Goal: Information Seeking & Learning: Learn about a topic

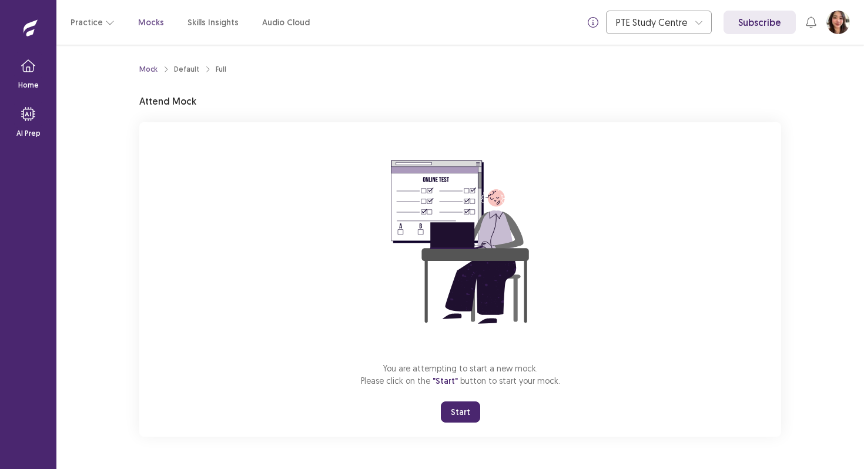
click at [468, 407] on button "Start" at bounding box center [460, 411] width 39 height 21
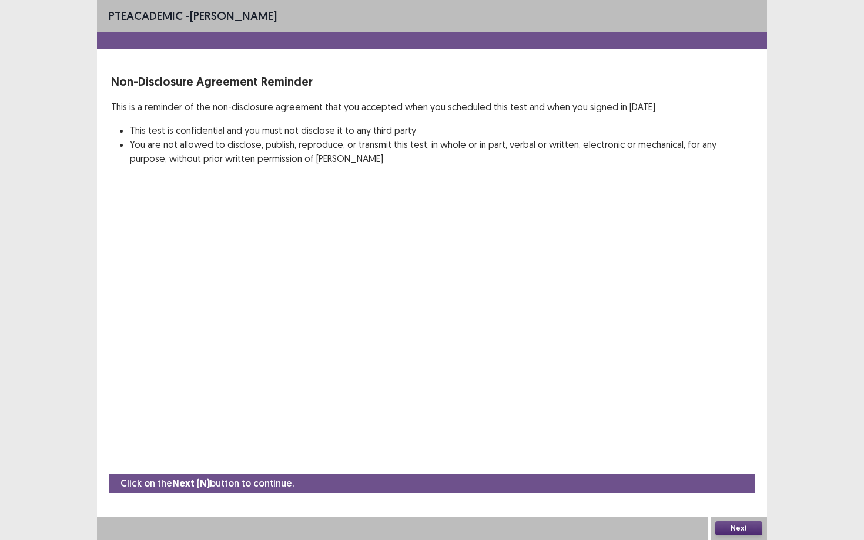
click at [746, 468] on button "Next" at bounding box center [738, 529] width 47 height 14
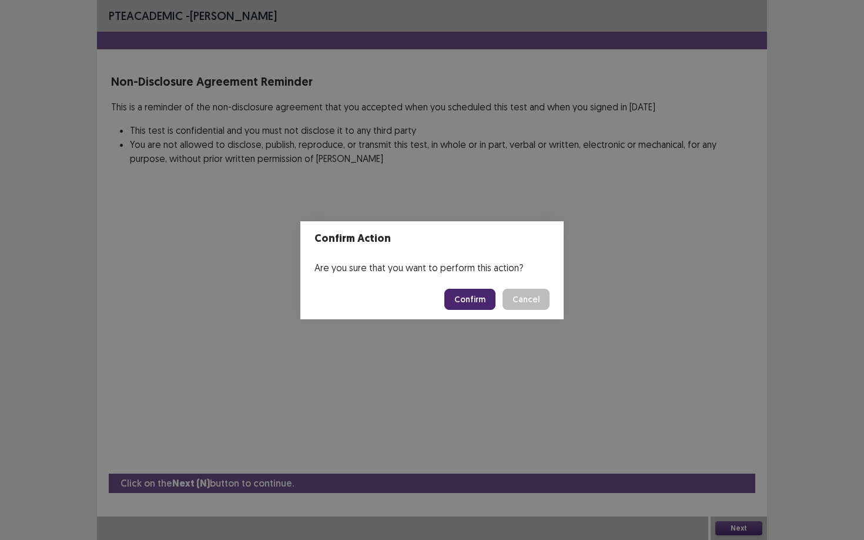
click at [486, 300] on button "Confirm" at bounding box center [469, 299] width 51 height 21
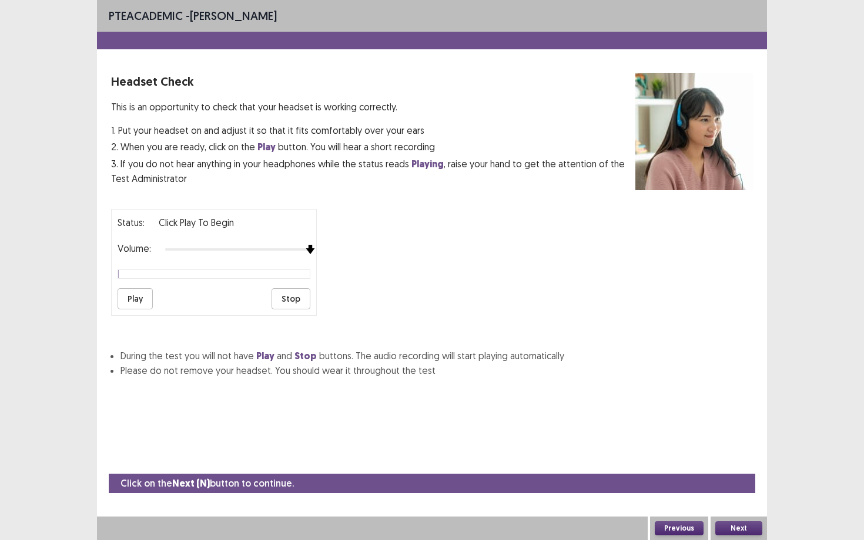
click at [304, 245] on div at bounding box center [237, 249] width 145 height 9
click at [753, 468] on button "Next" at bounding box center [738, 529] width 47 height 14
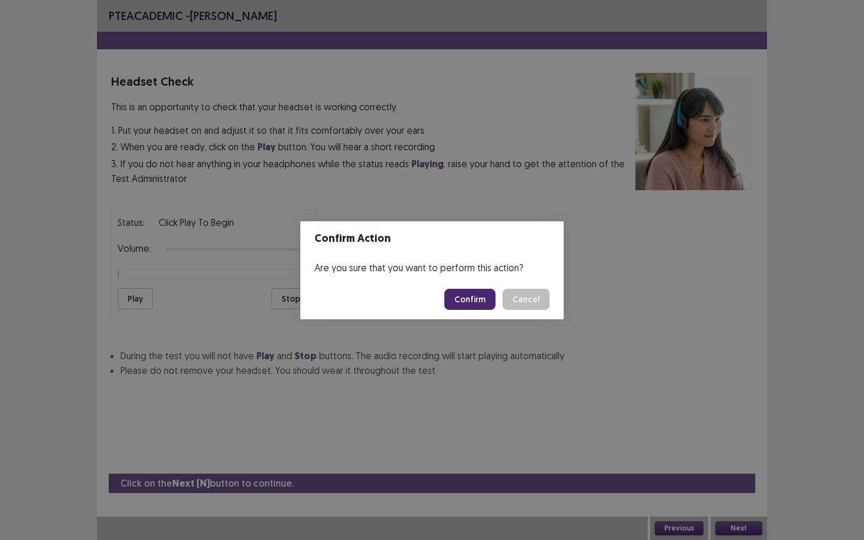
click at [467, 296] on button "Confirm" at bounding box center [469, 299] width 51 height 21
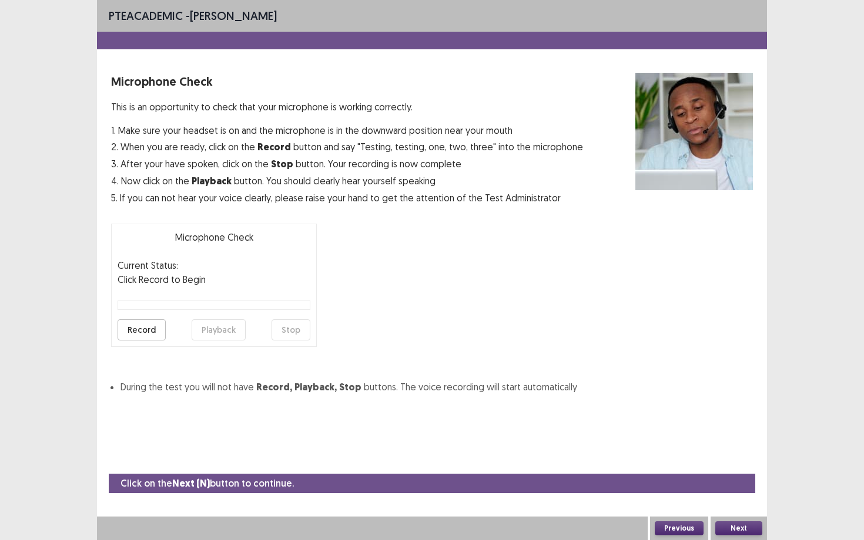
click at [742, 468] on button "Next" at bounding box center [738, 529] width 47 height 14
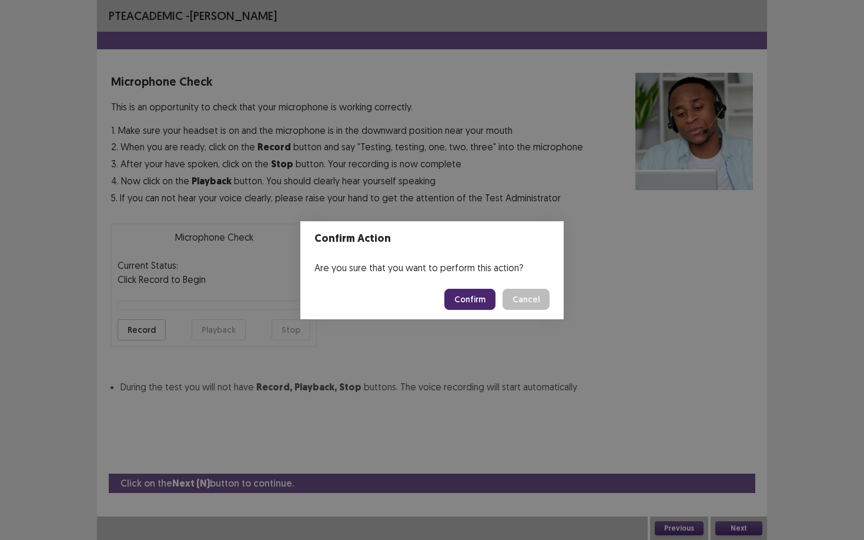
click at [482, 301] on button "Confirm" at bounding box center [469, 299] width 51 height 21
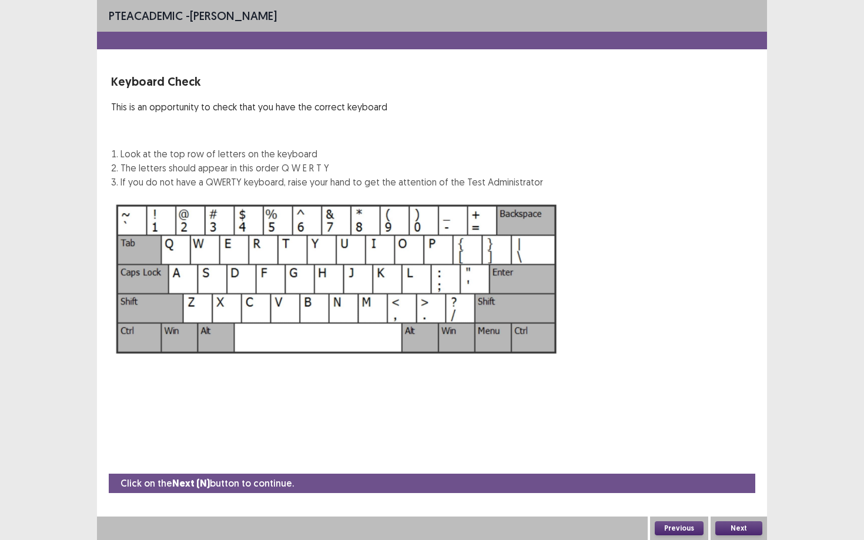
click at [747, 468] on button "Next" at bounding box center [738, 529] width 47 height 14
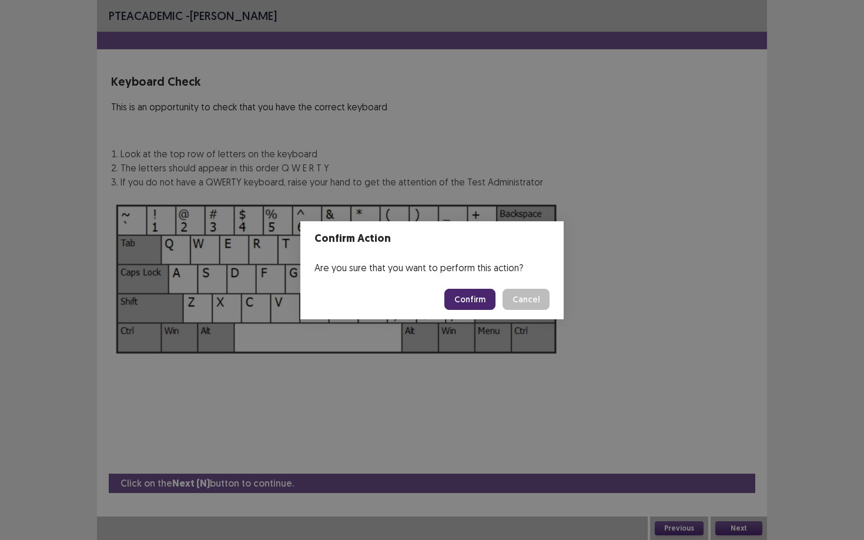
click at [473, 297] on button "Confirm" at bounding box center [469, 299] width 51 height 21
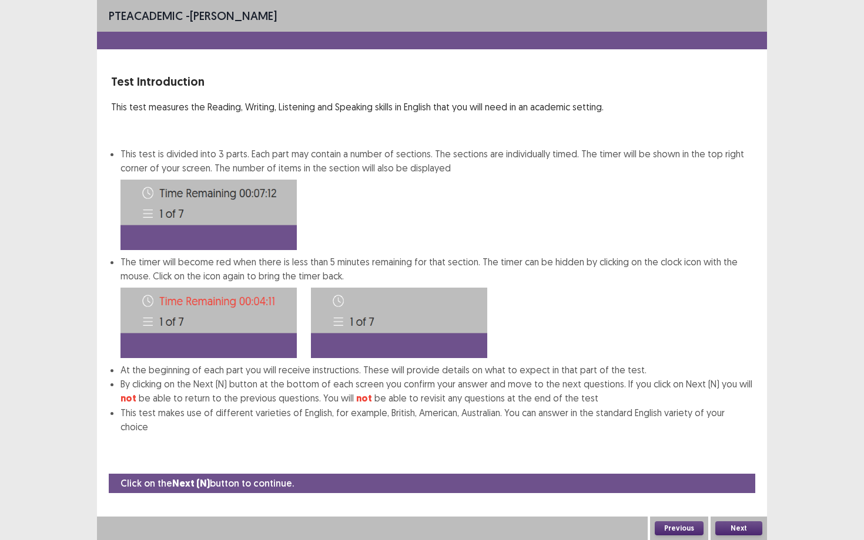
click at [746, 468] on button "Next" at bounding box center [738, 529] width 47 height 14
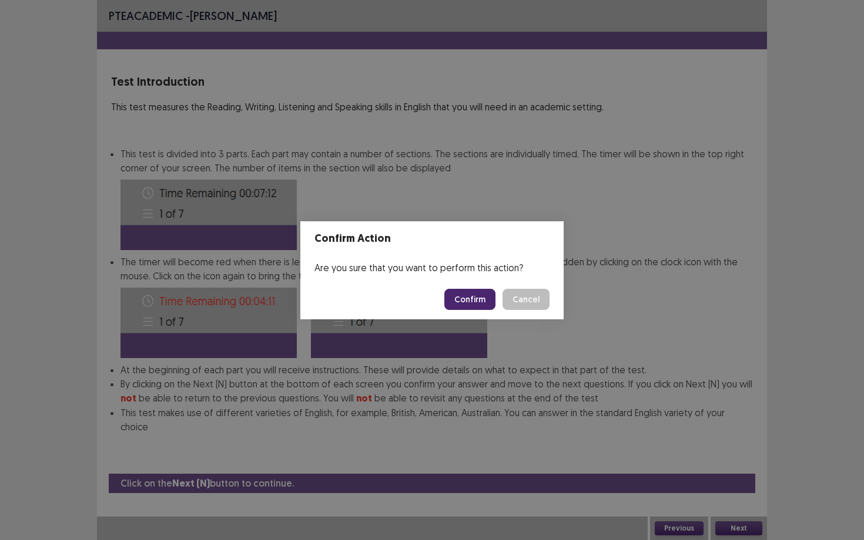
click at [486, 312] on footer "Confirm Cancel" at bounding box center [431, 300] width 263 height 40
click at [489, 297] on button "Confirm" at bounding box center [469, 299] width 51 height 21
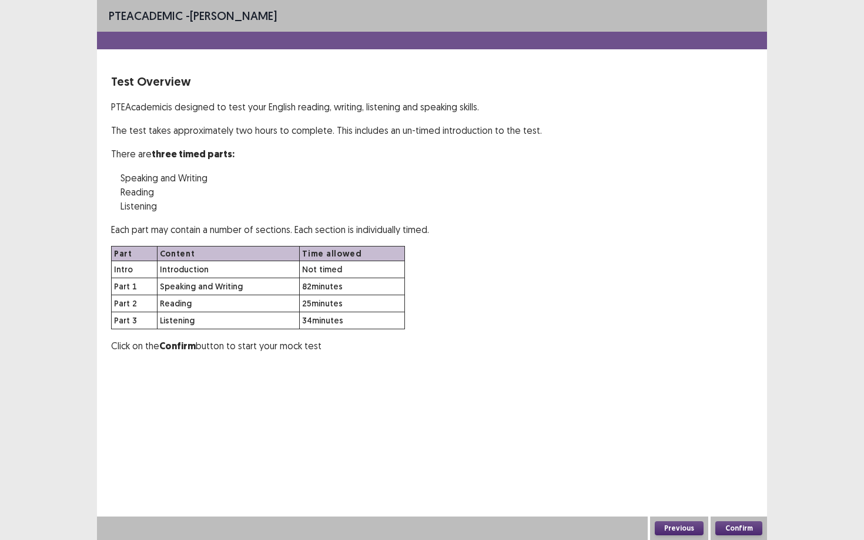
click at [755, 468] on button "Confirm" at bounding box center [738, 529] width 47 height 14
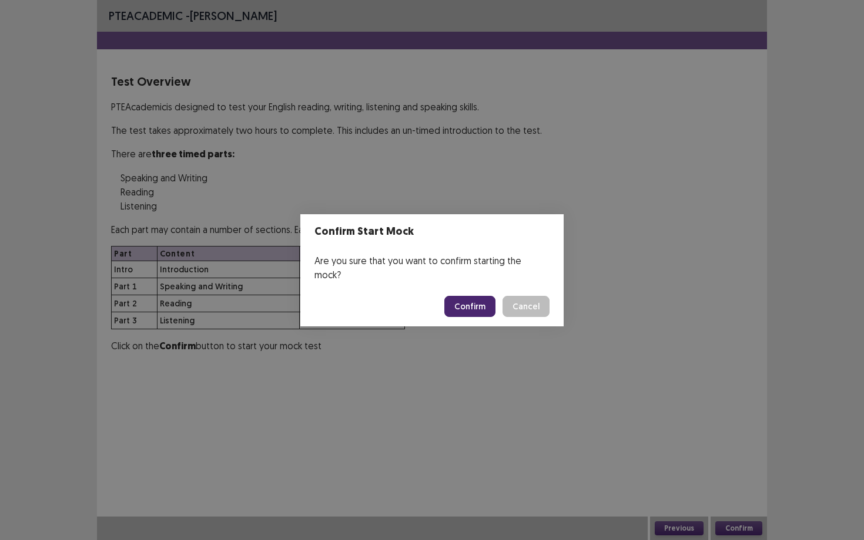
click at [482, 297] on button "Confirm" at bounding box center [469, 306] width 51 height 21
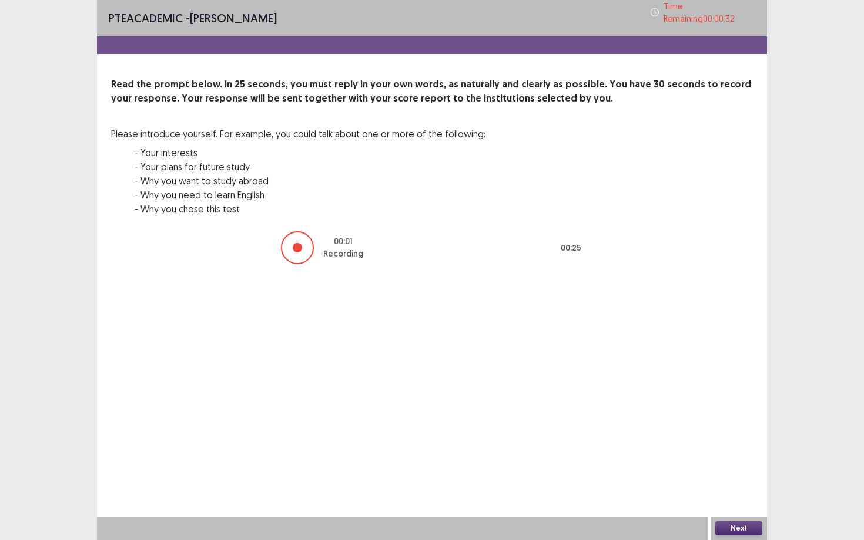
click at [744, 468] on button "Next" at bounding box center [738, 529] width 47 height 14
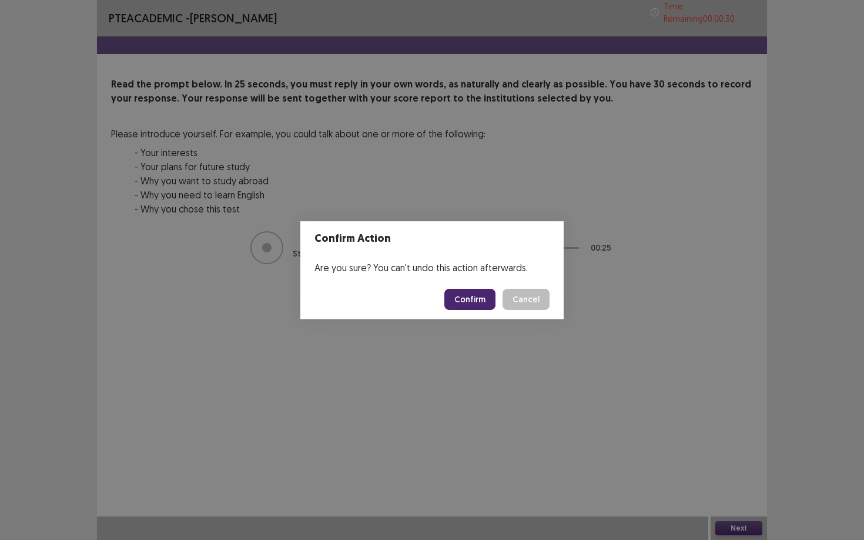
click at [485, 305] on button "Confirm" at bounding box center [469, 299] width 51 height 21
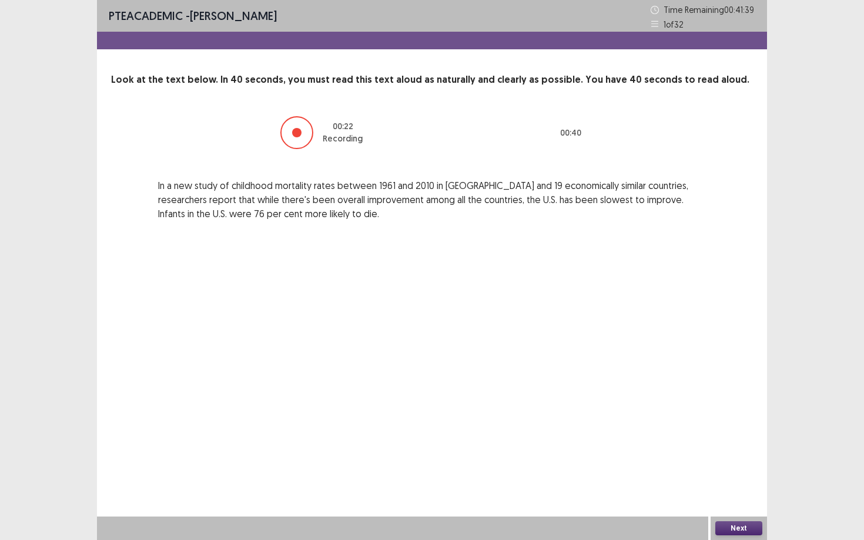
click at [750, 468] on button "Next" at bounding box center [738, 529] width 47 height 14
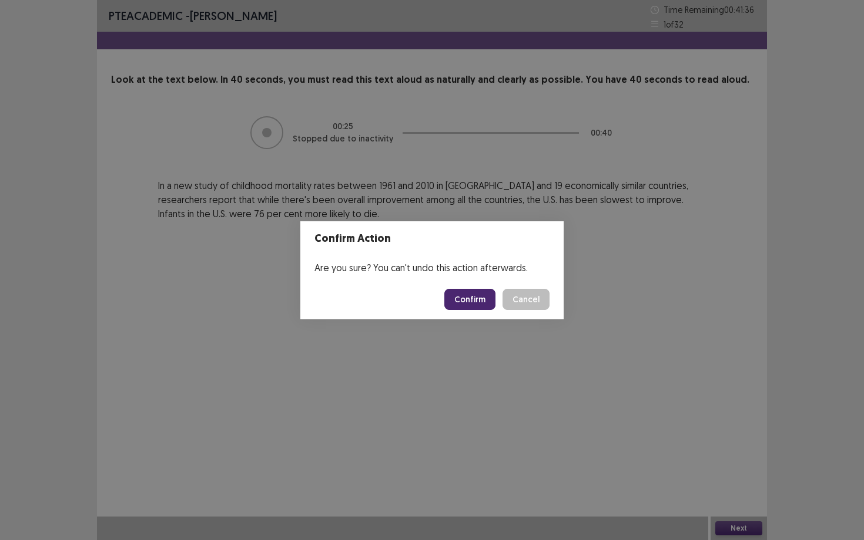
click at [486, 294] on button "Confirm" at bounding box center [469, 299] width 51 height 21
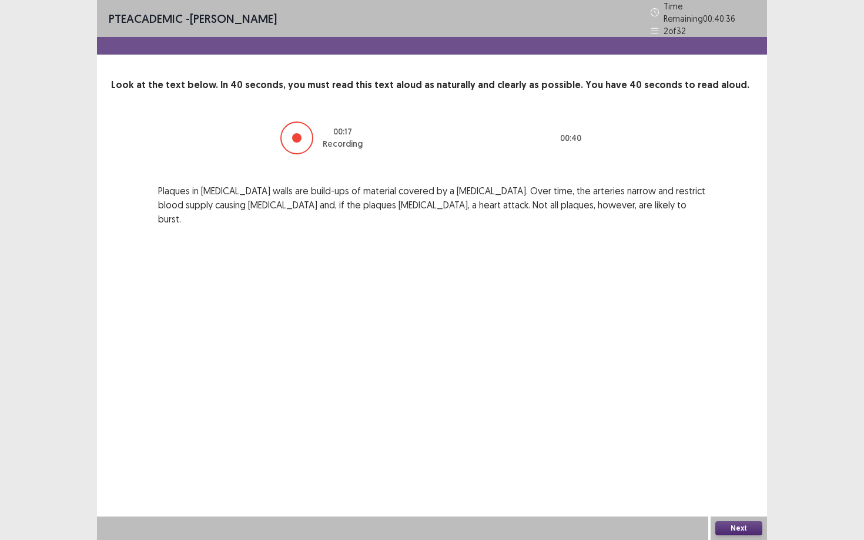
click at [748, 468] on button "Next" at bounding box center [738, 529] width 47 height 14
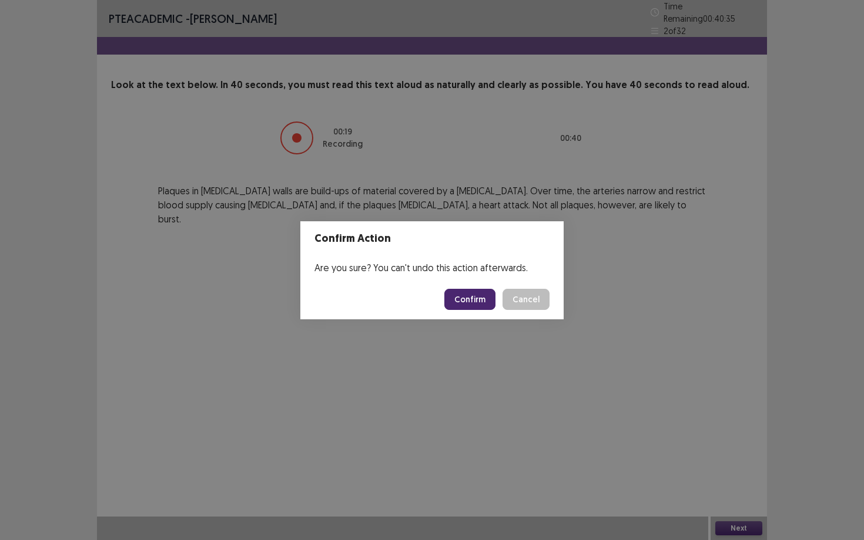
click at [476, 290] on button "Confirm" at bounding box center [469, 299] width 51 height 21
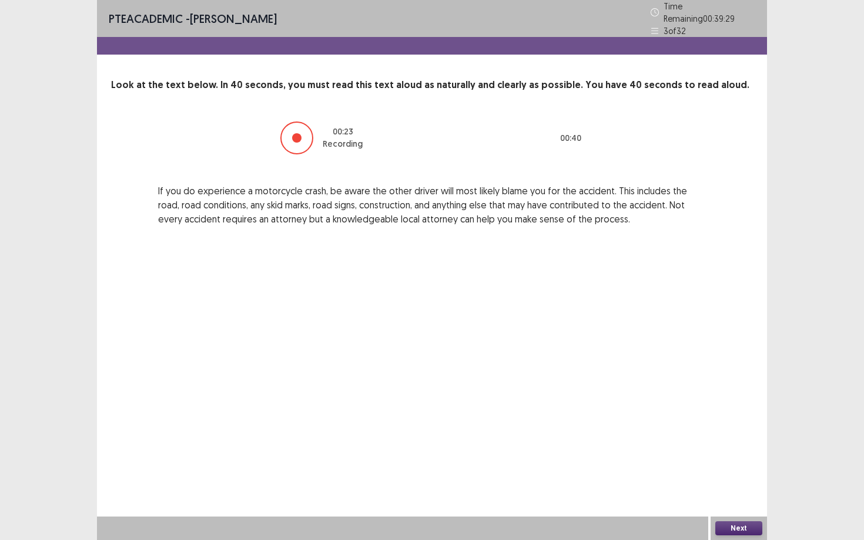
click at [736, 468] on button "Next" at bounding box center [738, 529] width 47 height 14
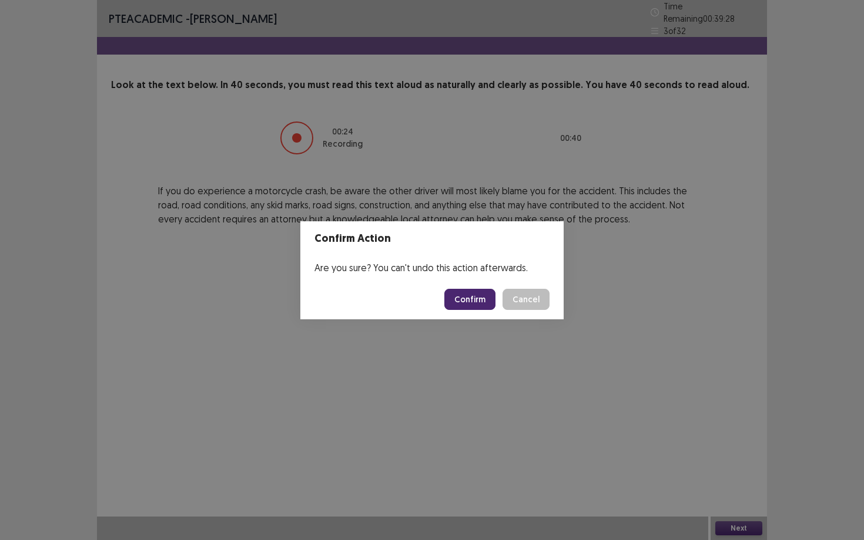
click at [481, 297] on button "Confirm" at bounding box center [469, 299] width 51 height 21
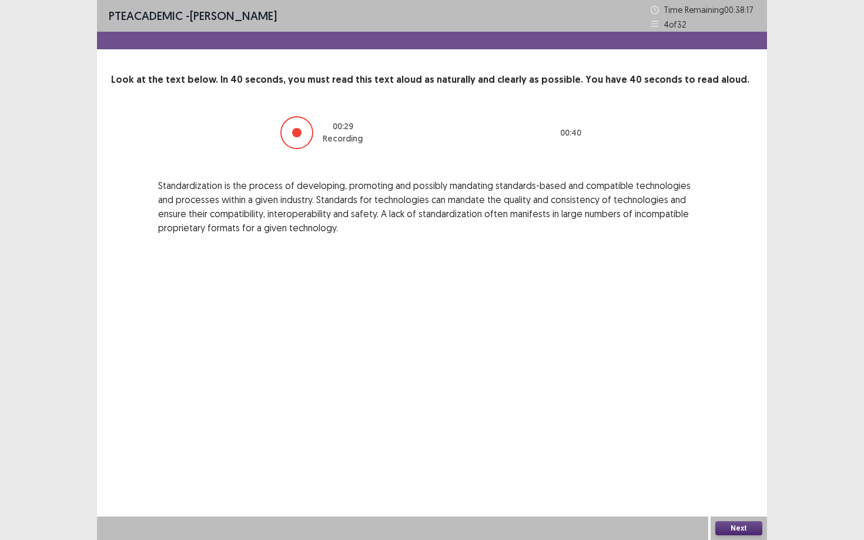
click at [728, 468] on button "Next" at bounding box center [738, 529] width 47 height 14
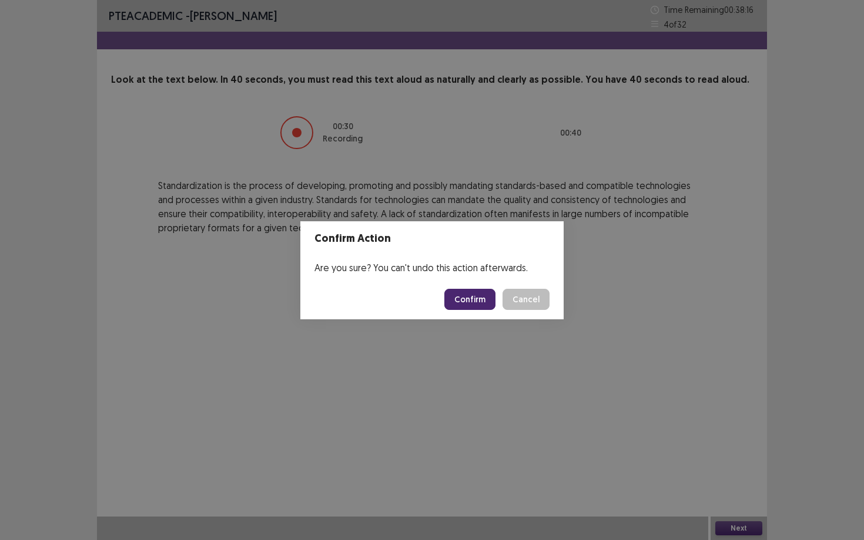
click at [460, 291] on button "Confirm" at bounding box center [469, 299] width 51 height 21
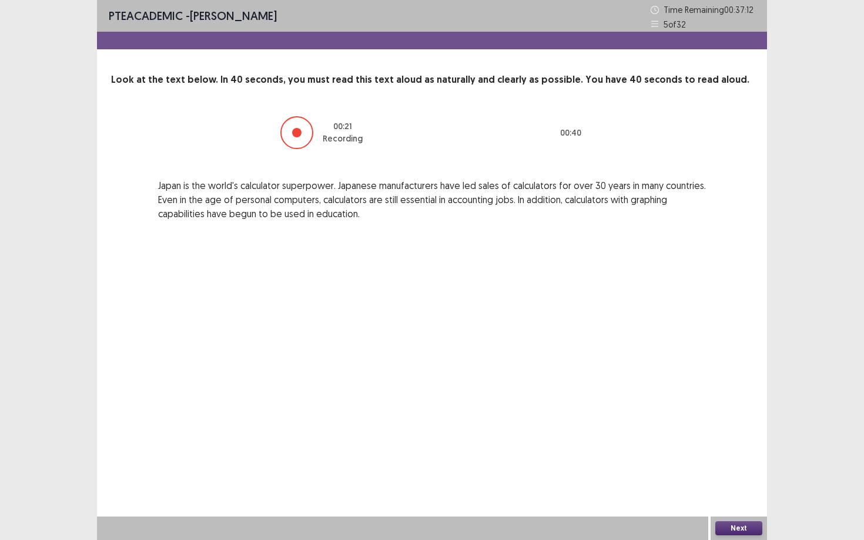
click at [747, 468] on button "Next" at bounding box center [738, 529] width 47 height 14
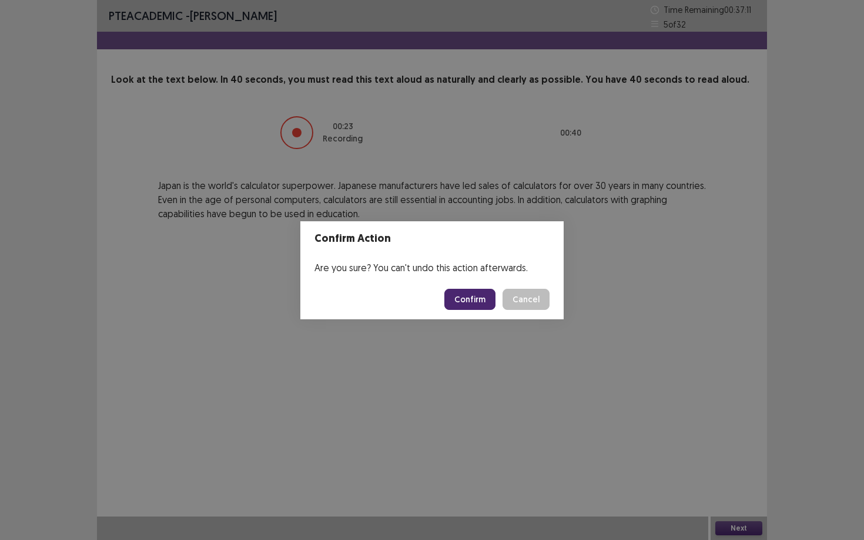
click at [495, 299] on button "Confirm" at bounding box center [469, 299] width 51 height 21
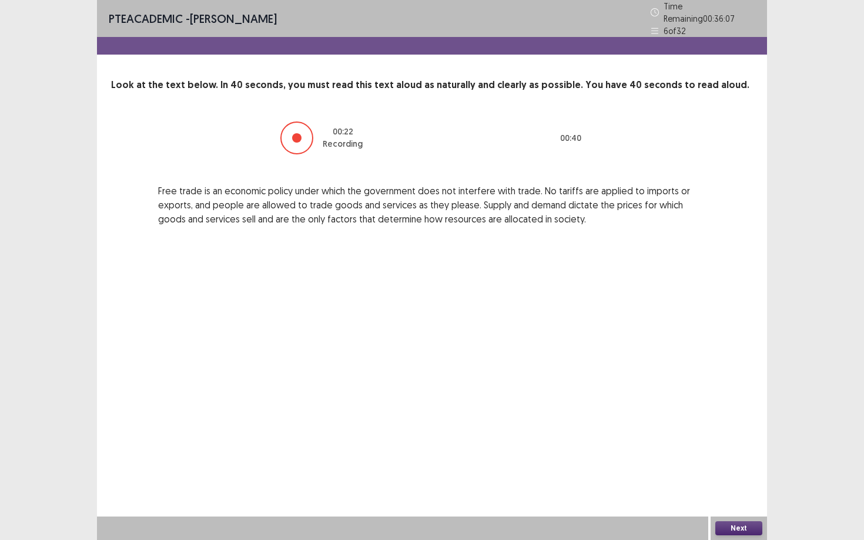
click at [733, 468] on button "Next" at bounding box center [738, 529] width 47 height 14
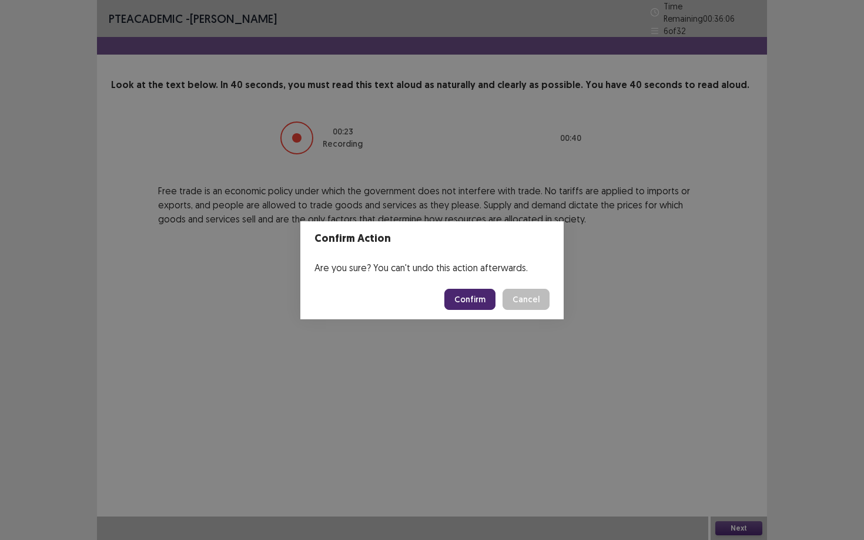
click at [493, 290] on button "Confirm" at bounding box center [469, 299] width 51 height 21
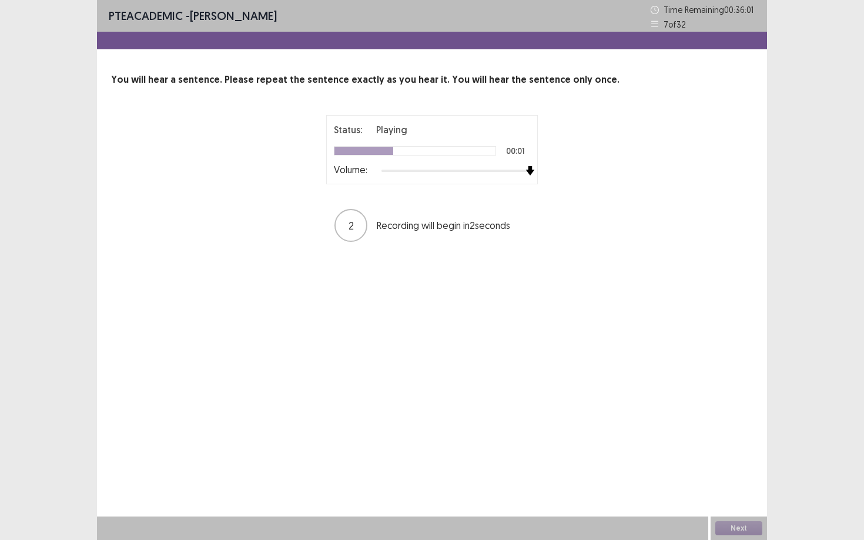
click at [526, 169] on div at bounding box center [455, 170] width 149 height 9
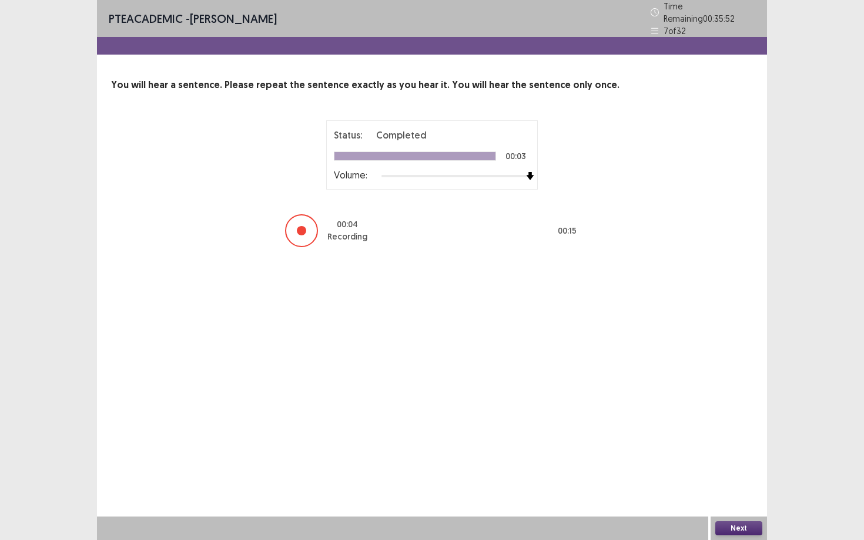
click at [741, 468] on button "Next" at bounding box center [738, 529] width 47 height 14
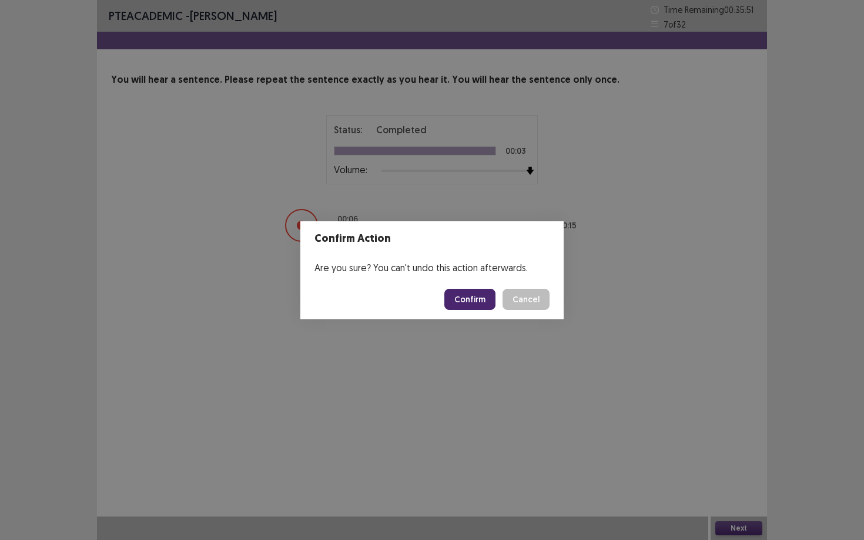
click at [491, 302] on button "Confirm" at bounding box center [469, 299] width 51 height 21
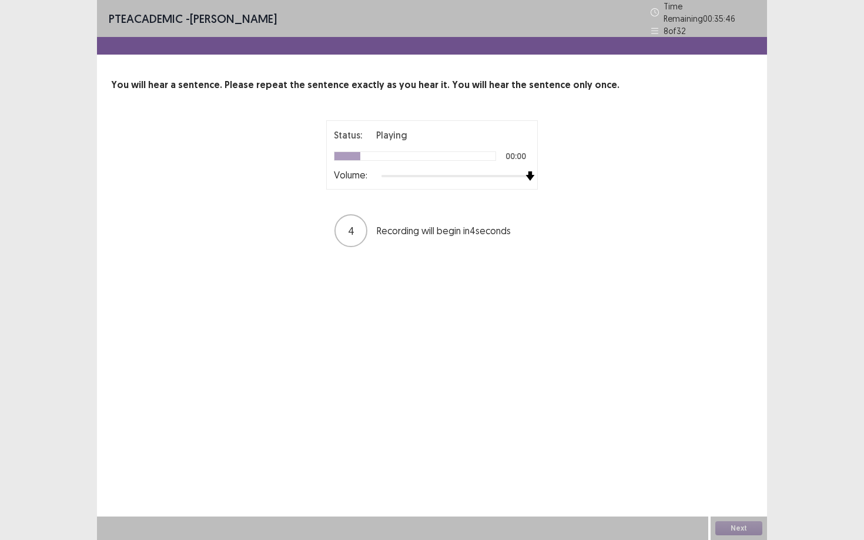
click at [525, 173] on div at bounding box center [455, 176] width 149 height 9
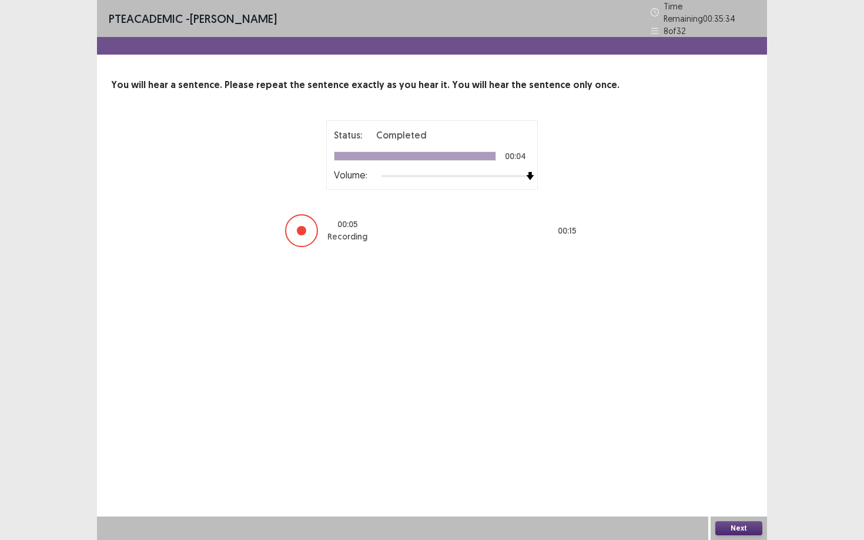
click at [731, 468] on button "Next" at bounding box center [738, 529] width 47 height 14
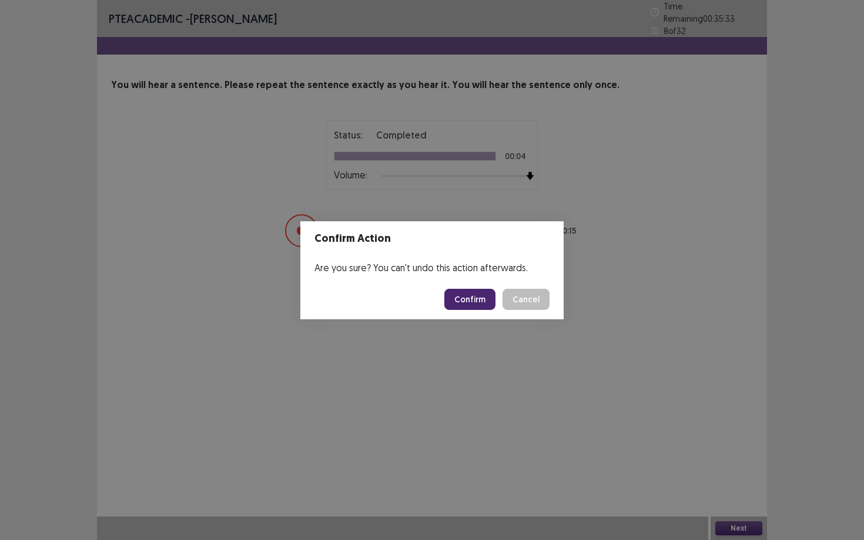
click at [493, 299] on button "Confirm" at bounding box center [469, 299] width 51 height 21
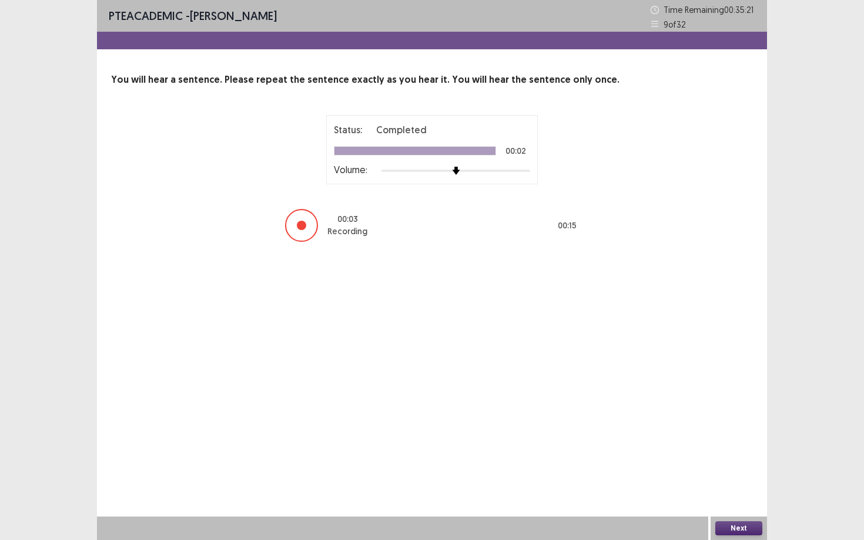
click at [731, 468] on button "Next" at bounding box center [738, 529] width 47 height 14
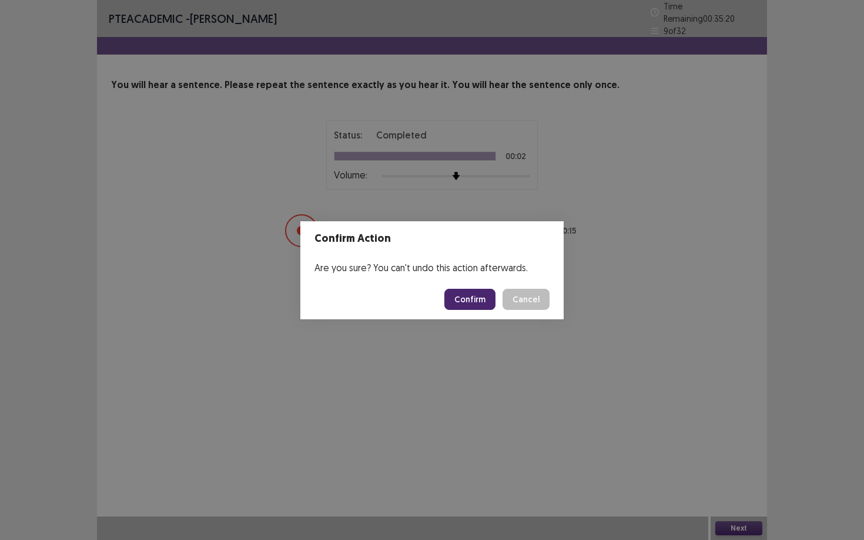
click at [469, 297] on button "Confirm" at bounding box center [469, 299] width 51 height 21
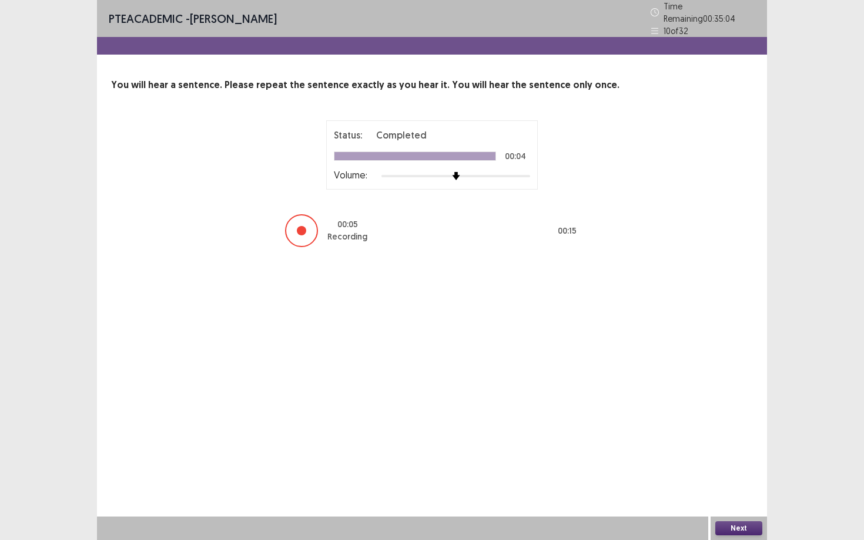
click at [724, 468] on button "Next" at bounding box center [738, 529] width 47 height 14
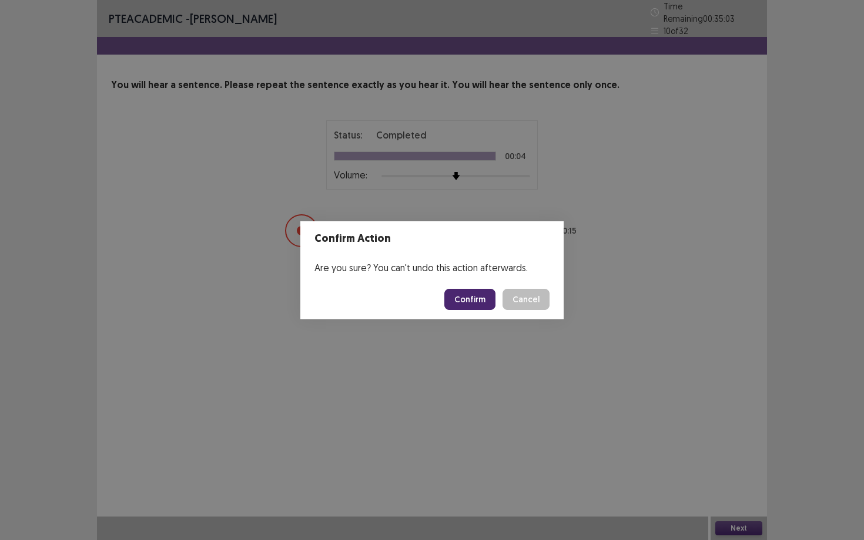
click at [498, 297] on div "Confirm Cancel" at bounding box center [496, 299] width 105 height 21
click at [482, 297] on button "Confirm" at bounding box center [469, 299] width 51 height 21
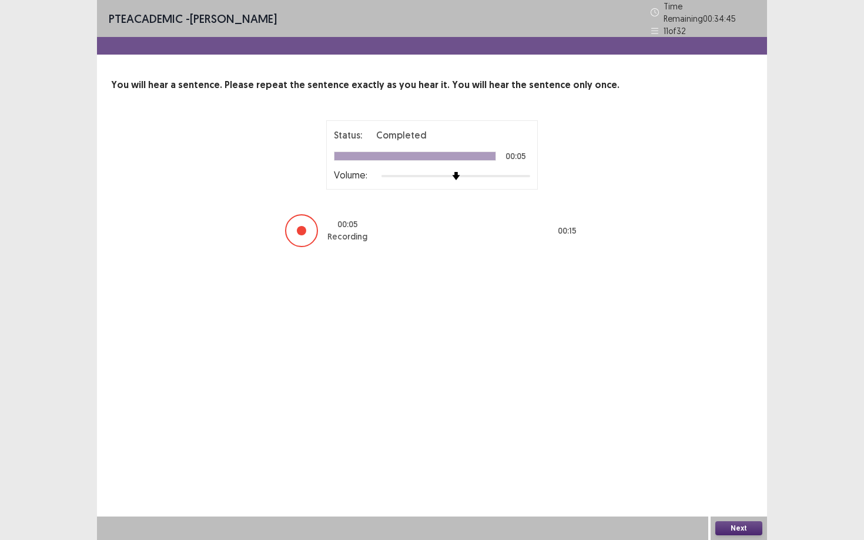
click at [742, 468] on button "Next" at bounding box center [738, 529] width 47 height 14
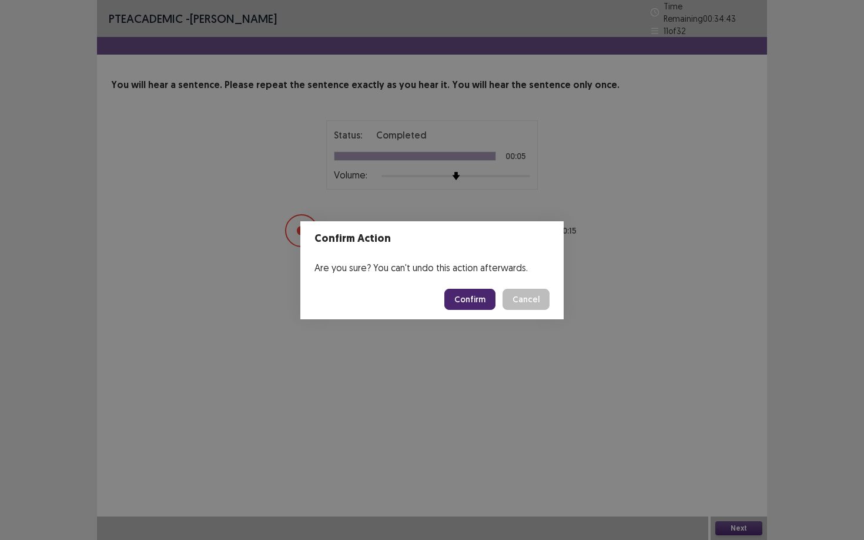
click at [491, 293] on button "Confirm" at bounding box center [469, 299] width 51 height 21
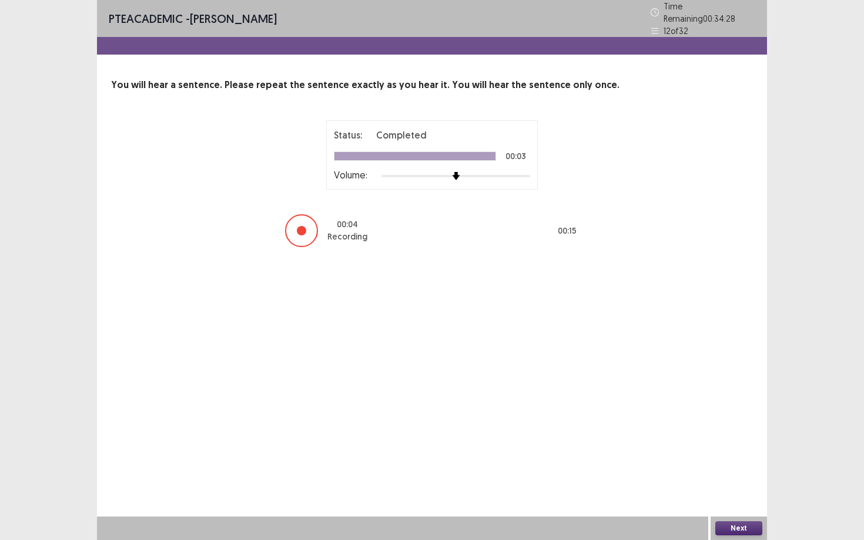
click at [725, 468] on button "Next" at bounding box center [738, 529] width 47 height 14
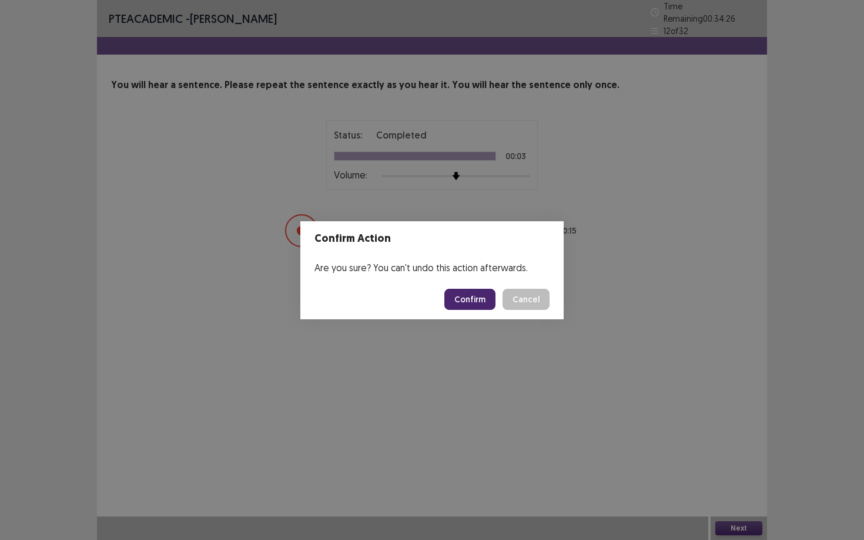
click at [492, 303] on button "Confirm" at bounding box center [469, 299] width 51 height 21
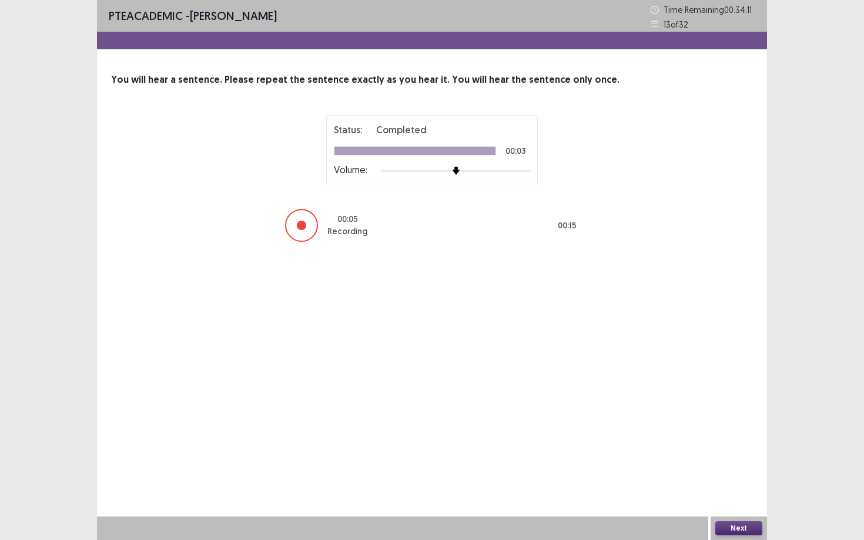
click at [731, 468] on button "Next" at bounding box center [738, 529] width 47 height 14
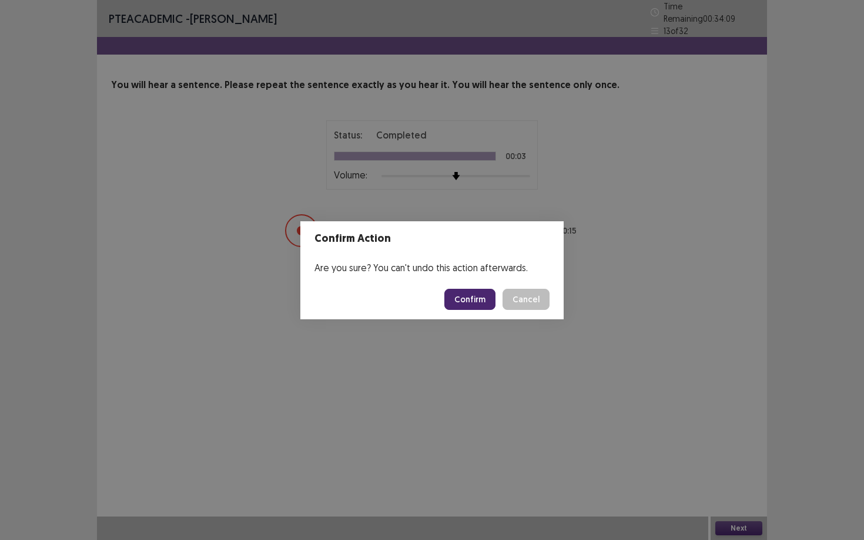
click at [476, 298] on button "Confirm" at bounding box center [469, 299] width 51 height 21
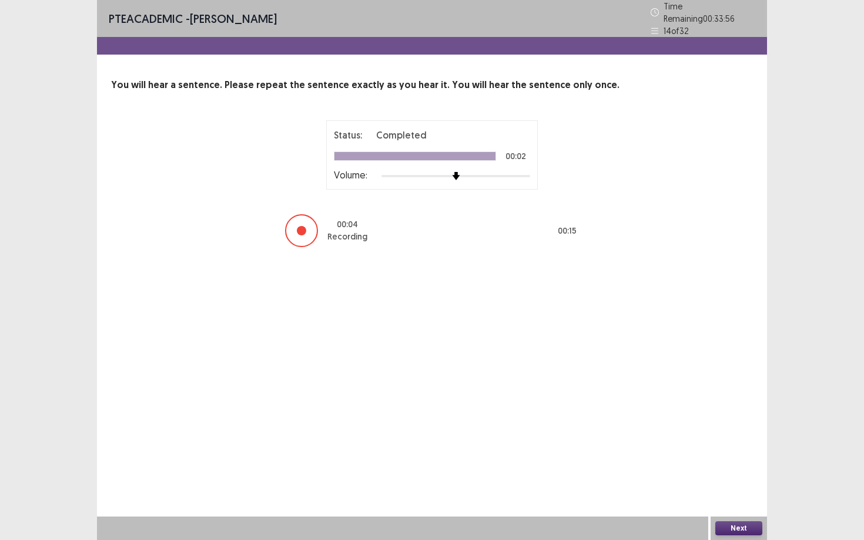
click at [745, 468] on button "Next" at bounding box center [738, 529] width 47 height 14
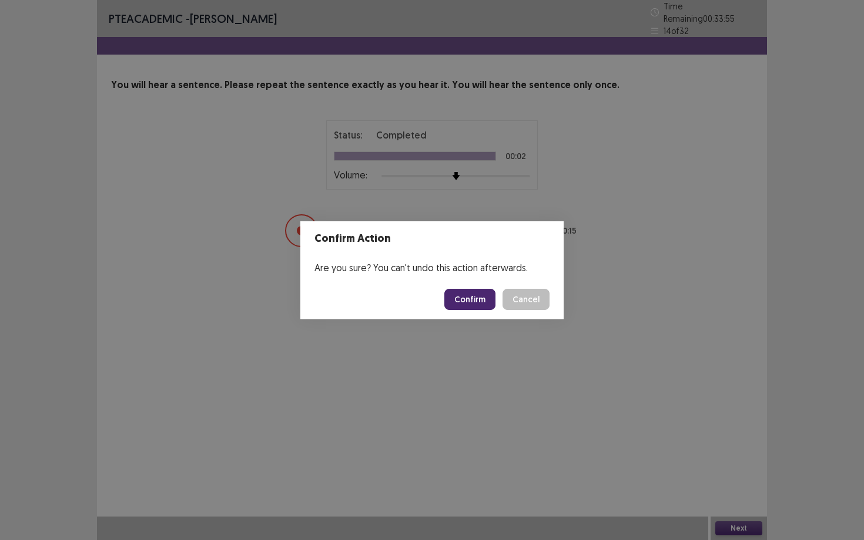
click at [491, 302] on button "Confirm" at bounding box center [469, 299] width 51 height 21
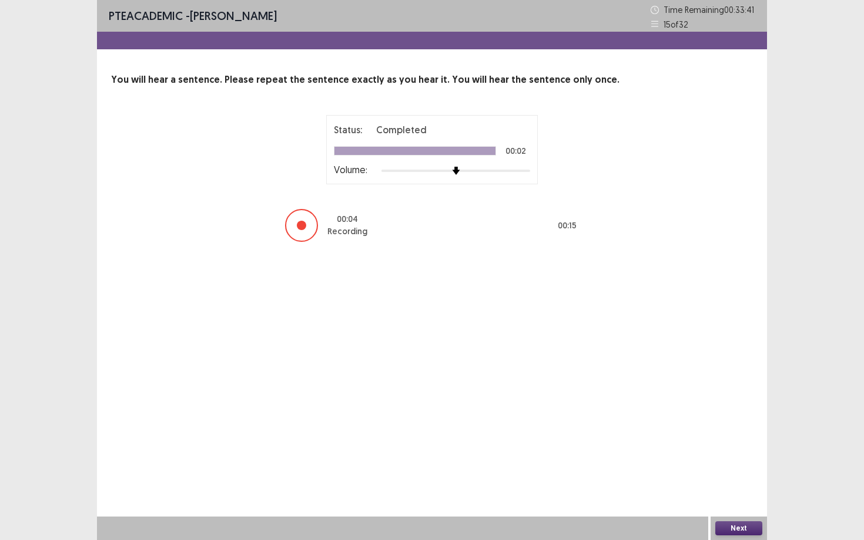
click at [731, 468] on button "Next" at bounding box center [738, 529] width 47 height 14
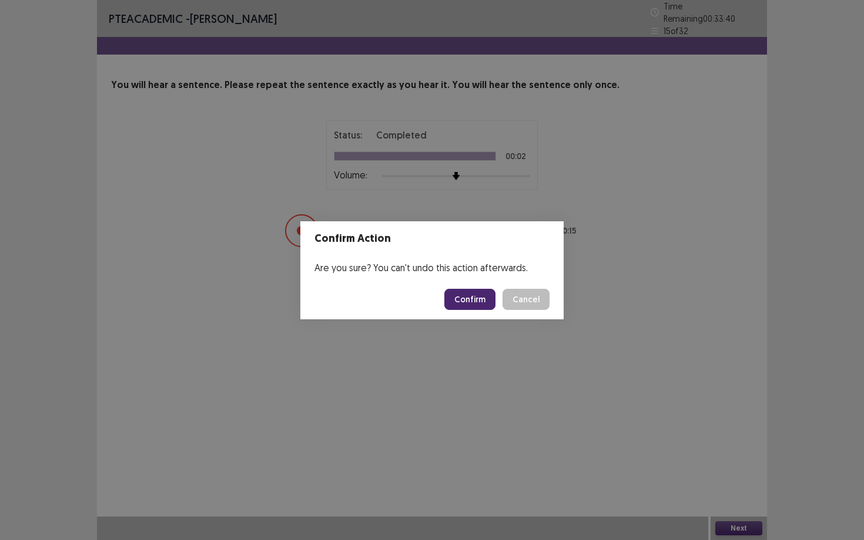
click at [495, 303] on button "Confirm" at bounding box center [469, 299] width 51 height 21
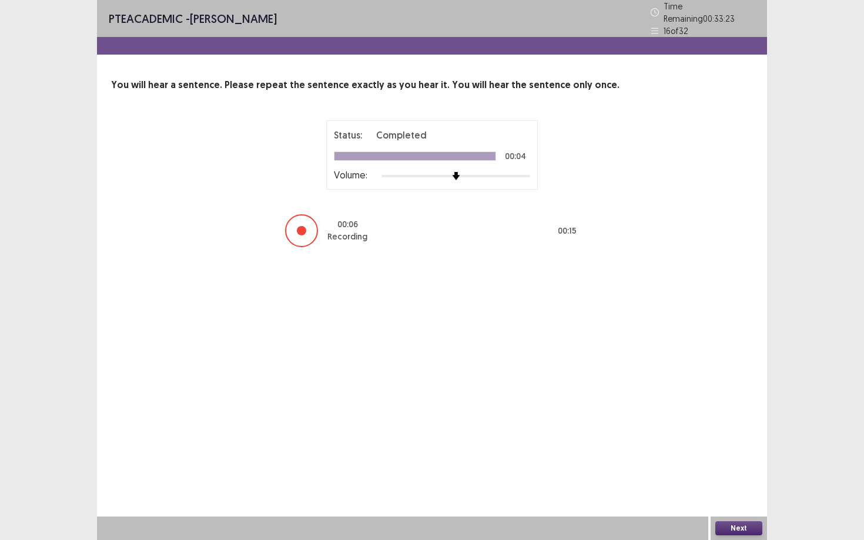
click at [744, 468] on button "Next" at bounding box center [738, 529] width 47 height 14
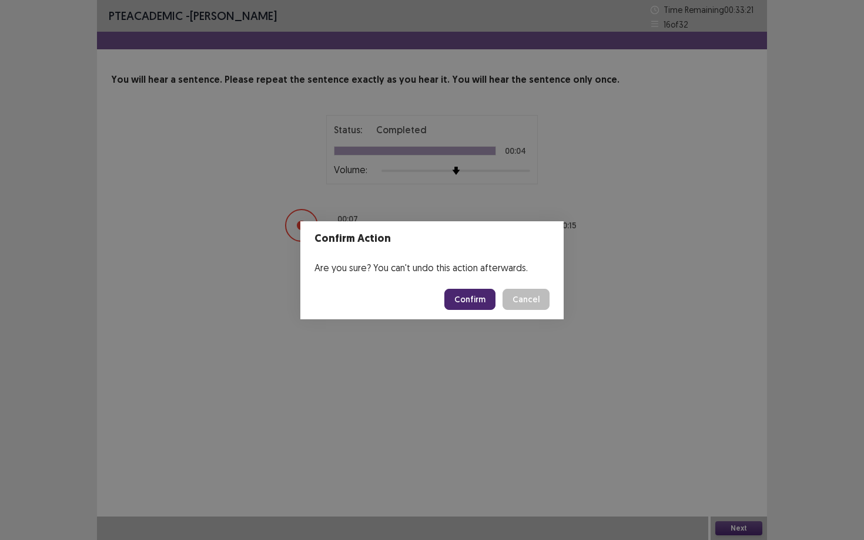
click at [489, 300] on button "Confirm" at bounding box center [469, 299] width 51 height 21
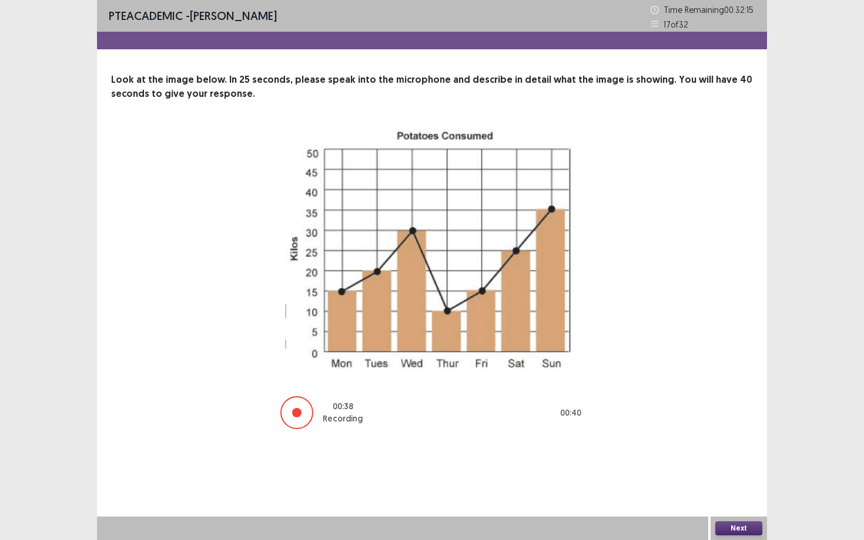
click at [733, 468] on button "Next" at bounding box center [738, 529] width 47 height 14
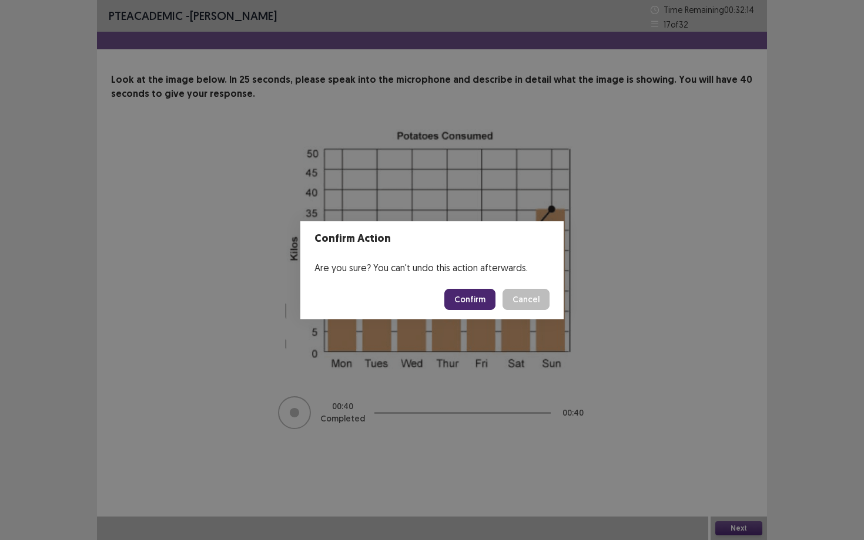
click at [478, 298] on button "Confirm" at bounding box center [469, 299] width 51 height 21
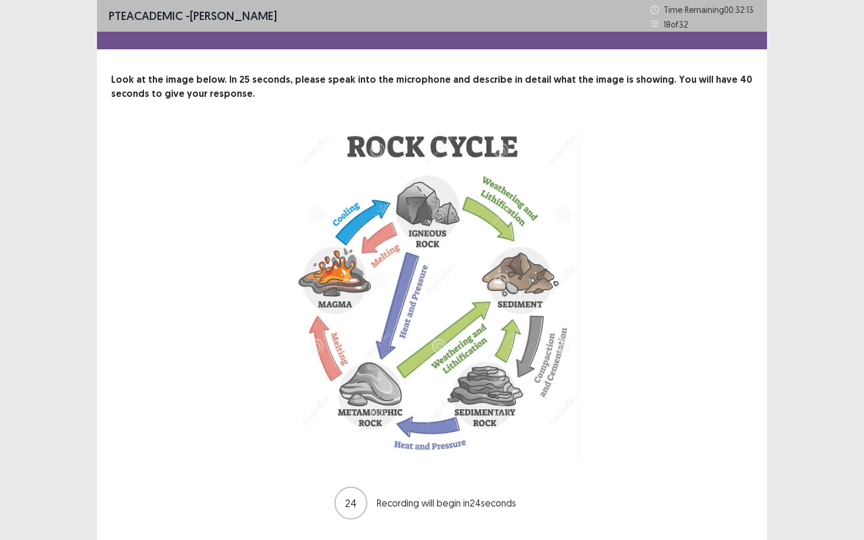
scroll to position [16, 0]
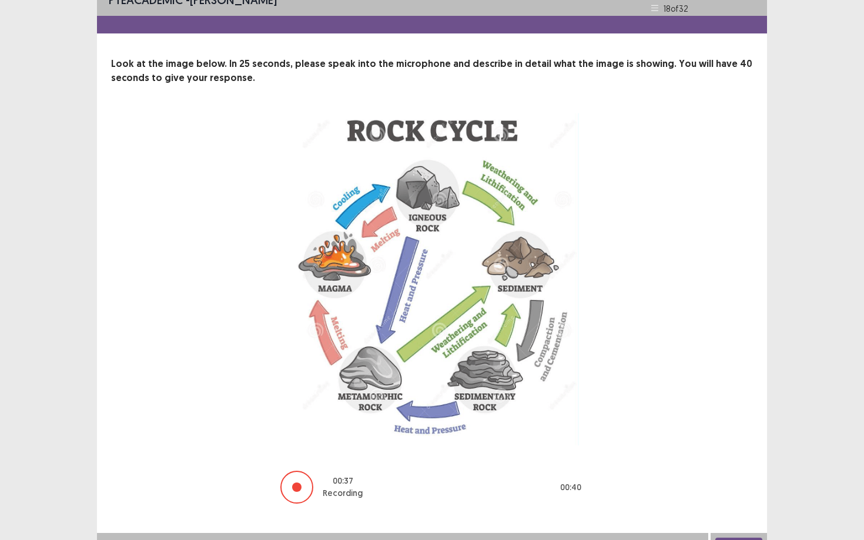
click at [297, 468] on div at bounding box center [296, 487] width 9 height 9
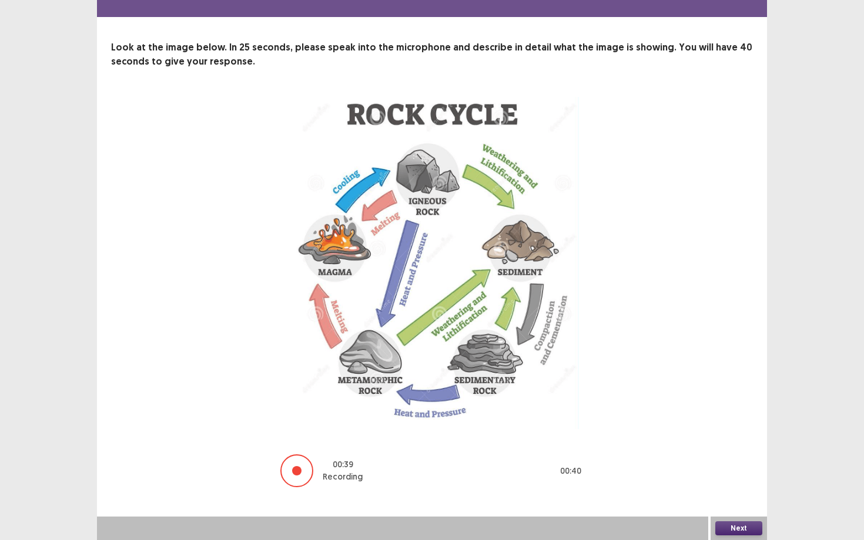
click at [728, 468] on button "Next" at bounding box center [738, 529] width 47 height 14
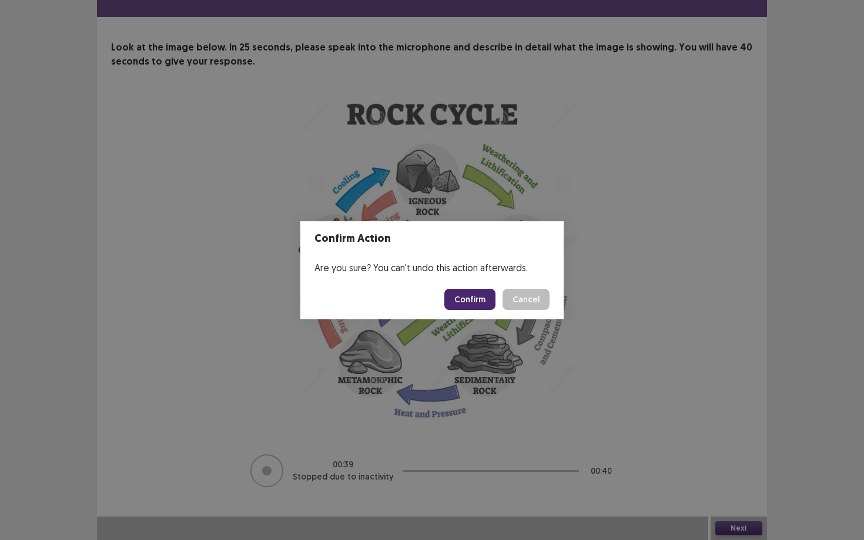
click at [473, 301] on button "Confirm" at bounding box center [469, 299] width 51 height 21
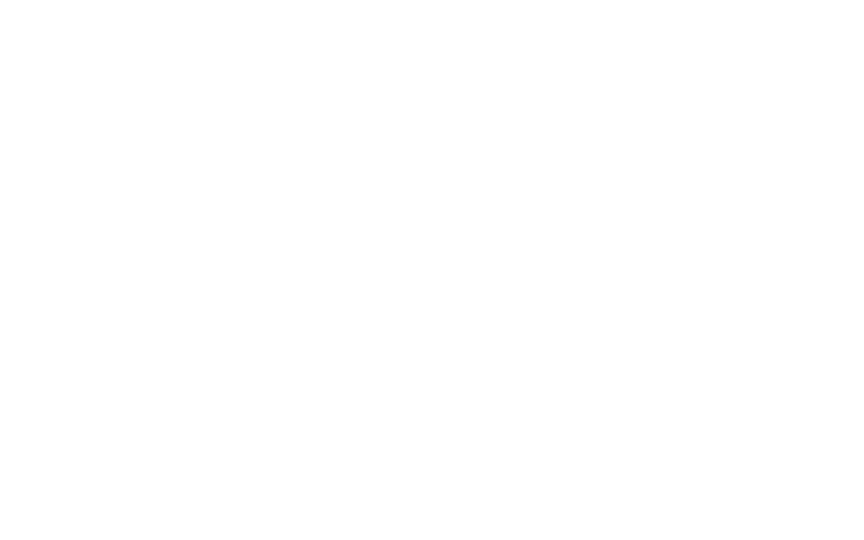
scroll to position [0, 0]
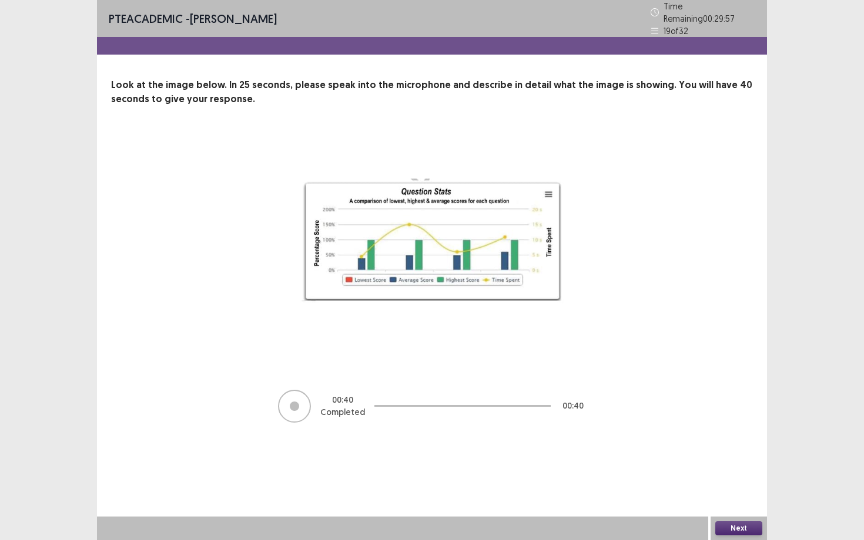
click at [739, 468] on button "Next" at bounding box center [738, 529] width 47 height 14
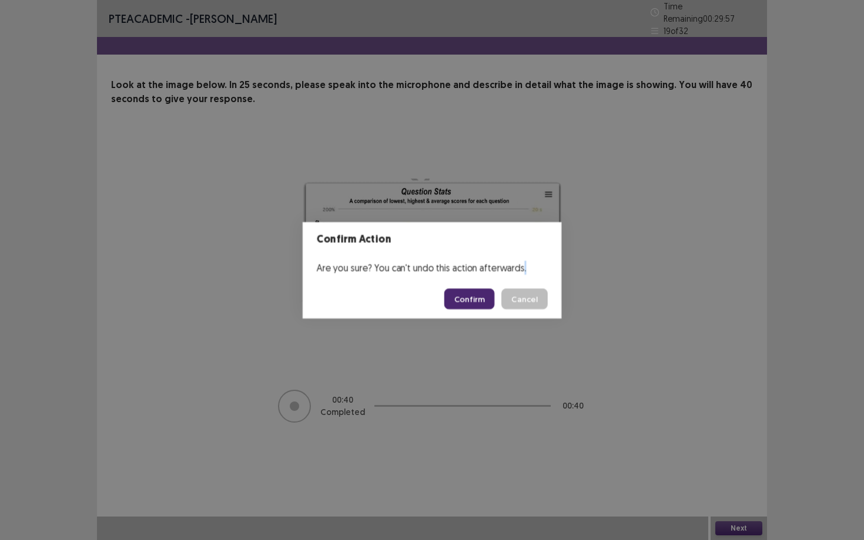
click at [739, 468] on div "Confirm Action Are you sure? You can't undo this action afterwards. Confirm Can…" at bounding box center [432, 270] width 864 height 540
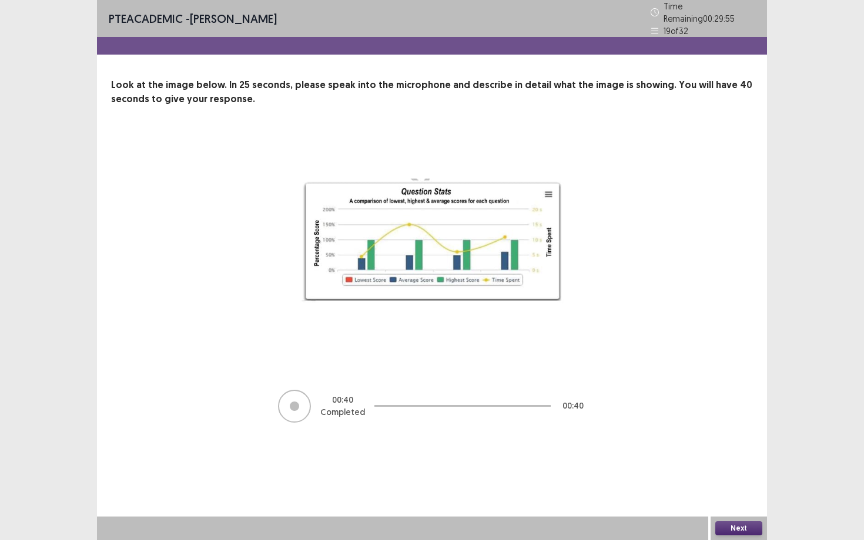
click at [738, 468] on button "Next" at bounding box center [738, 529] width 47 height 14
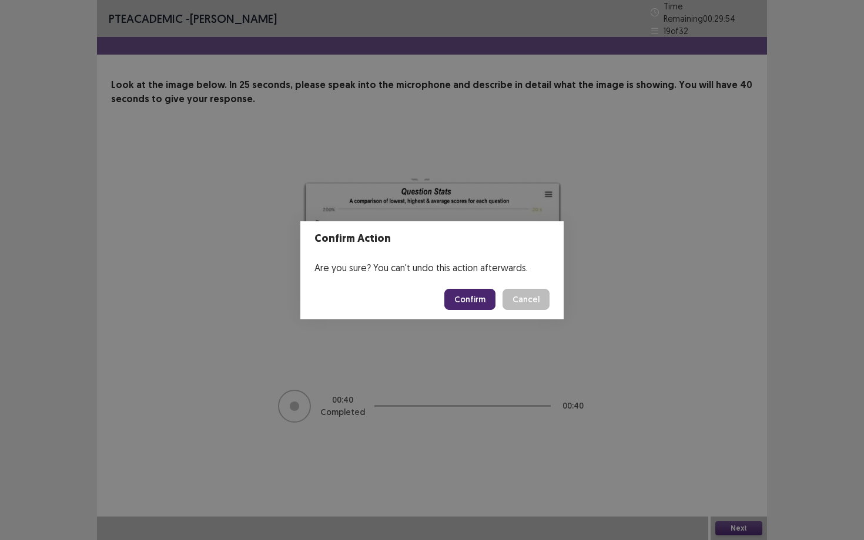
click at [494, 312] on footer "Confirm Cancel" at bounding box center [431, 300] width 263 height 40
click at [487, 299] on button "Confirm" at bounding box center [469, 299] width 51 height 21
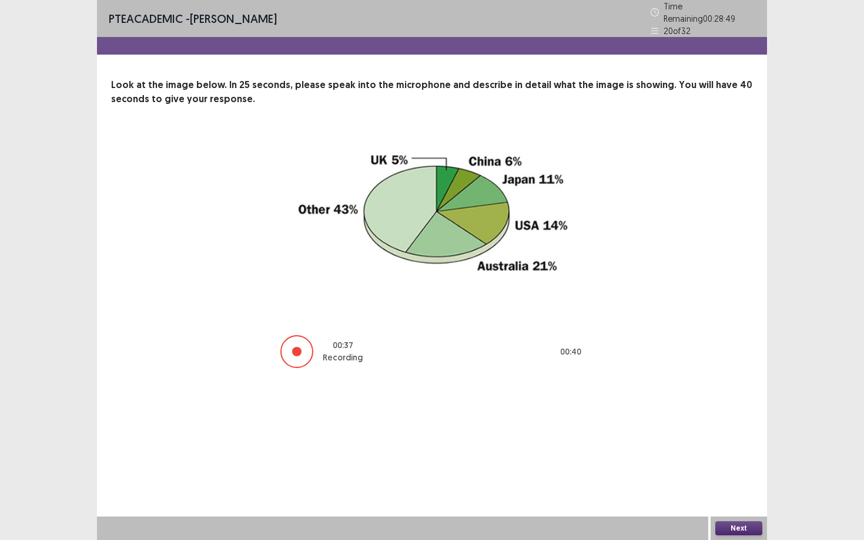
click at [726, 468] on button "Next" at bounding box center [738, 529] width 47 height 14
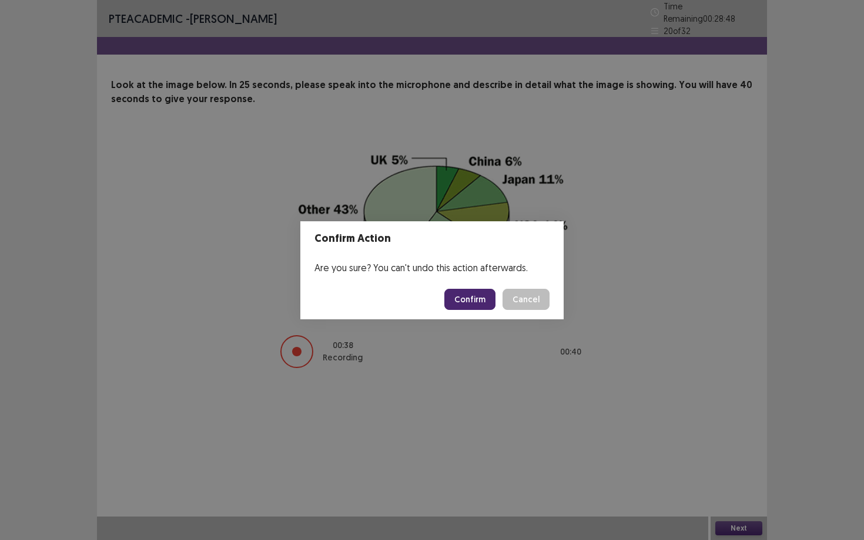
click at [488, 291] on button "Confirm" at bounding box center [469, 299] width 51 height 21
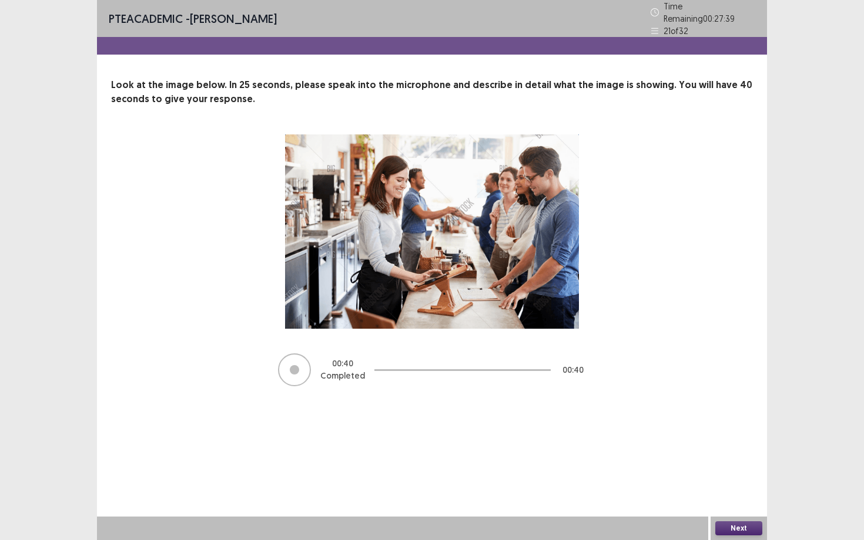
click at [753, 468] on button "Next" at bounding box center [738, 529] width 47 height 14
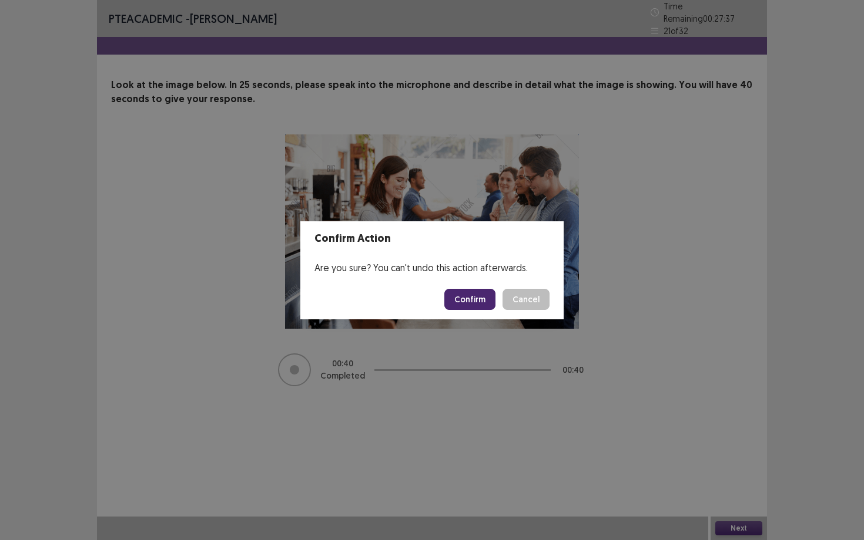
click at [474, 301] on button "Confirm" at bounding box center [469, 299] width 51 height 21
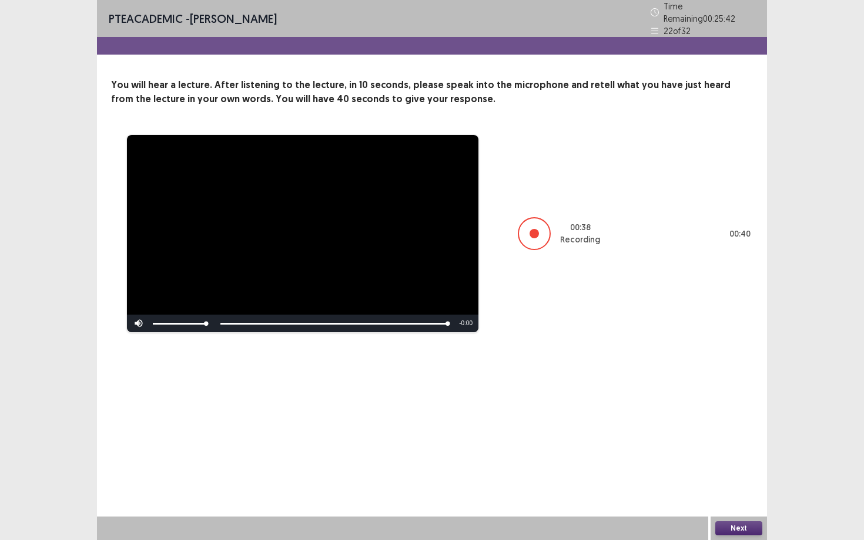
click at [745, 468] on button "Next" at bounding box center [738, 529] width 47 height 14
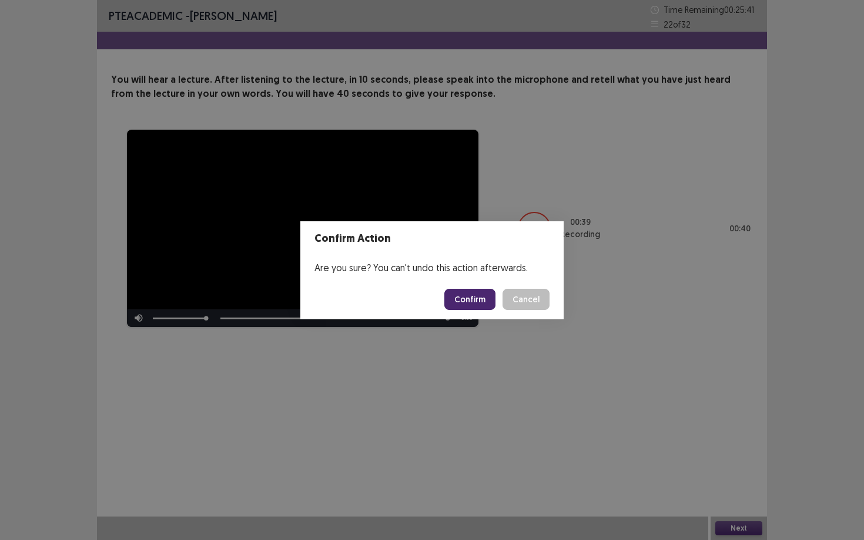
click at [487, 299] on button "Confirm" at bounding box center [469, 299] width 51 height 21
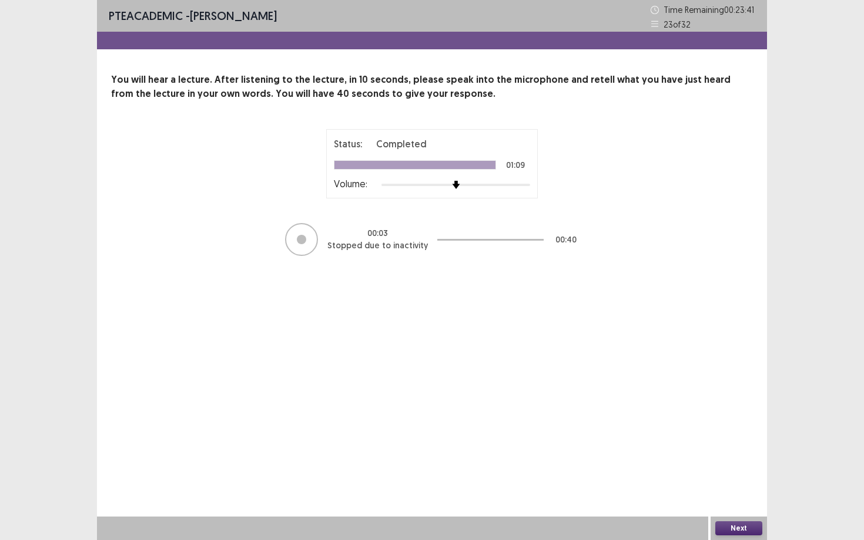
click at [746, 468] on button "Next" at bounding box center [738, 529] width 47 height 14
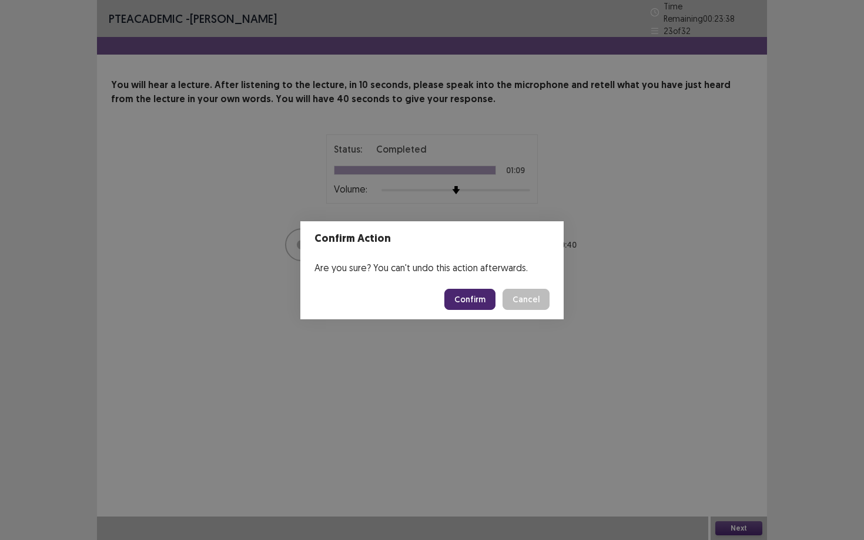
click at [486, 300] on button "Confirm" at bounding box center [469, 299] width 51 height 21
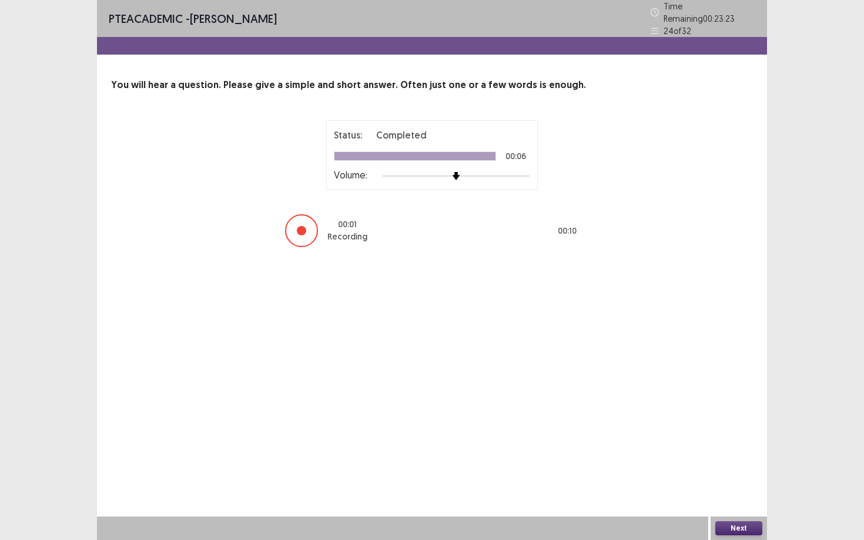
click at [749, 468] on button "Next" at bounding box center [738, 529] width 47 height 14
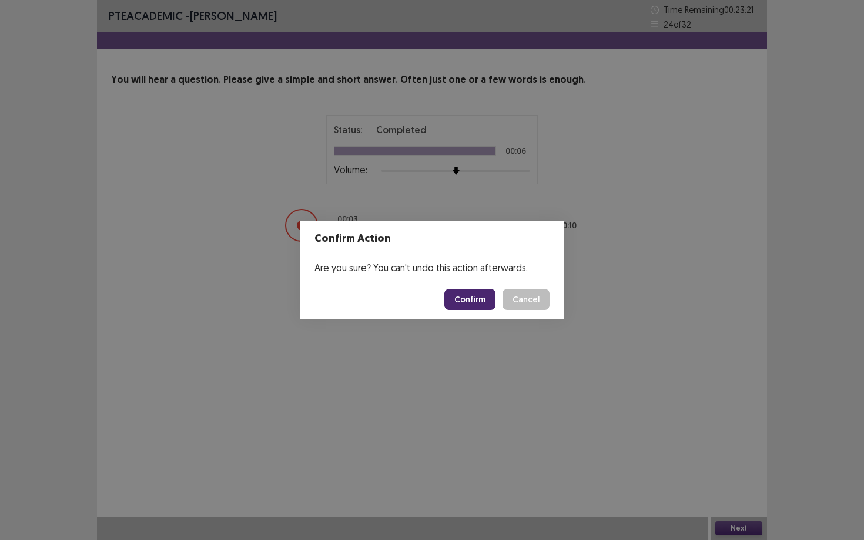
click at [483, 297] on button "Confirm" at bounding box center [469, 299] width 51 height 21
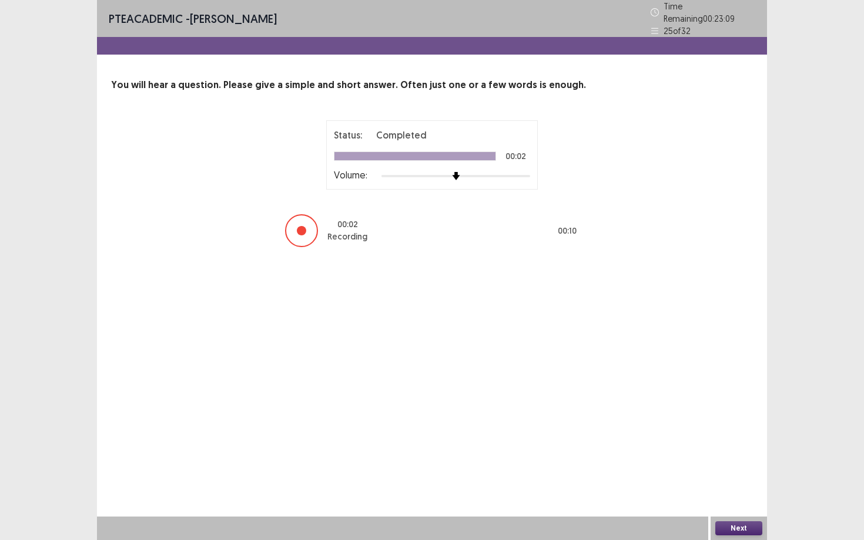
click at [753, 468] on button "Next" at bounding box center [738, 529] width 47 height 14
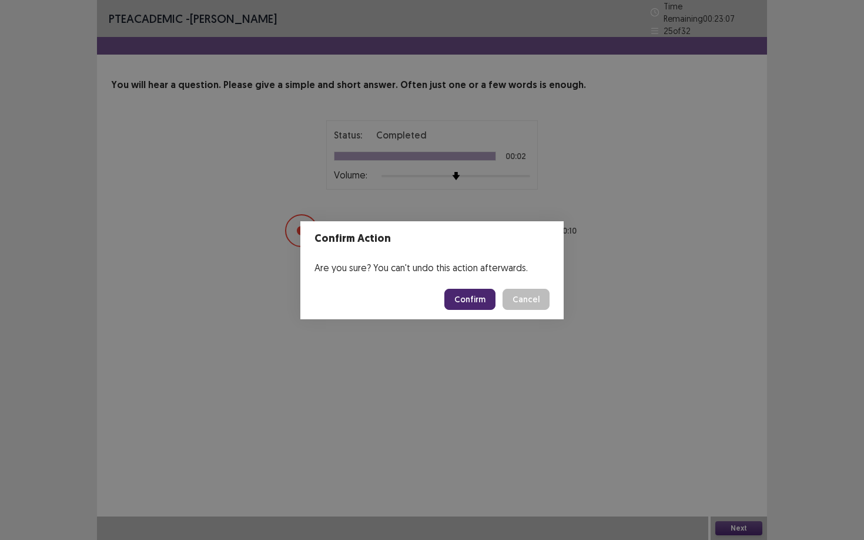
click at [489, 290] on button "Confirm" at bounding box center [469, 299] width 51 height 21
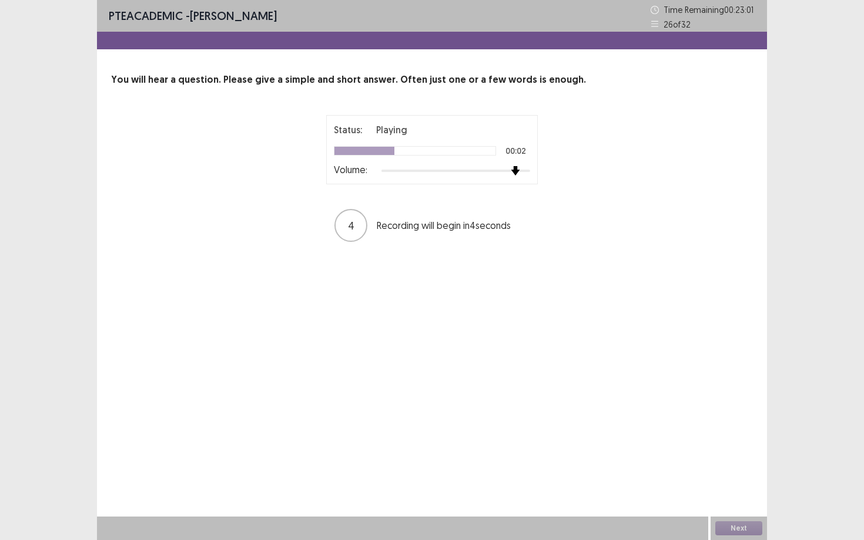
click at [522, 172] on div at bounding box center [455, 170] width 149 height 9
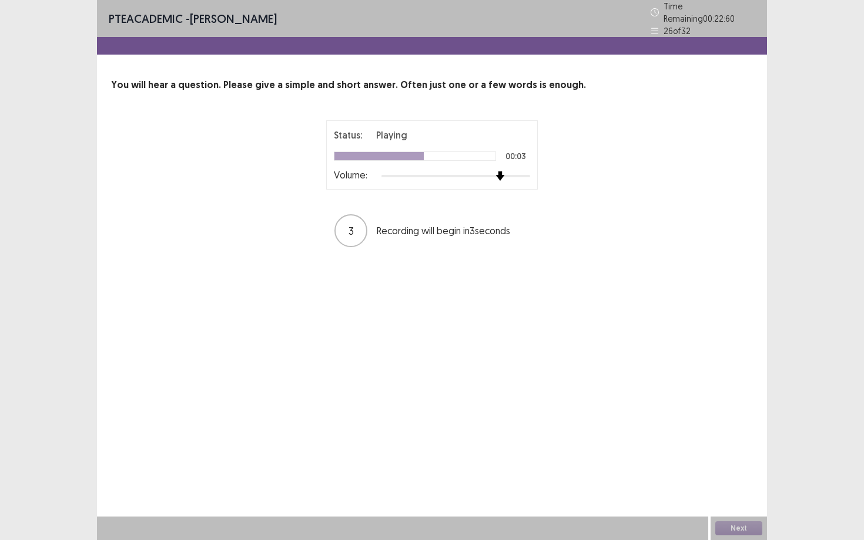
click at [504, 172] on div at bounding box center [455, 176] width 149 height 9
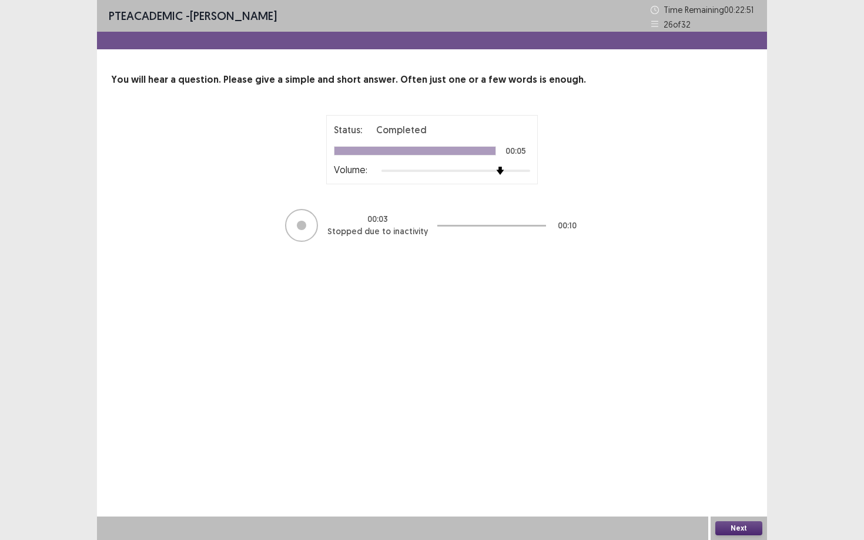
click at [733, 468] on button "Next" at bounding box center [738, 529] width 47 height 14
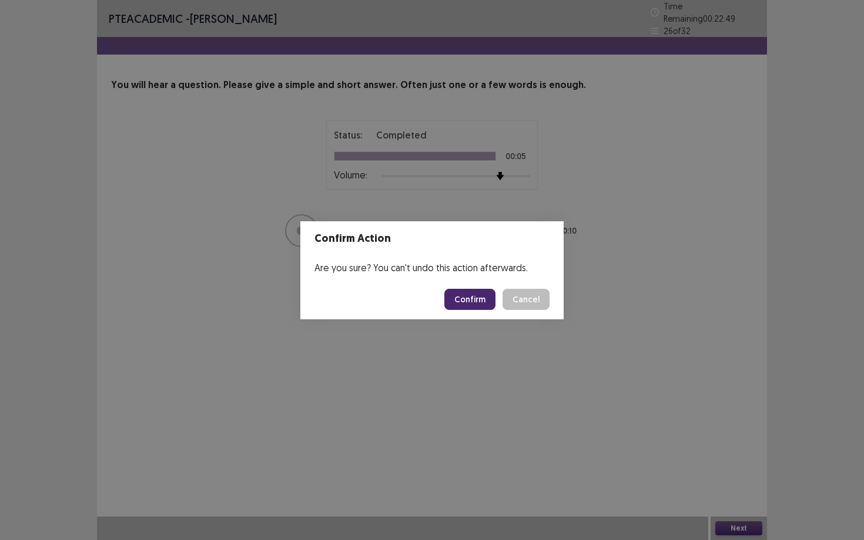
click at [490, 301] on button "Confirm" at bounding box center [469, 299] width 51 height 21
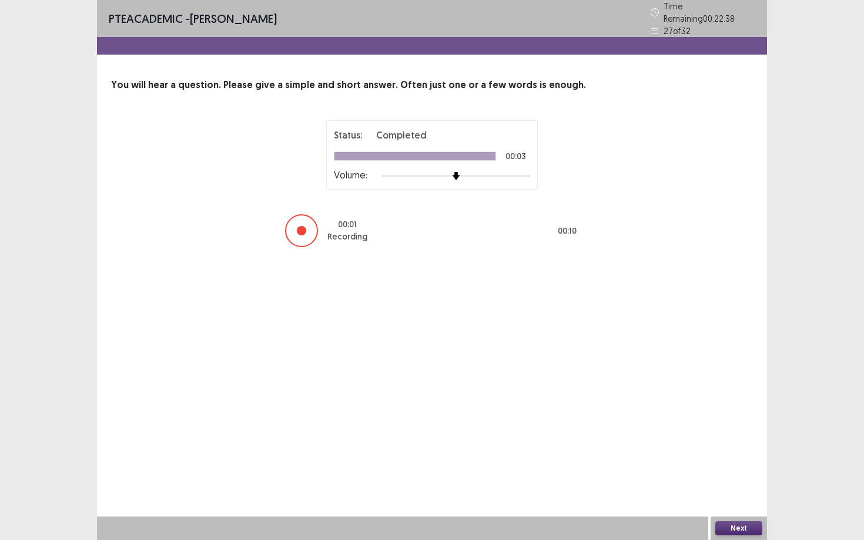
click at [747, 468] on button "Next" at bounding box center [738, 529] width 47 height 14
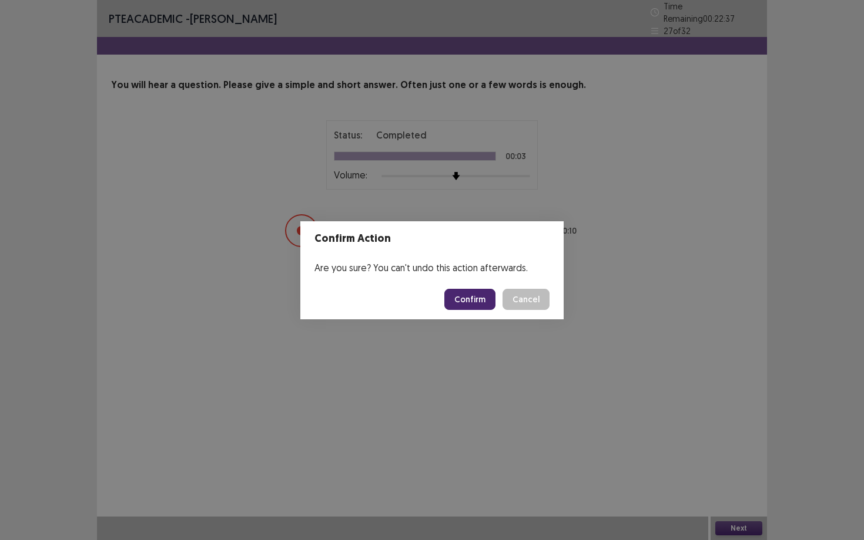
click at [457, 305] on button "Confirm" at bounding box center [469, 299] width 51 height 21
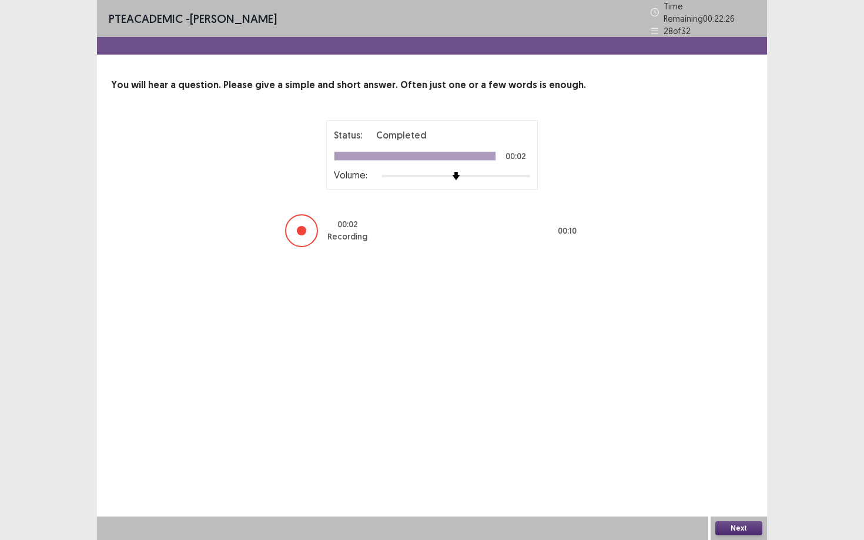
click at [755, 468] on div "Next" at bounding box center [738, 528] width 56 height 23
click at [746, 468] on button "Next" at bounding box center [738, 529] width 47 height 14
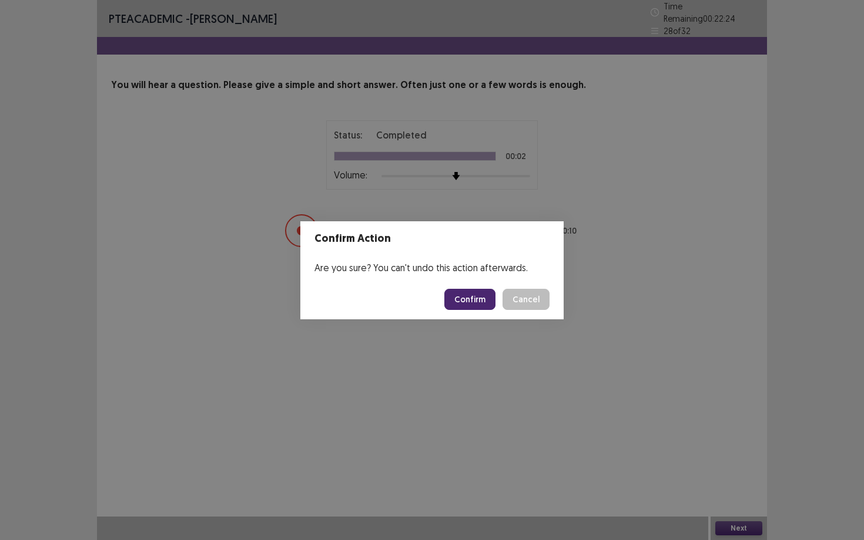
click at [481, 300] on button "Confirm" at bounding box center [469, 299] width 51 height 21
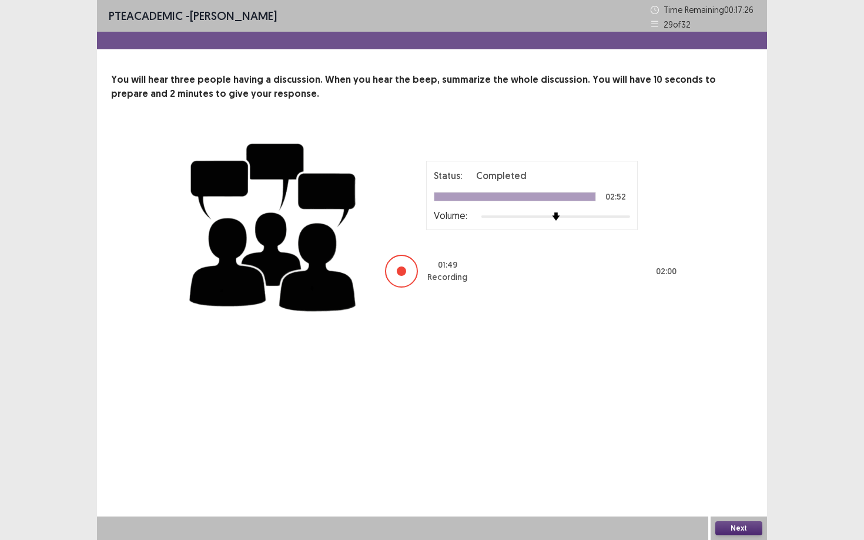
click at [760, 468] on button "Next" at bounding box center [738, 529] width 47 height 14
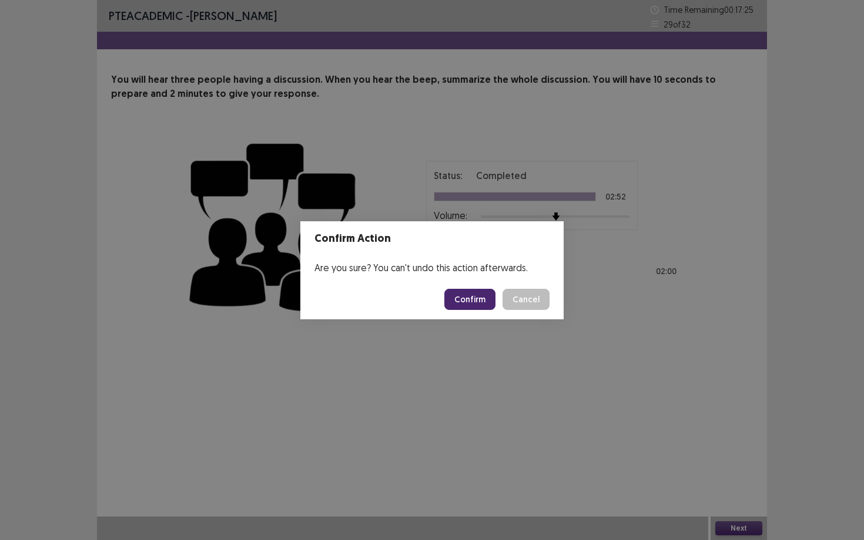
click at [487, 295] on button "Confirm" at bounding box center [469, 299] width 51 height 21
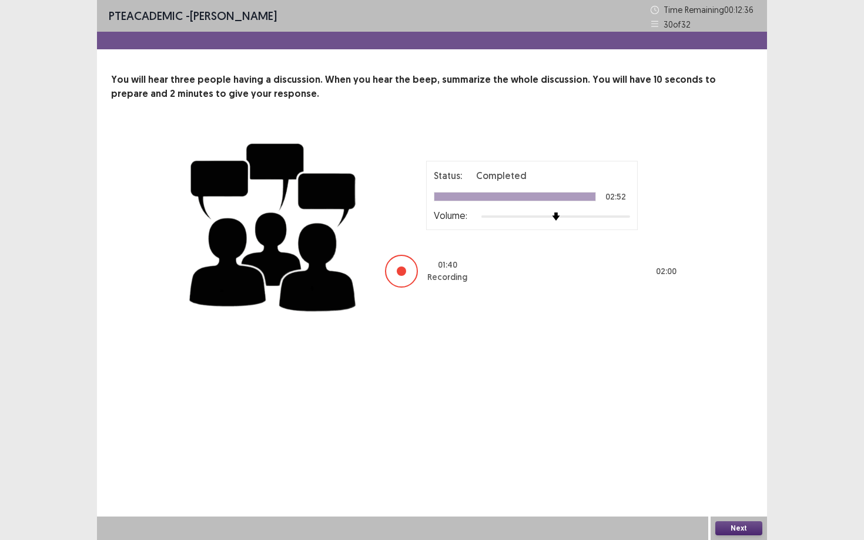
click at [733, 468] on button "Next" at bounding box center [738, 529] width 47 height 14
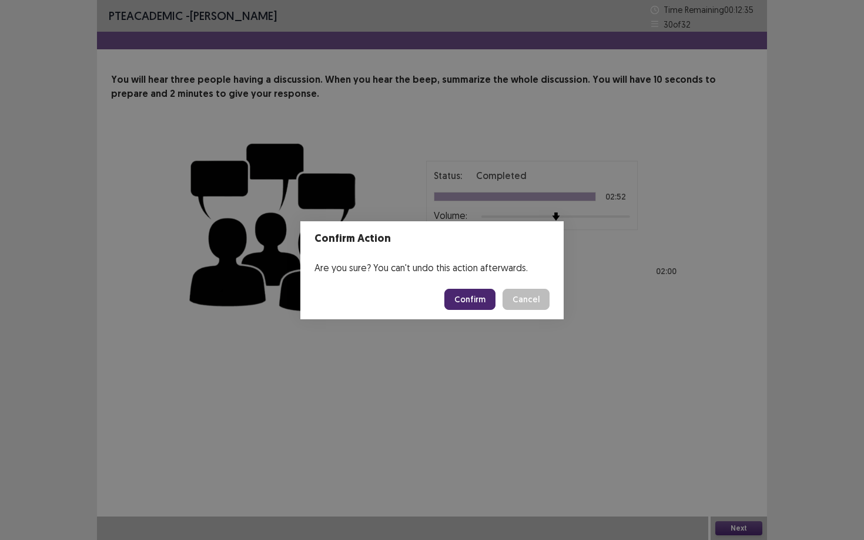
click at [476, 296] on button "Confirm" at bounding box center [469, 299] width 51 height 21
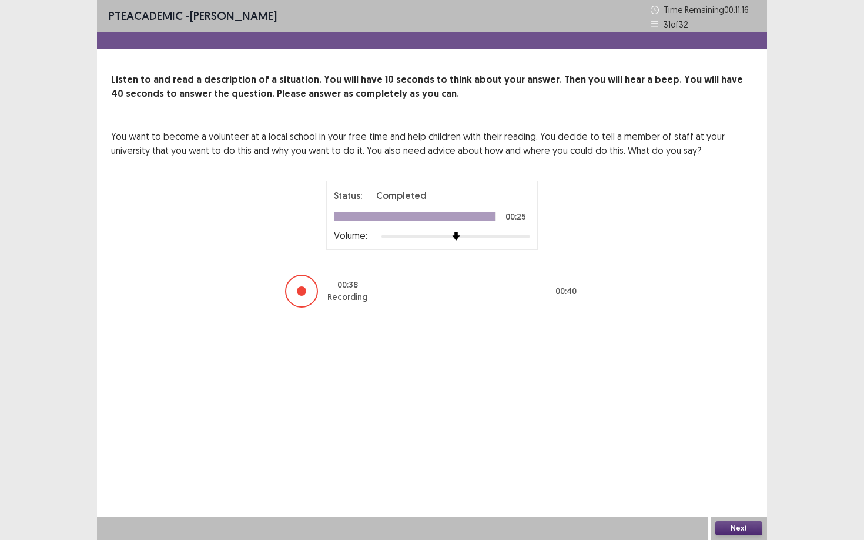
click at [744, 468] on button "Next" at bounding box center [738, 529] width 47 height 14
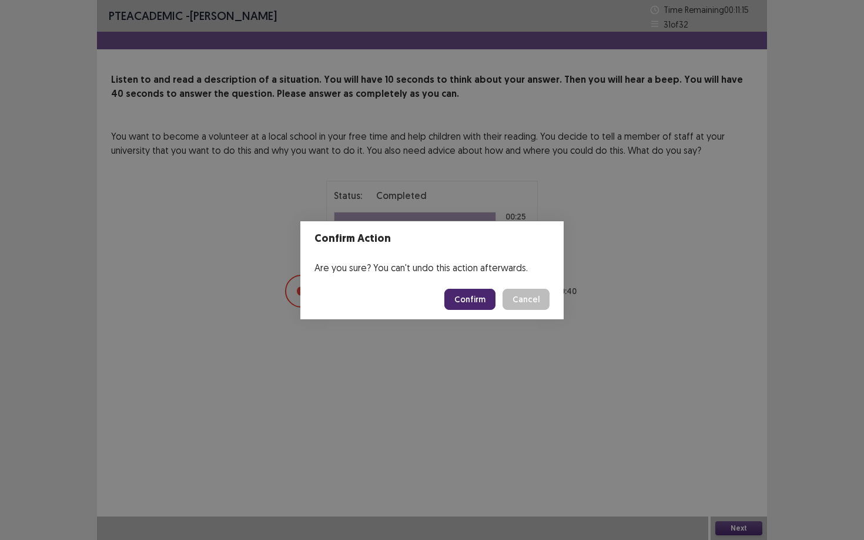
click at [477, 299] on button "Confirm" at bounding box center [469, 299] width 51 height 21
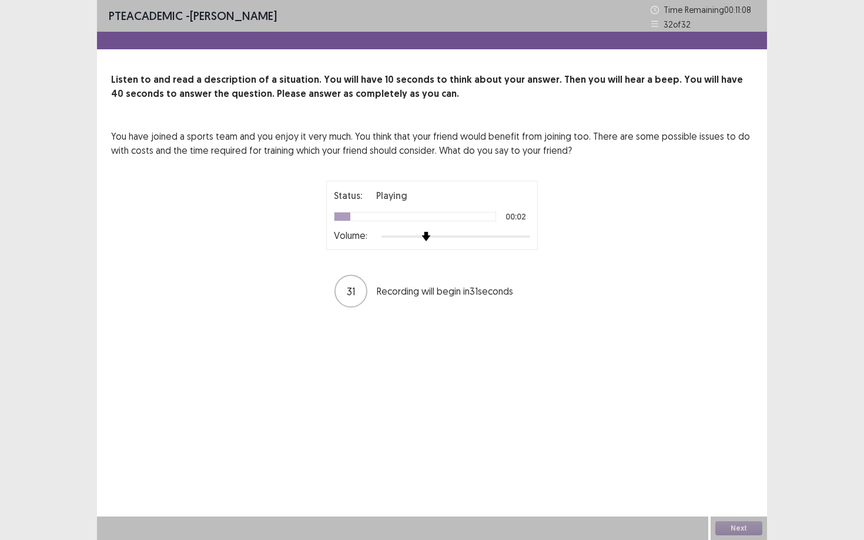
click at [432, 235] on div at bounding box center [455, 236] width 149 height 9
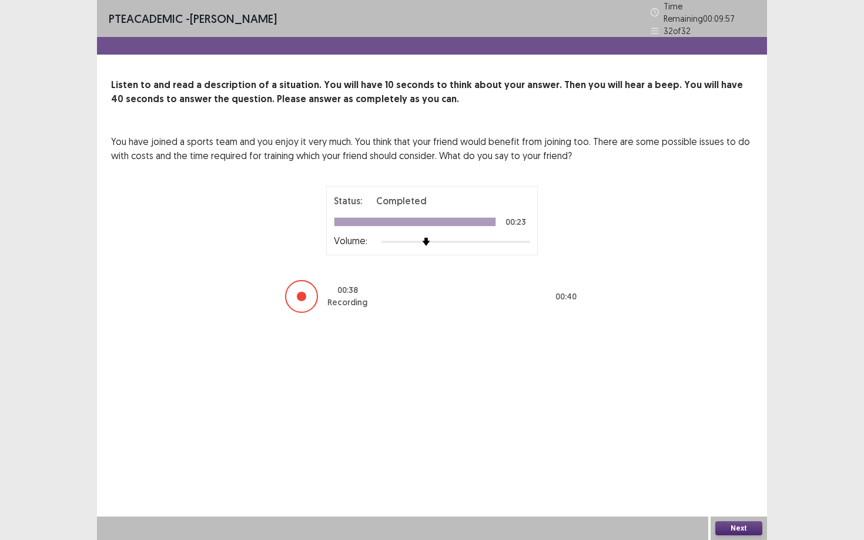
click at [756, 468] on button "Next" at bounding box center [738, 529] width 47 height 14
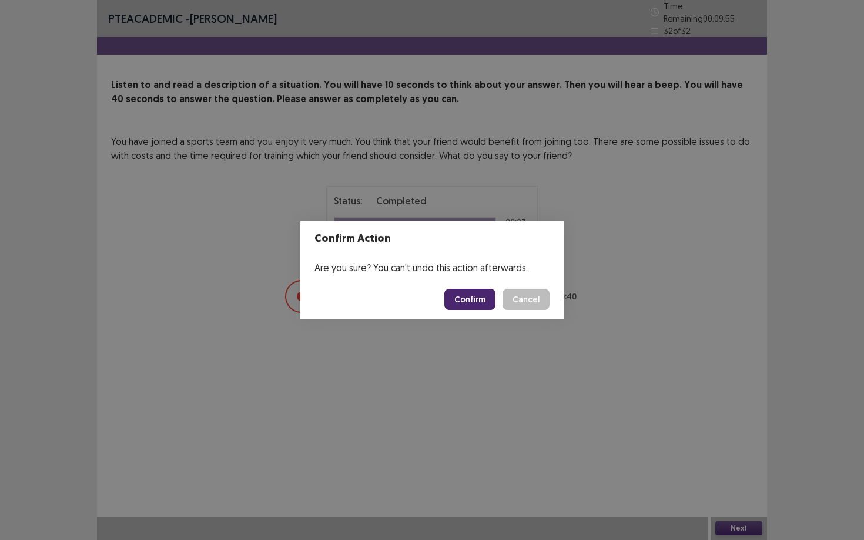
click at [473, 298] on button "Confirm" at bounding box center [469, 299] width 51 height 21
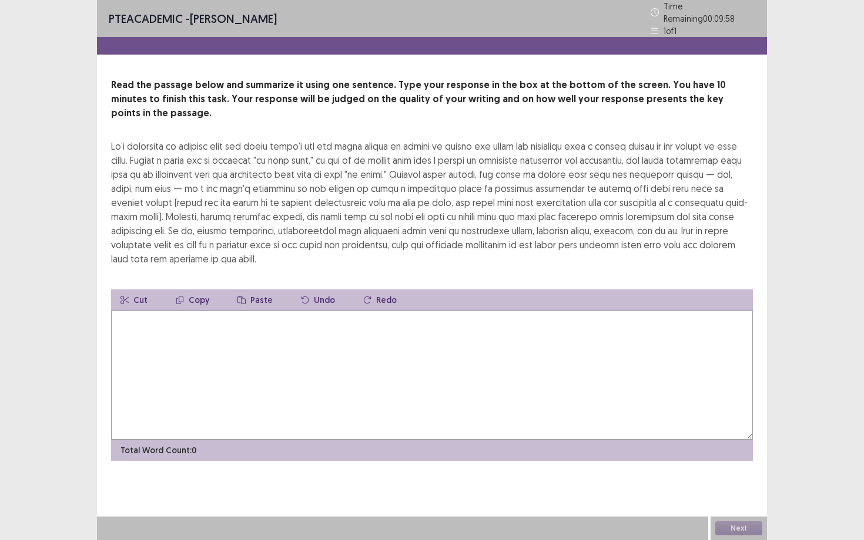
click at [473, 311] on textarea at bounding box center [432, 375] width 642 height 129
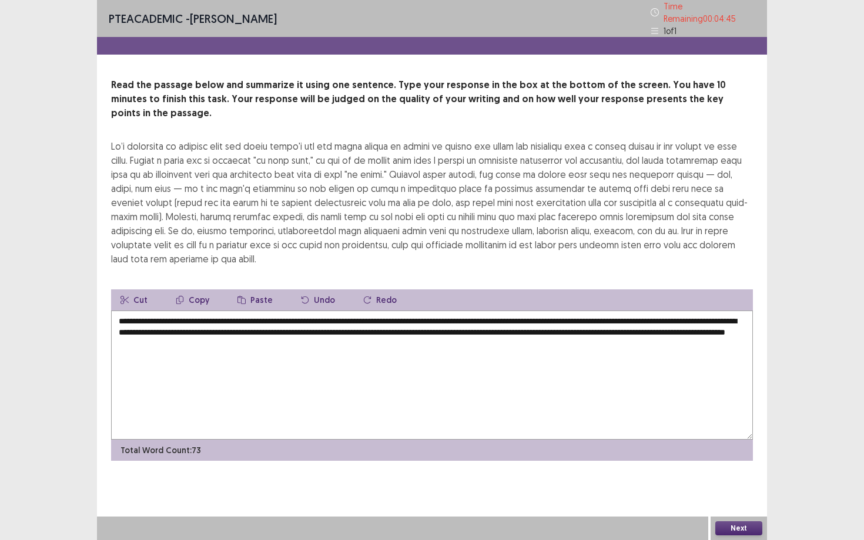
click at [558, 311] on textarea "**********" at bounding box center [432, 375] width 642 height 129
click at [218, 312] on textarea "**********" at bounding box center [432, 375] width 642 height 129
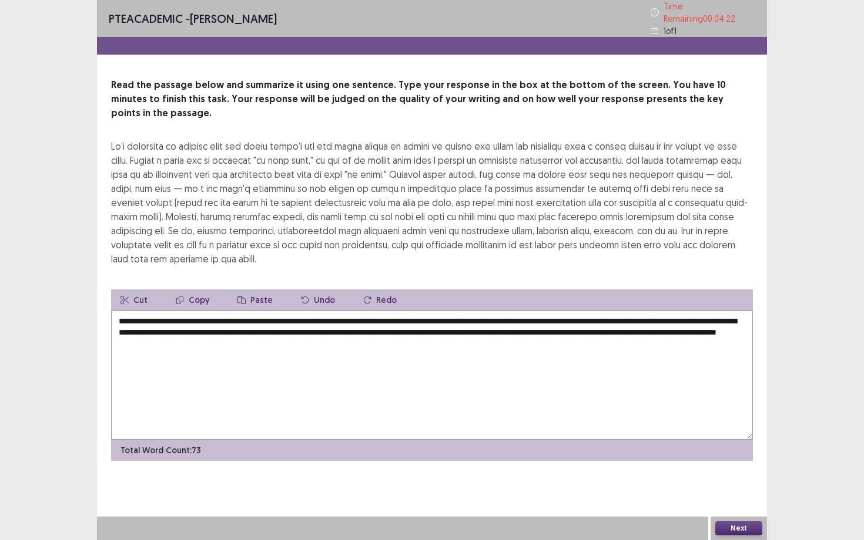
type textarea "**********"
click at [728, 468] on button "Next" at bounding box center [738, 529] width 47 height 14
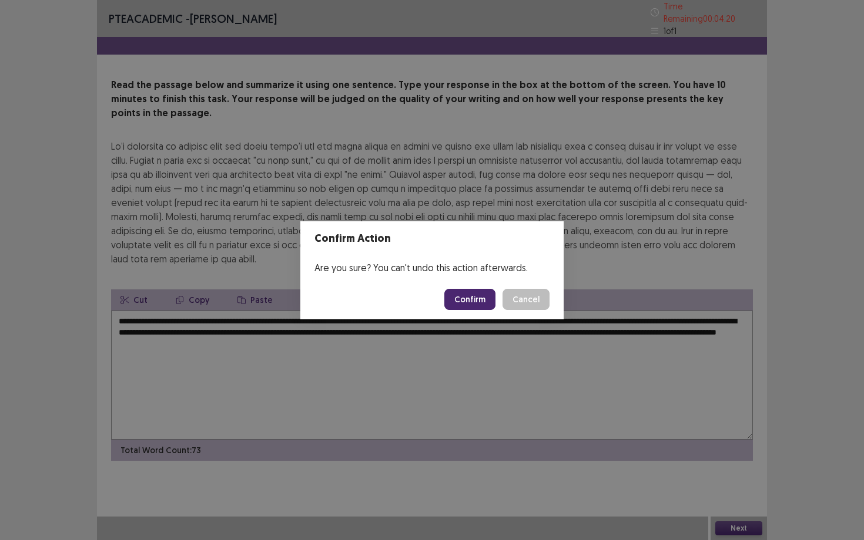
click at [475, 287] on footer "Confirm Cancel" at bounding box center [431, 300] width 263 height 40
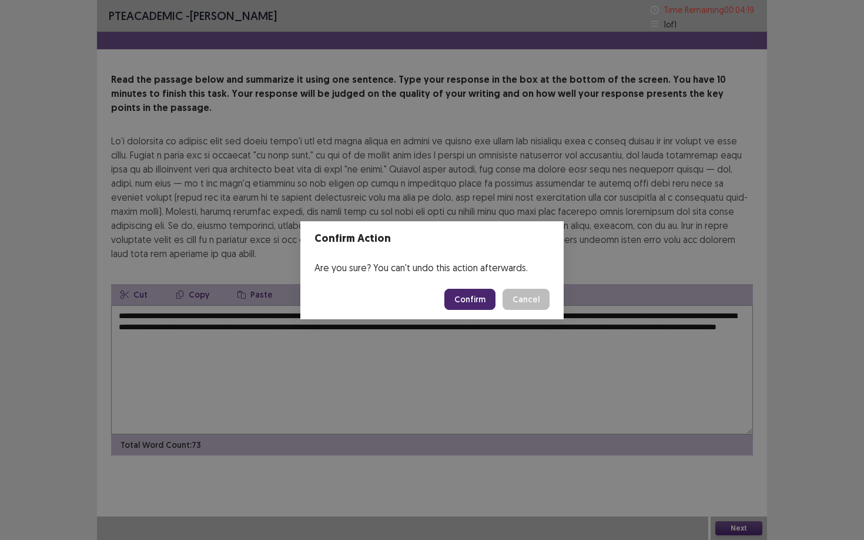
click at [475, 297] on button "Confirm" at bounding box center [469, 299] width 51 height 21
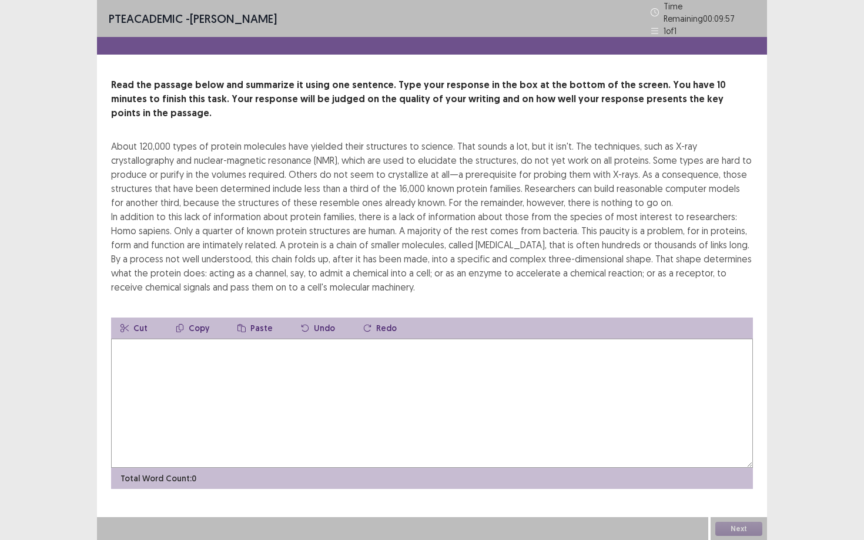
click at [197, 347] on textarea at bounding box center [432, 403] width 642 height 129
type textarea "*"
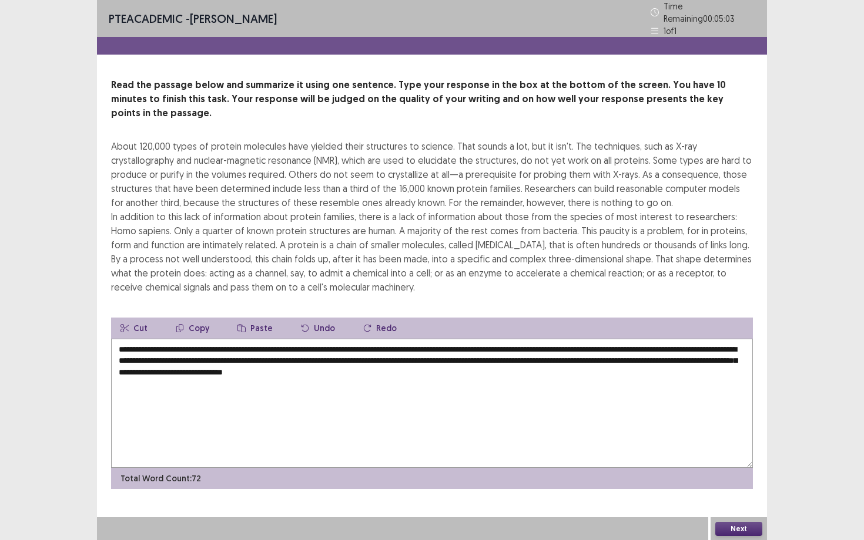
type textarea "**********"
click at [748, 468] on button "Next" at bounding box center [738, 529] width 47 height 14
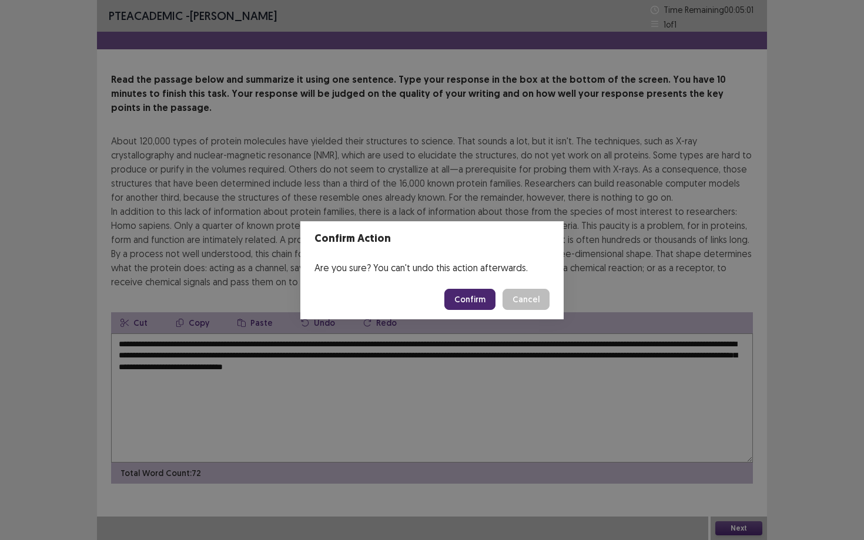
click at [479, 309] on button "Confirm" at bounding box center [469, 299] width 51 height 21
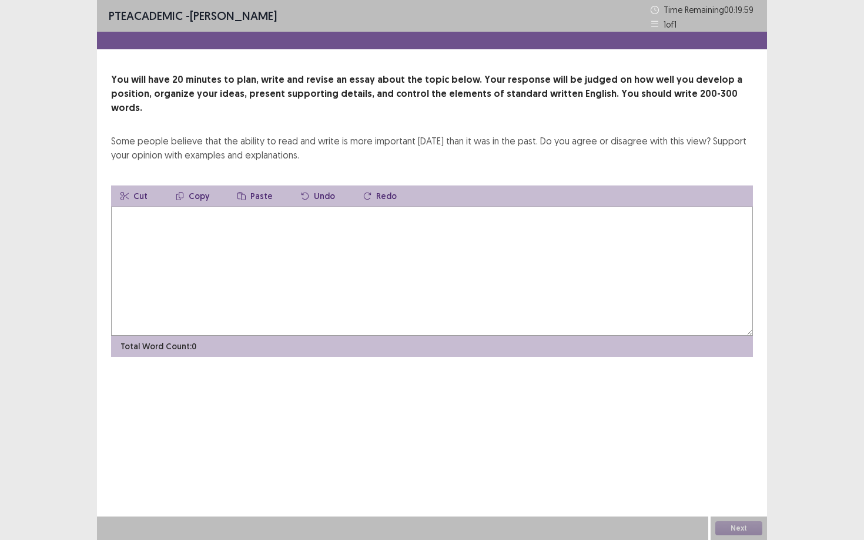
click at [495, 260] on textarea at bounding box center [432, 271] width 642 height 129
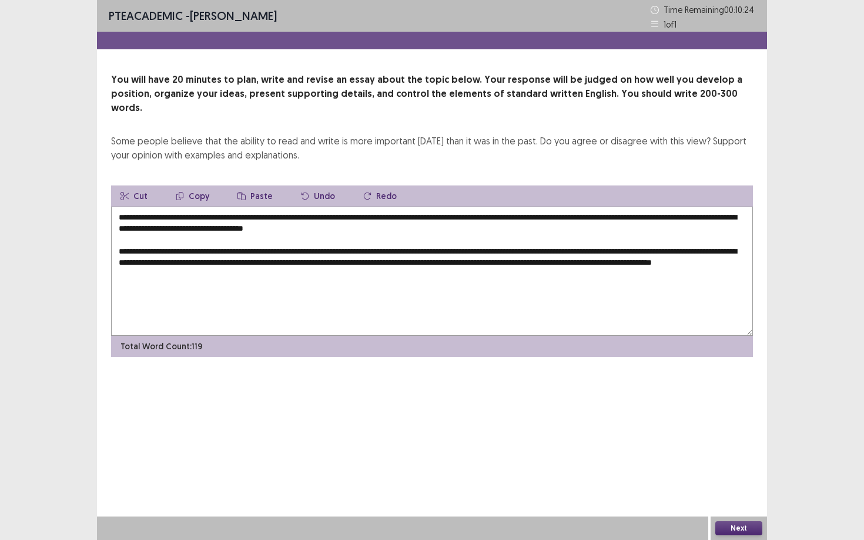
click at [615, 241] on textarea "**********" at bounding box center [432, 271] width 642 height 129
click at [298, 264] on textarea "**********" at bounding box center [432, 271] width 642 height 129
click at [209, 257] on textarea "**********" at bounding box center [432, 271] width 642 height 129
click at [294, 263] on textarea "**********" at bounding box center [432, 271] width 642 height 129
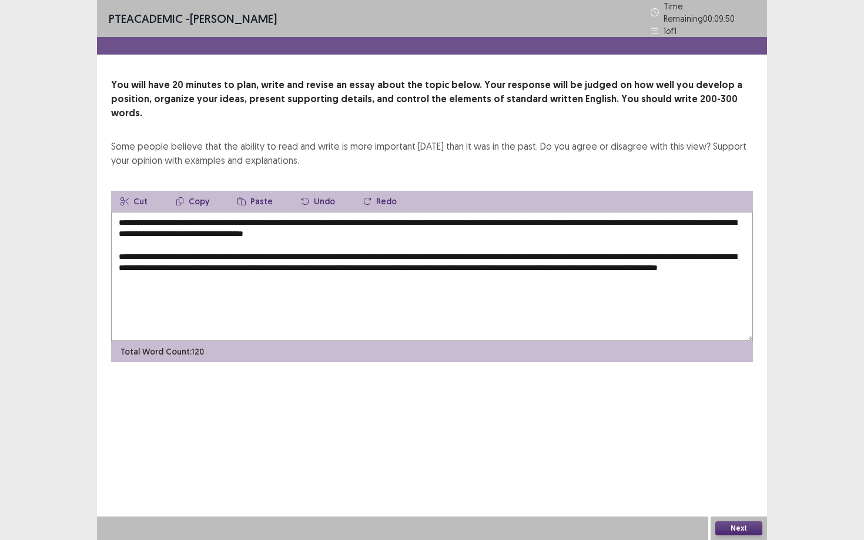
click at [120, 260] on textarea "**********" at bounding box center [432, 276] width 642 height 129
click at [301, 260] on textarea "**********" at bounding box center [432, 276] width 642 height 129
click at [296, 261] on textarea "**********" at bounding box center [432, 276] width 642 height 129
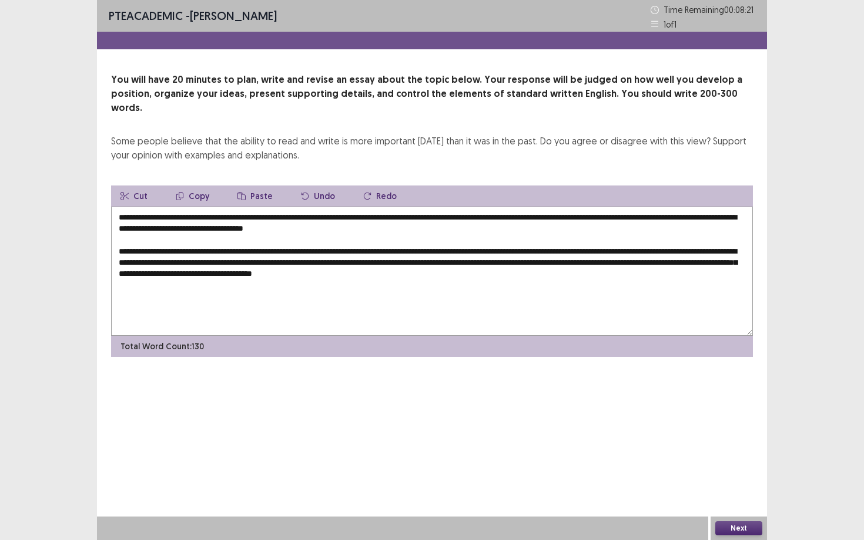
click at [553, 261] on textarea "**********" at bounding box center [432, 271] width 642 height 129
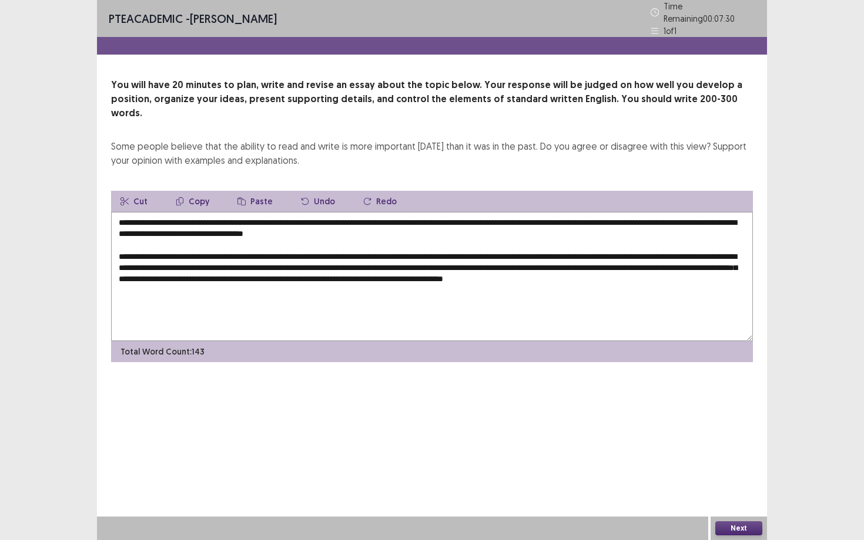
click at [704, 261] on textarea "**********" at bounding box center [432, 276] width 642 height 129
click at [687, 263] on textarea "**********" at bounding box center [432, 276] width 642 height 129
click at [216, 277] on textarea "**********" at bounding box center [432, 276] width 642 height 129
click at [502, 297] on textarea "**********" at bounding box center [432, 276] width 642 height 129
click at [580, 294] on textarea "**********" at bounding box center [432, 276] width 642 height 129
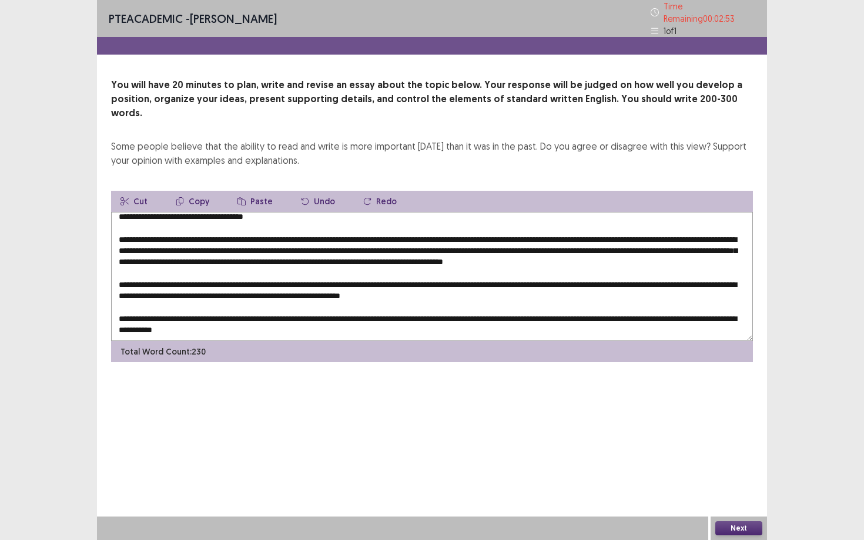
scroll to position [45, 0]
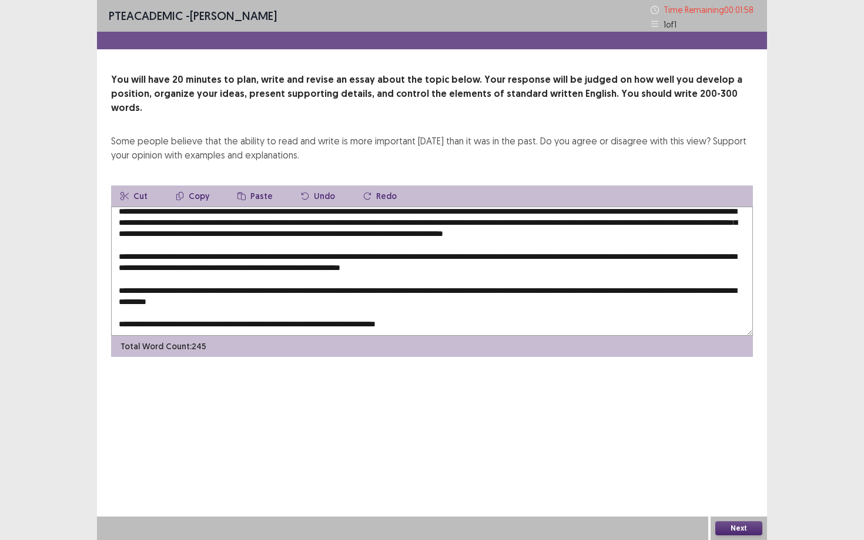
type textarea "**********"
click at [752, 468] on button "Next" at bounding box center [738, 529] width 47 height 14
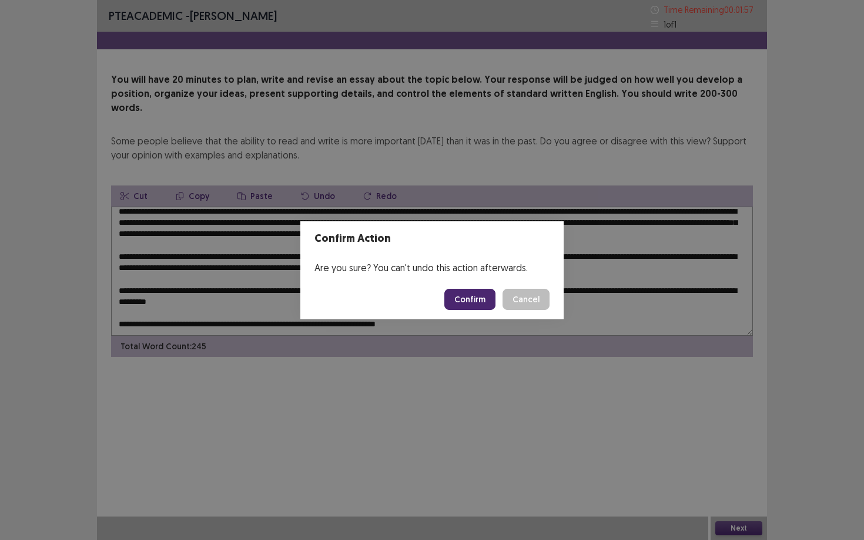
click at [476, 293] on button "Confirm" at bounding box center [469, 299] width 51 height 21
click at [515, 300] on div "Loading... Confirm Cancel" at bounding box center [496, 299] width 105 height 21
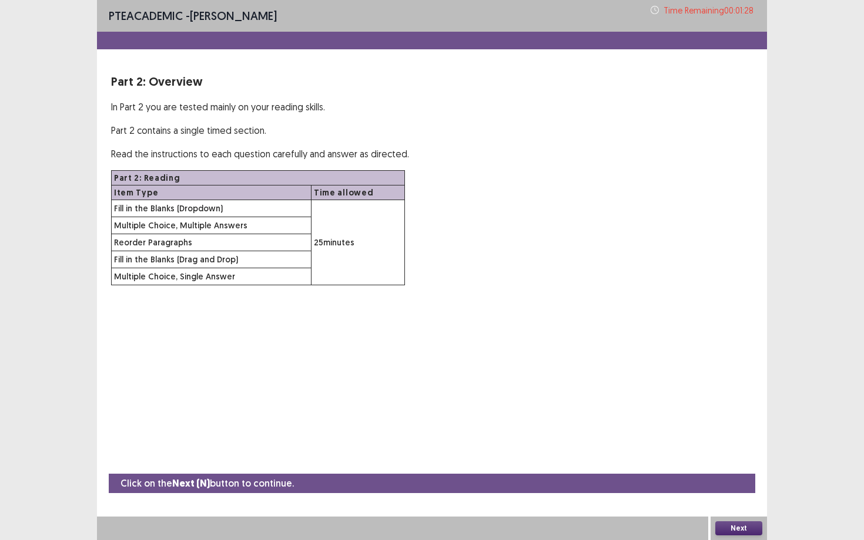
click at [738, 468] on button "Next" at bounding box center [738, 529] width 47 height 14
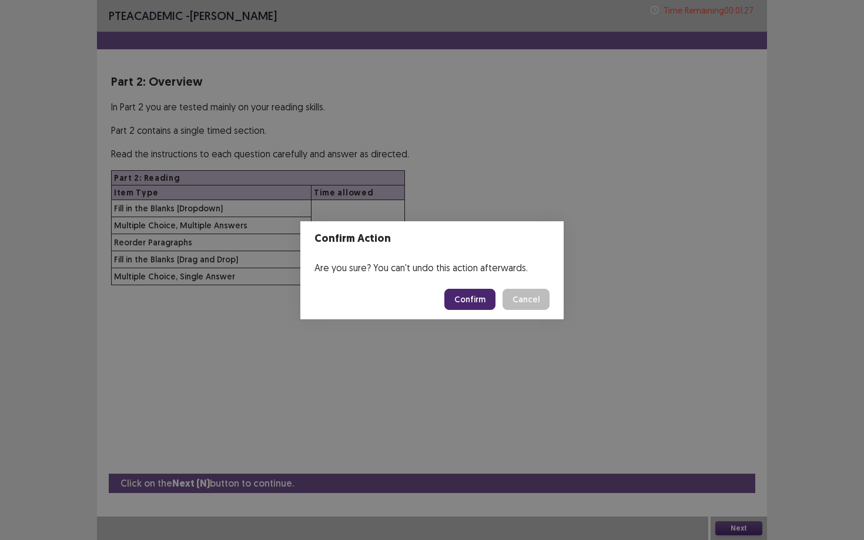
click at [455, 298] on button "Confirm" at bounding box center [469, 299] width 51 height 21
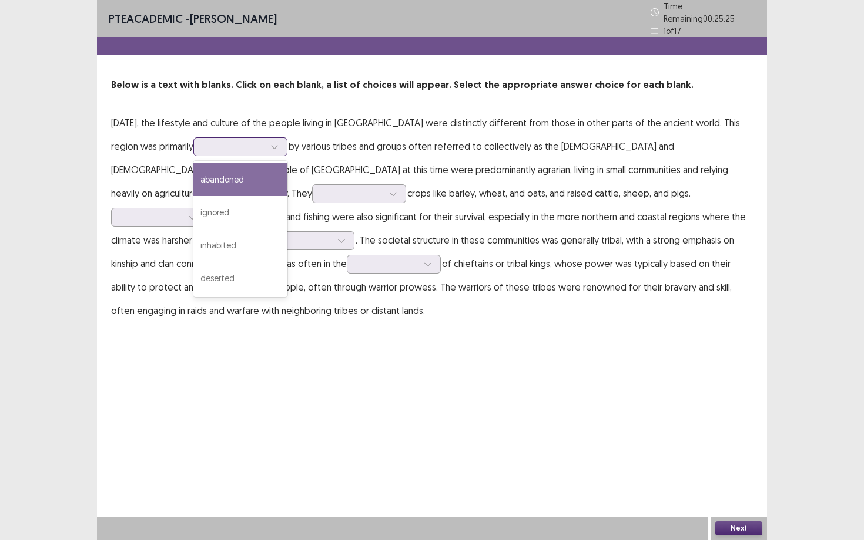
click at [278, 143] on icon at bounding box center [274, 147] width 8 height 8
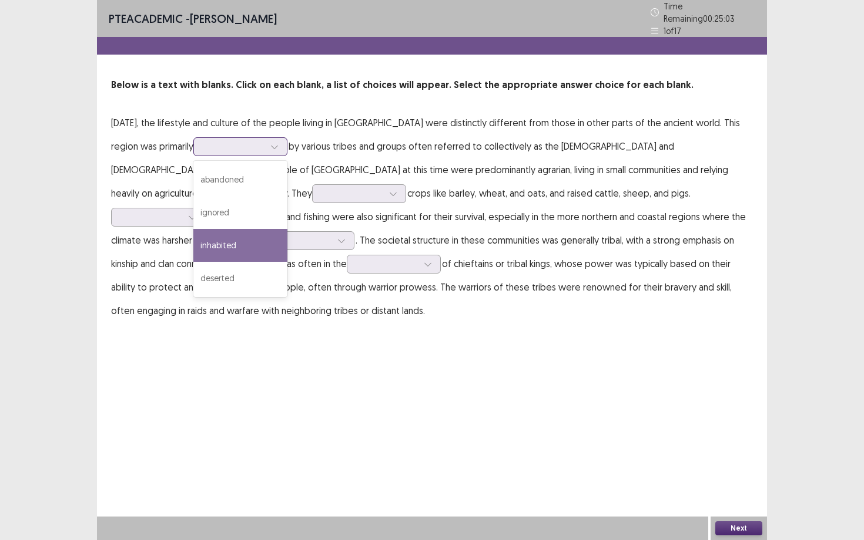
click at [286, 239] on div "inhabited" at bounding box center [240, 245] width 94 height 33
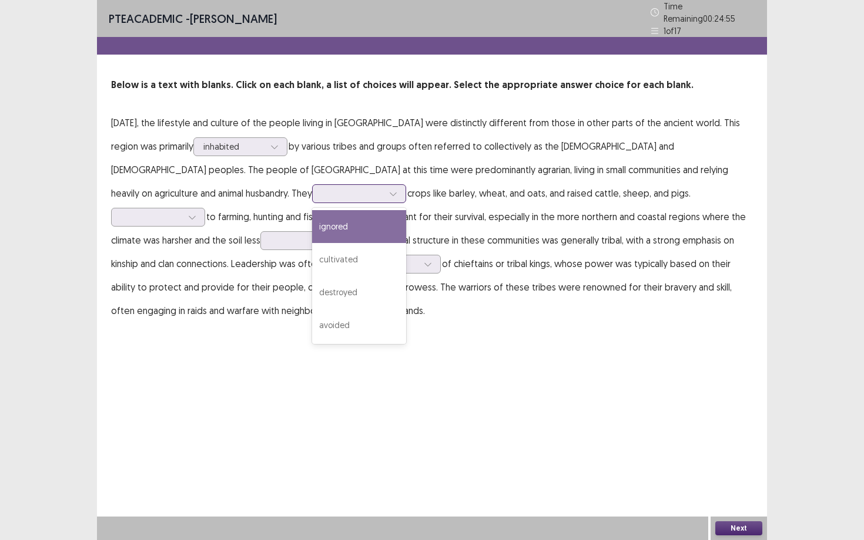
click at [384, 196] on div at bounding box center [393, 194] width 18 height 18
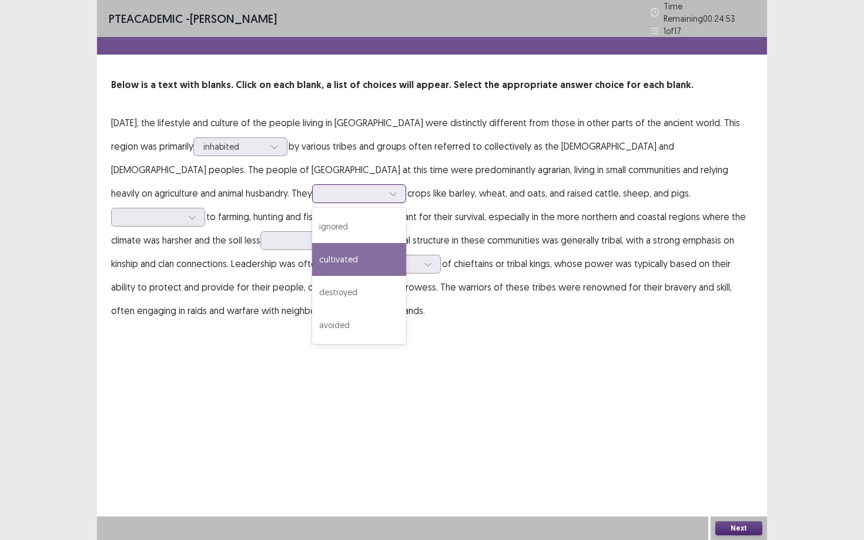
click at [312, 253] on div "cultivated" at bounding box center [359, 259] width 94 height 33
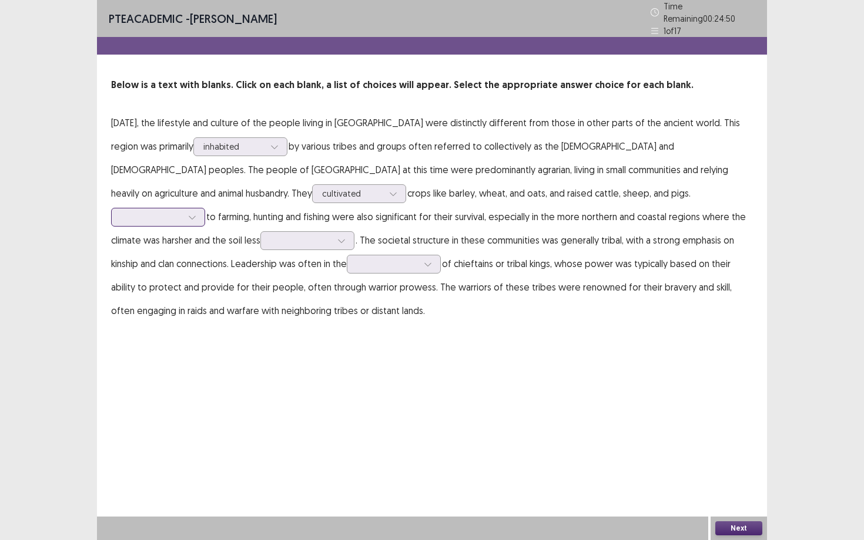
click at [182, 211] on div at bounding box center [151, 216] width 61 height 11
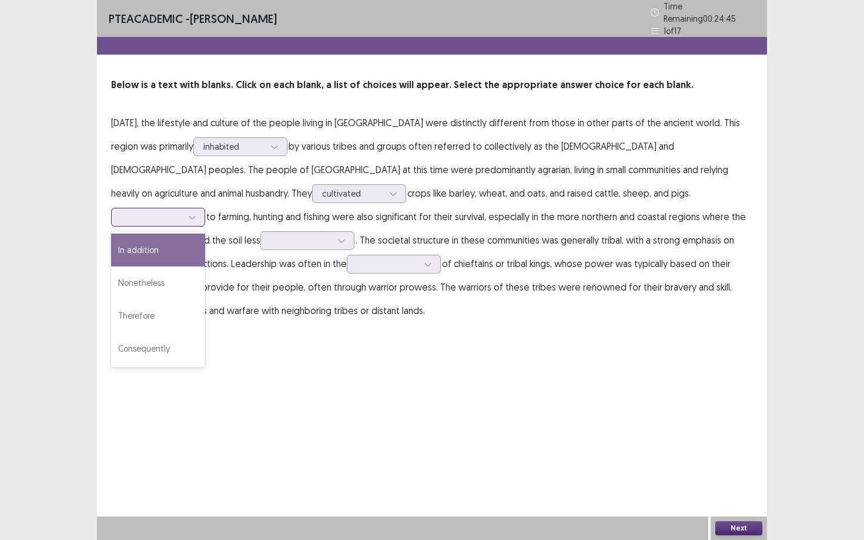
click at [205, 234] on div "In addition" at bounding box center [158, 250] width 94 height 33
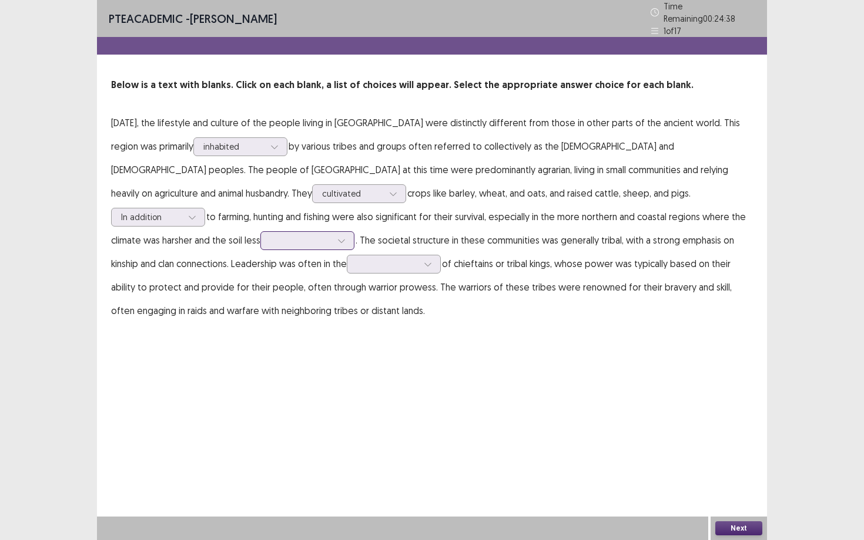
click at [269, 234] on div at bounding box center [300, 241] width 63 height 14
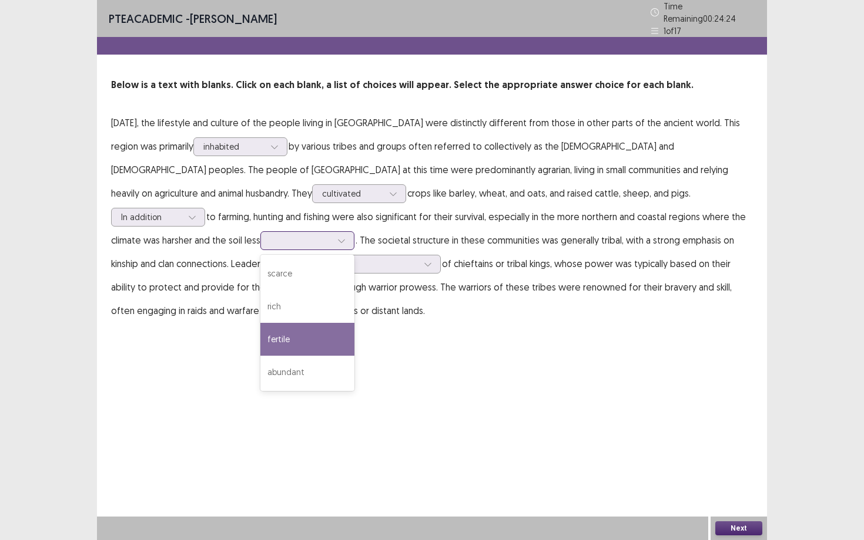
click at [260, 327] on div "fertile" at bounding box center [307, 339] width 94 height 33
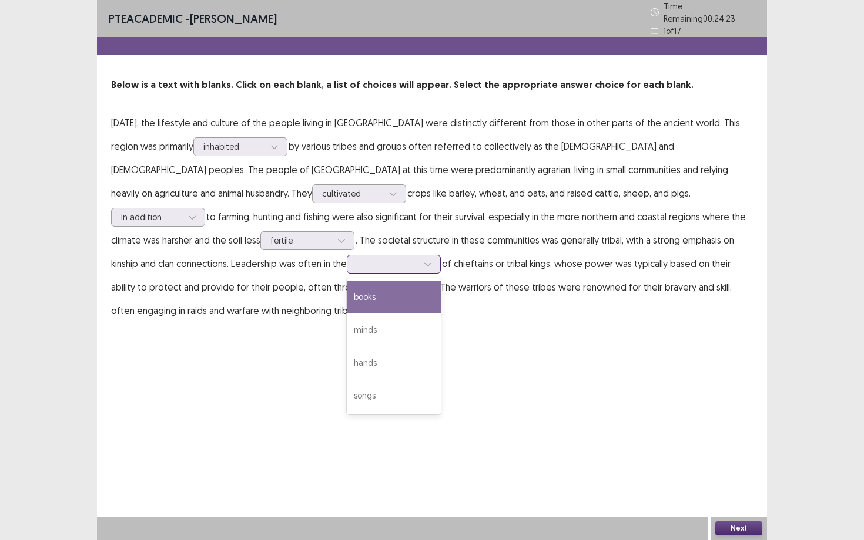
click at [347, 255] on div at bounding box center [394, 264] width 94 height 19
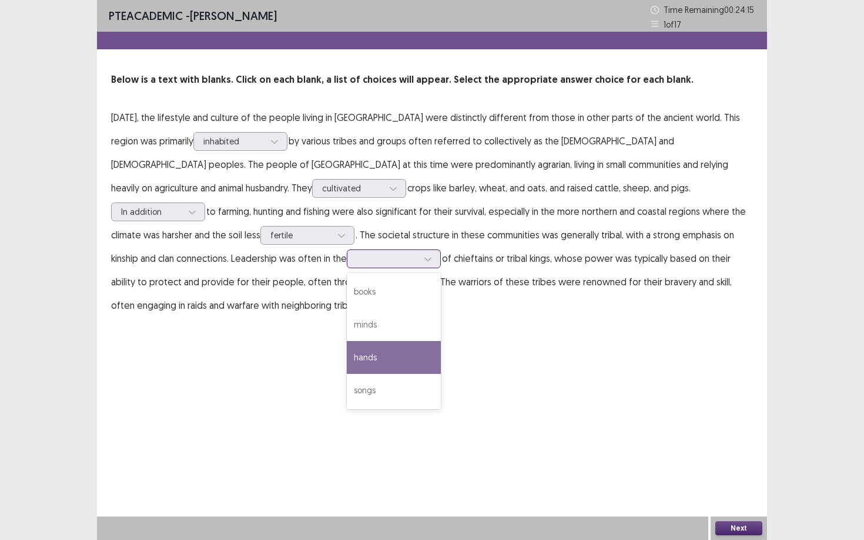
click at [347, 351] on div "hands" at bounding box center [394, 357] width 94 height 33
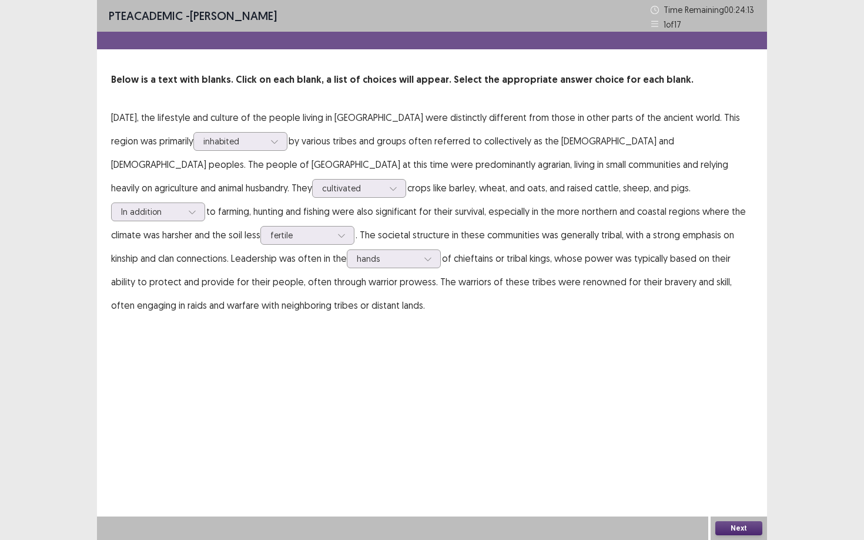
click at [733, 468] on button "Next" at bounding box center [738, 529] width 47 height 14
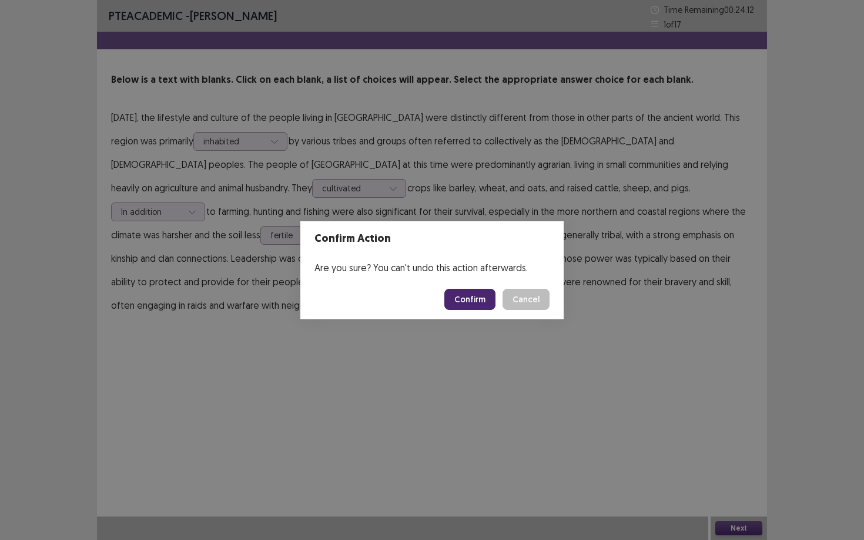
click at [471, 294] on button "Confirm" at bounding box center [469, 299] width 51 height 21
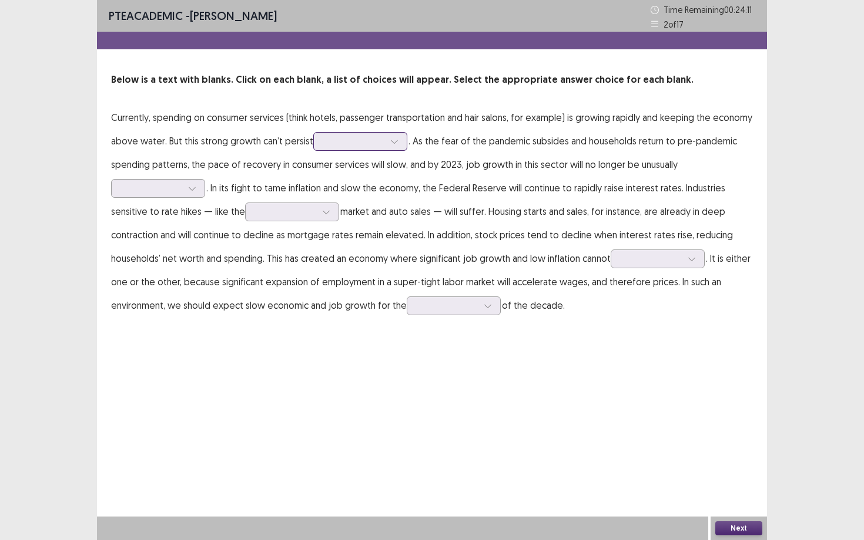
click at [342, 143] on div at bounding box center [353, 141] width 61 height 11
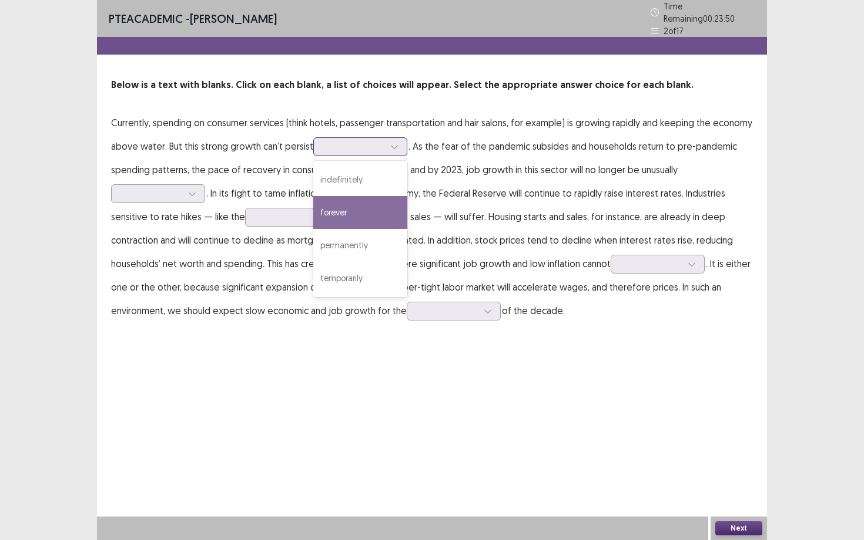
click at [342, 206] on div "forever" at bounding box center [360, 212] width 94 height 33
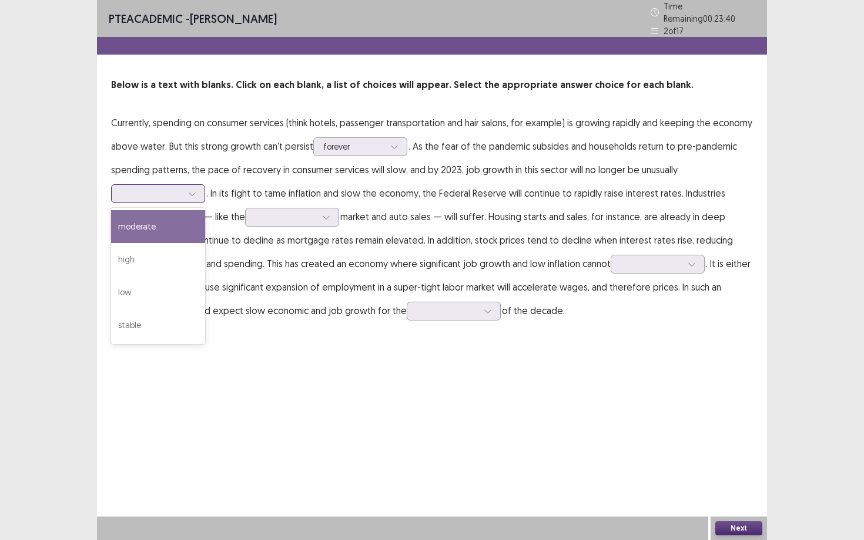
click at [170, 192] on div at bounding box center [151, 193] width 61 height 11
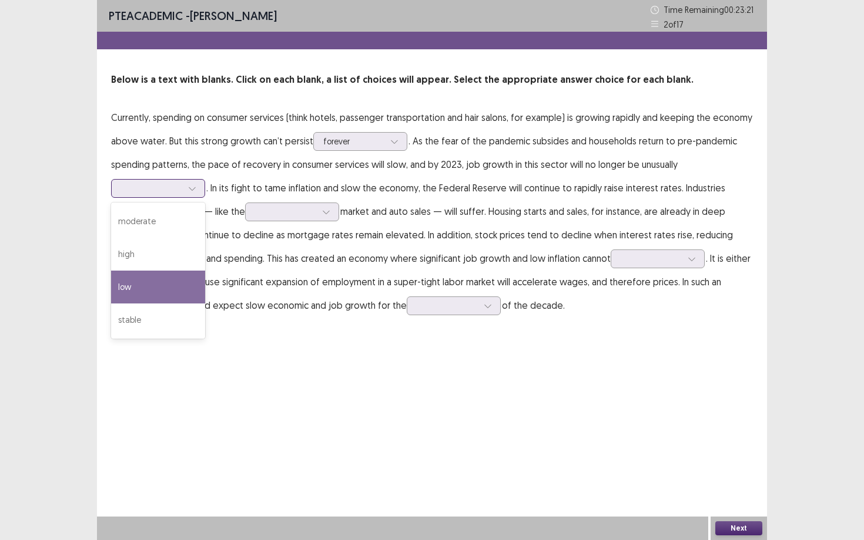
drag, startPoint x: 172, startPoint y: 249, endPoint x: 159, endPoint y: 281, distance: 35.0
click at [159, 282] on div "moderate high low stable" at bounding box center [158, 271] width 94 height 136
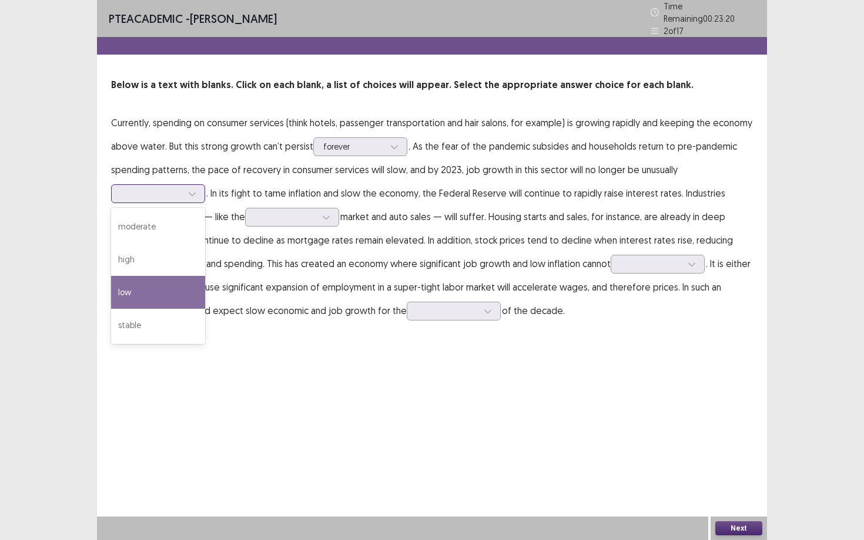
click at [159, 281] on div "low" at bounding box center [158, 292] width 94 height 33
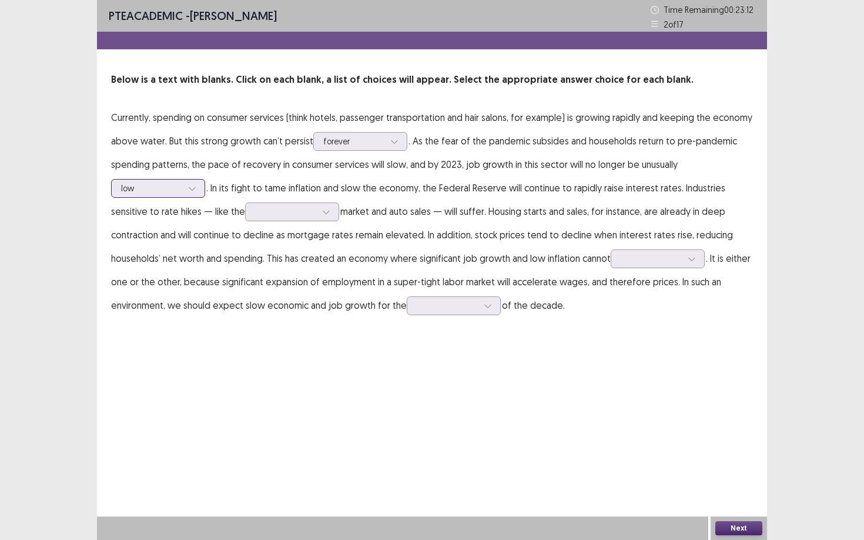
click at [195, 190] on icon at bounding box center [192, 188] width 8 height 8
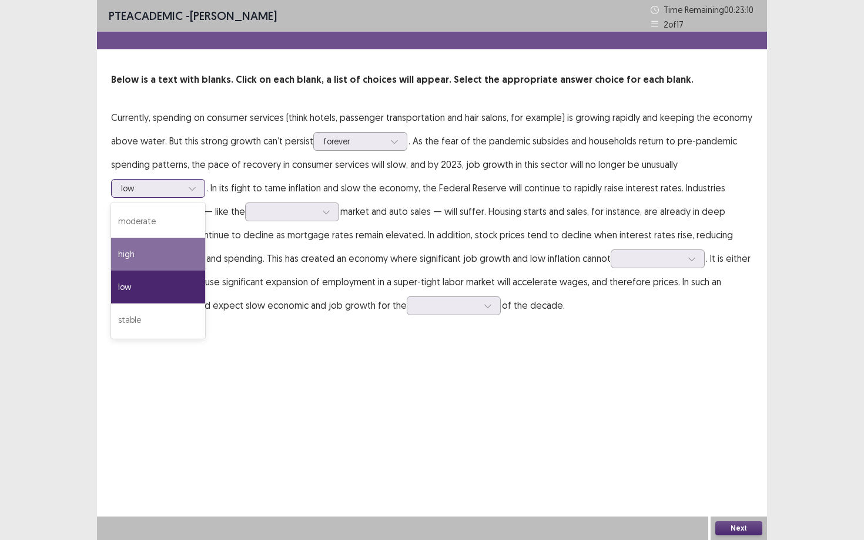
drag, startPoint x: 184, startPoint y: 266, endPoint x: 183, endPoint y: 258, distance: 7.7
click at [183, 258] on div "high" at bounding box center [158, 254] width 94 height 33
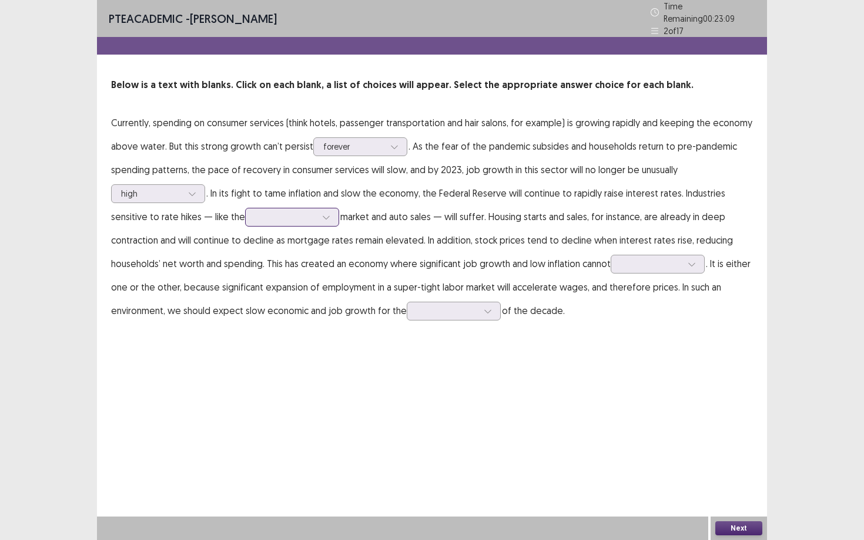
click at [295, 216] on div at bounding box center [285, 216] width 61 height 11
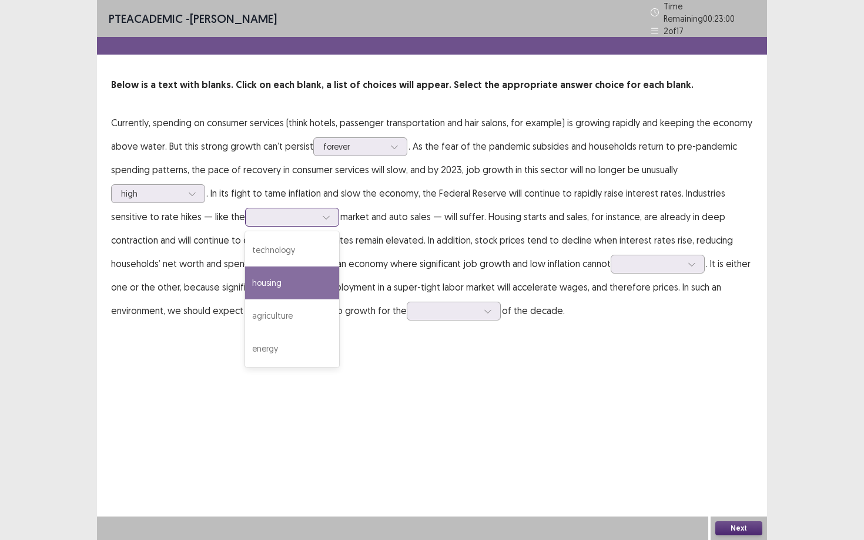
click at [284, 267] on div "housing" at bounding box center [292, 283] width 94 height 33
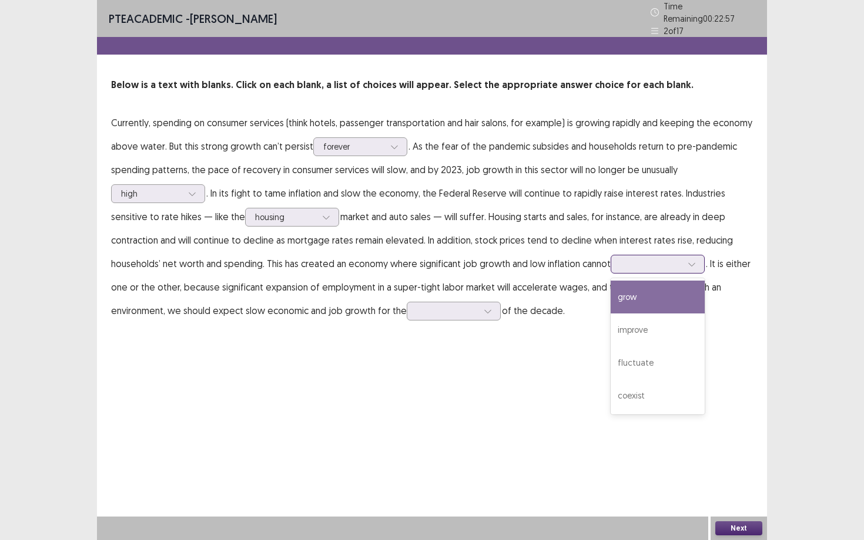
click at [646, 258] on div at bounding box center [650, 263] width 61 height 11
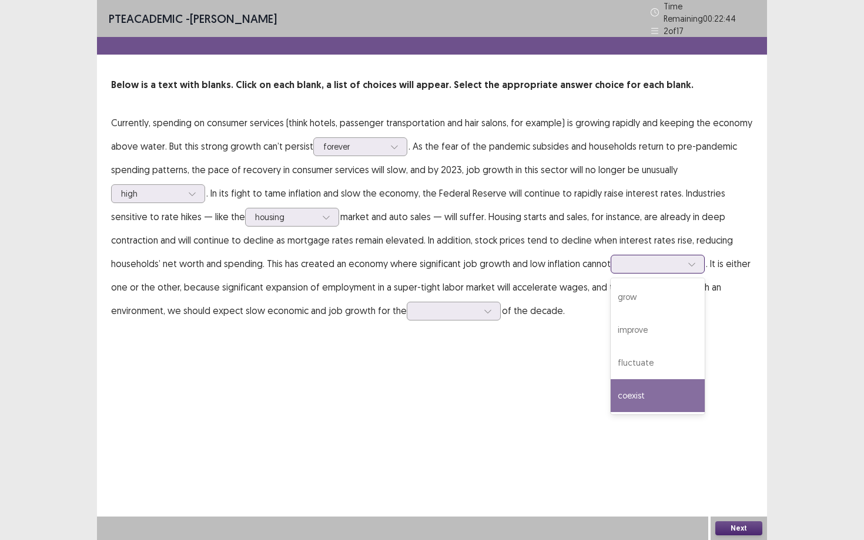
click at [633, 394] on div "coexist" at bounding box center [657, 396] width 94 height 33
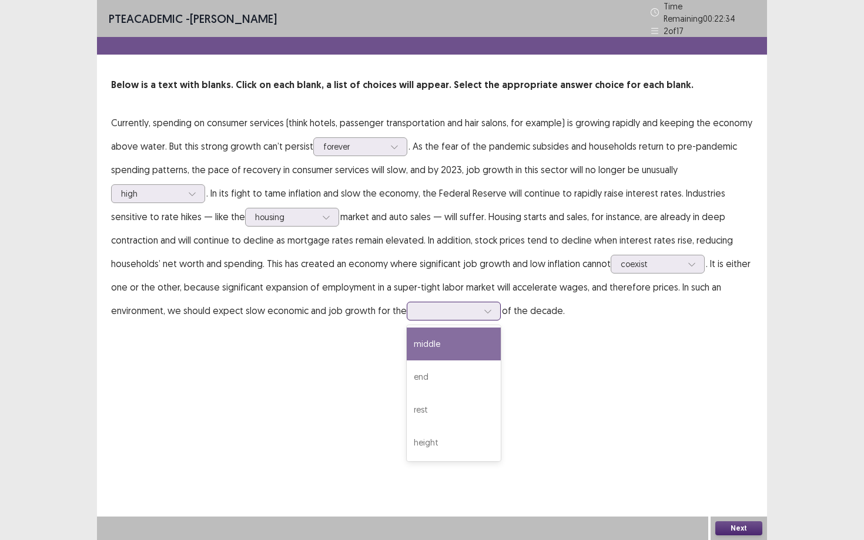
click at [439, 305] on div at bounding box center [447, 310] width 61 height 11
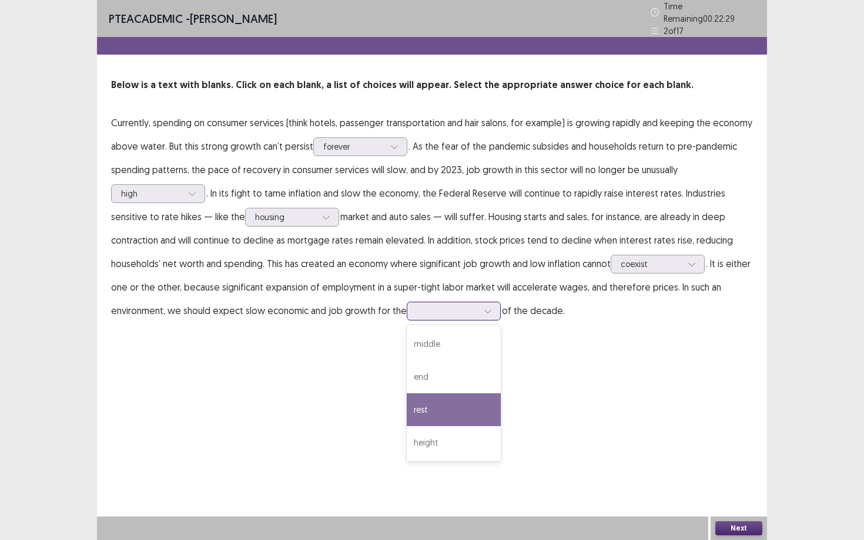
click at [422, 407] on div "rest" at bounding box center [454, 410] width 94 height 33
click at [726, 468] on button "Next" at bounding box center [738, 529] width 47 height 14
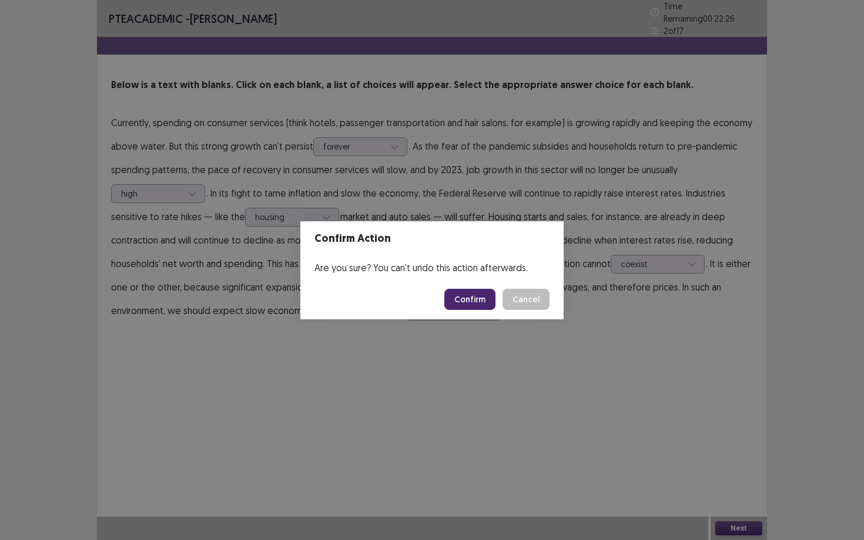
click at [491, 293] on button "Confirm" at bounding box center [469, 299] width 51 height 21
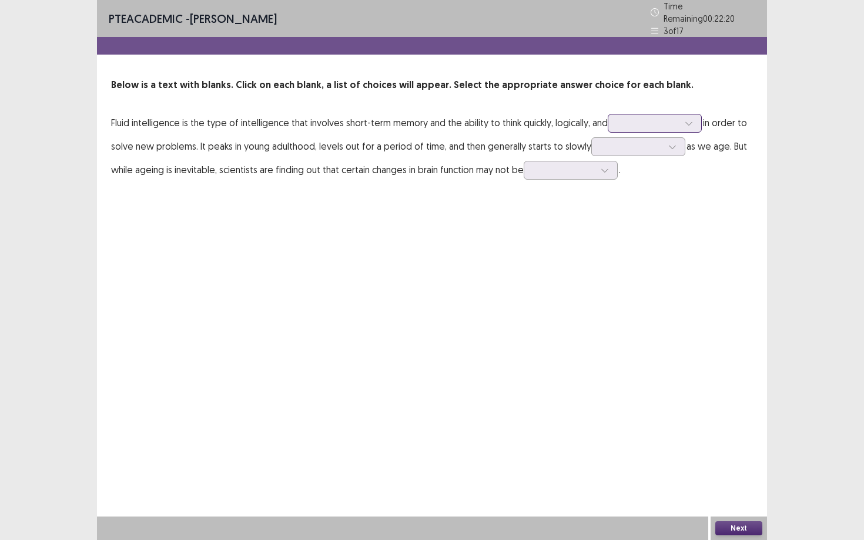
click at [636, 120] on div at bounding box center [647, 122] width 61 height 11
drag, startPoint x: 636, startPoint y: 248, endPoint x: 647, endPoint y: 183, distance: 66.1
click at [647, 183] on div "slowly concretely linearly abstractly" at bounding box center [654, 205] width 94 height 136
click at [650, 182] on div "concretely" at bounding box center [654, 189] width 94 height 33
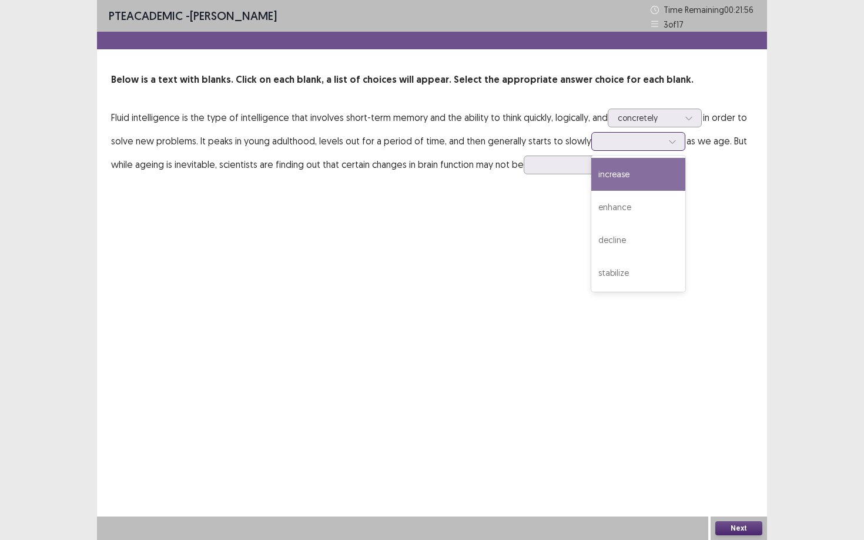
click at [600, 149] on div at bounding box center [638, 141] width 94 height 19
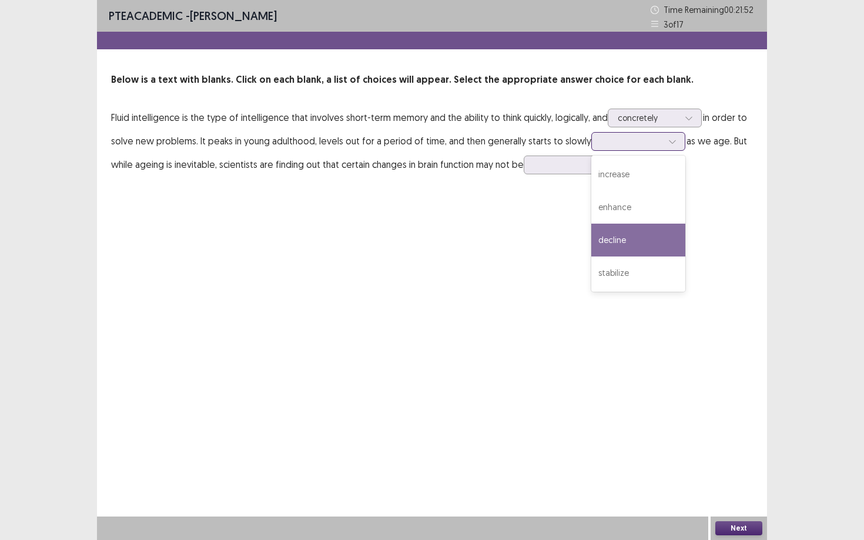
click at [603, 230] on div "decline" at bounding box center [638, 240] width 94 height 33
click at [543, 166] on div at bounding box center [563, 164] width 61 height 11
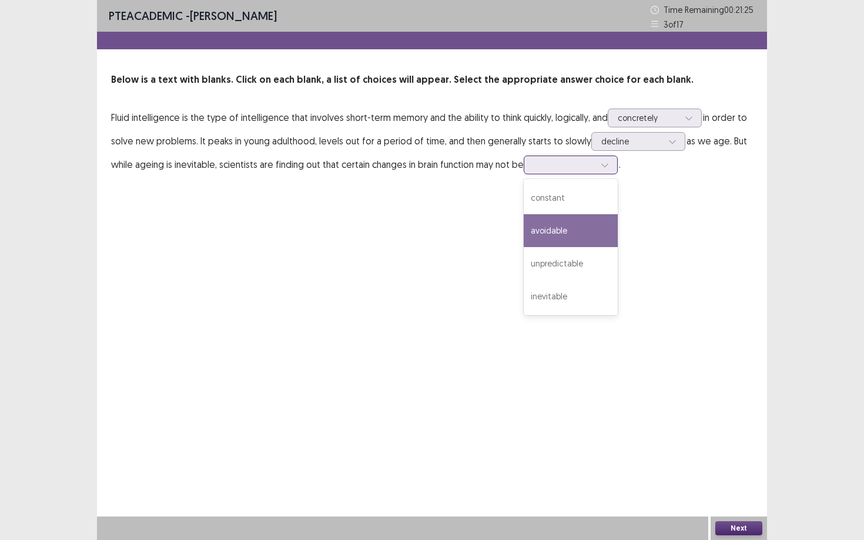
click at [545, 235] on div "avoidable" at bounding box center [570, 230] width 94 height 33
click at [742, 468] on div "Next" at bounding box center [738, 528] width 56 height 23
click at [742, 468] on button "Next" at bounding box center [738, 529] width 47 height 14
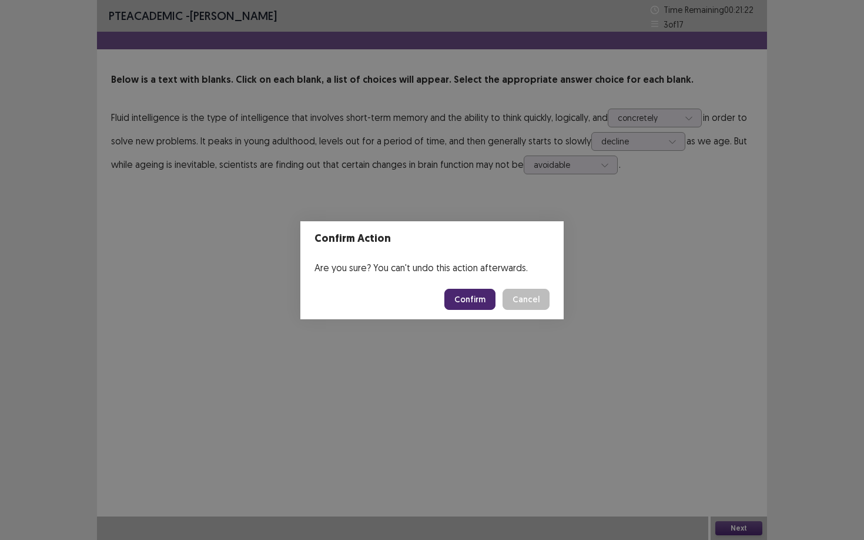
click at [488, 307] on button "Confirm" at bounding box center [469, 299] width 51 height 21
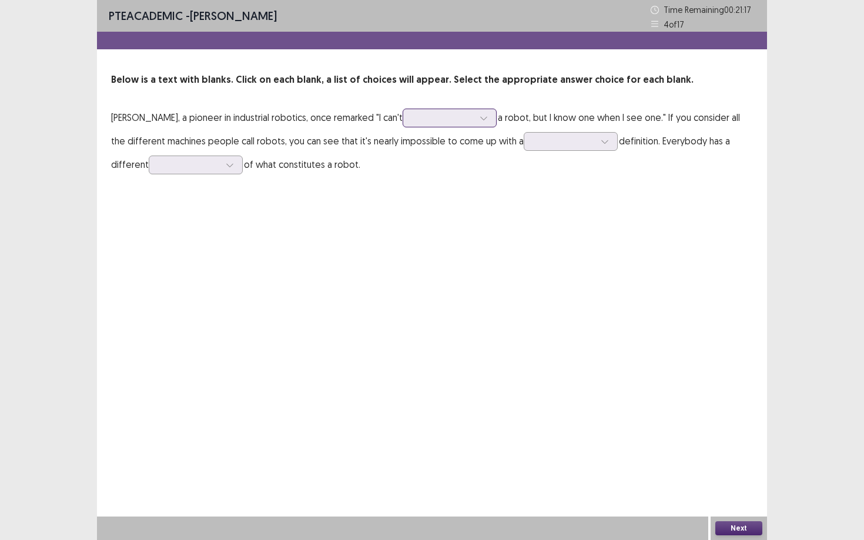
click at [492, 121] on div at bounding box center [484, 118] width 18 height 18
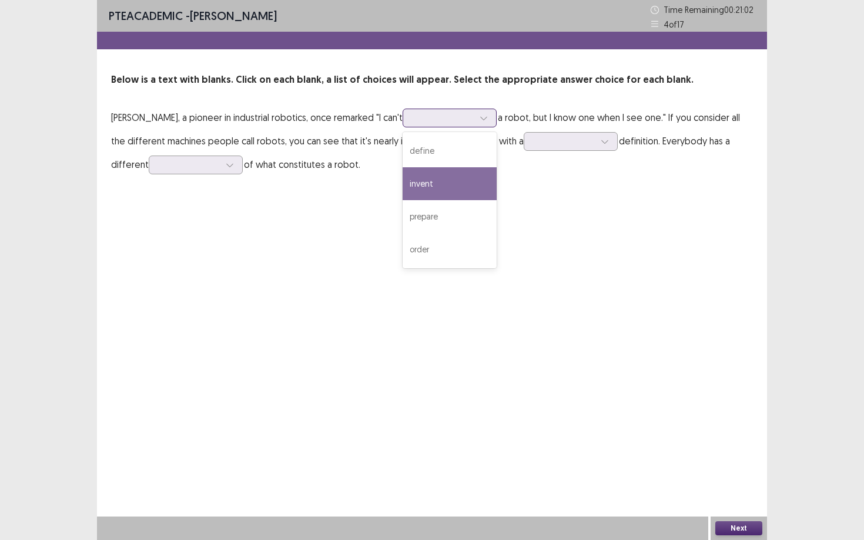
click at [471, 168] on div "invent" at bounding box center [449, 183] width 94 height 33
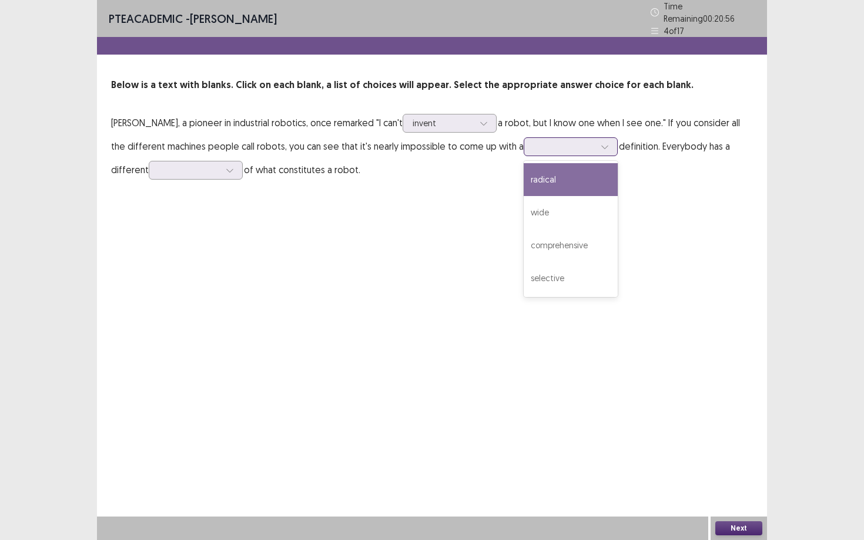
click at [555, 145] on div at bounding box center [563, 146] width 61 height 11
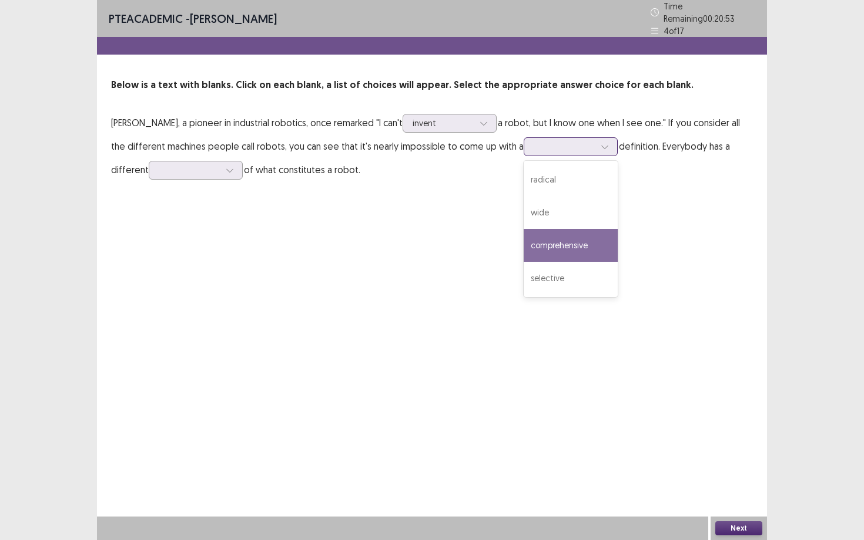
click at [564, 231] on div "comprehensive" at bounding box center [570, 245] width 94 height 33
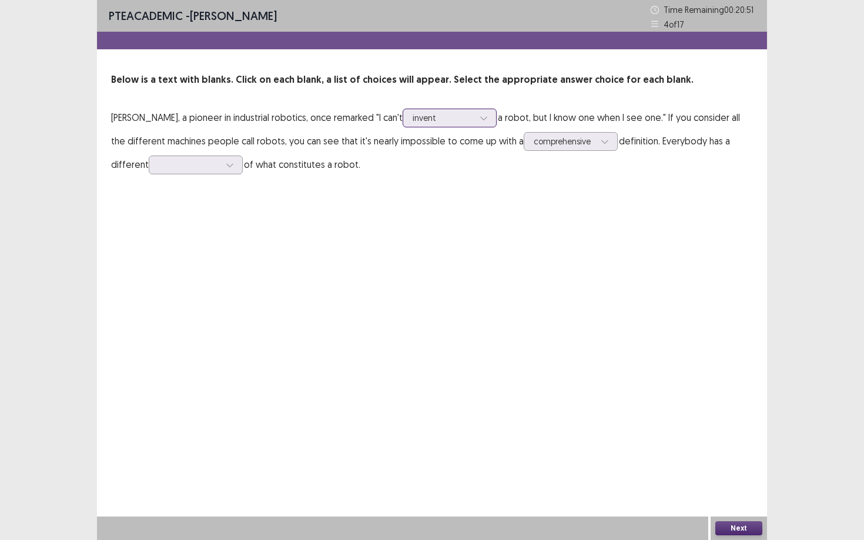
click at [466, 125] on div "invent" at bounding box center [442, 118] width 61 height 18
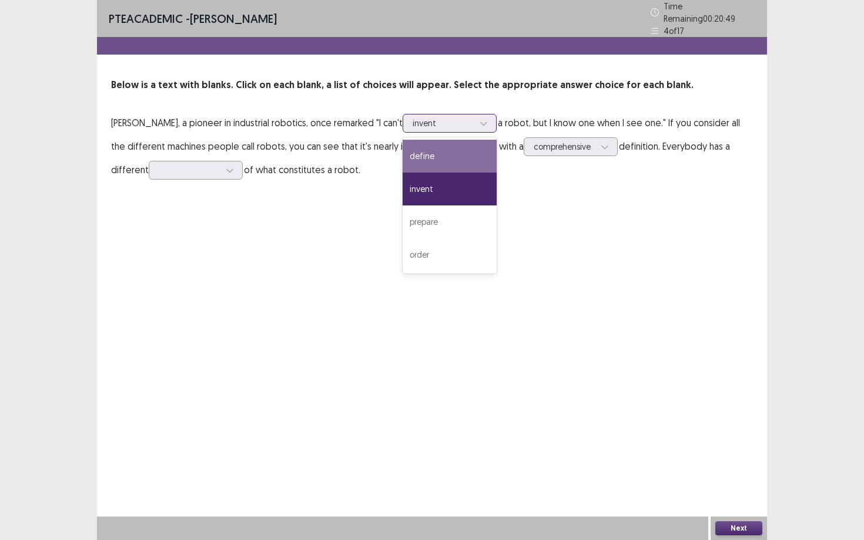
click at [480, 156] on div "define" at bounding box center [449, 156] width 94 height 33
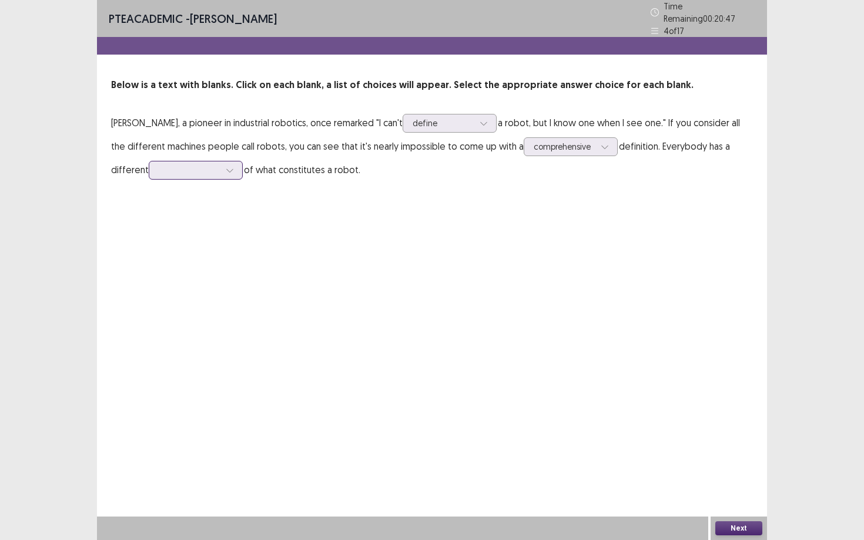
click at [211, 164] on div at bounding box center [189, 169] width 61 height 11
click at [208, 191] on div "idea" at bounding box center [196, 203] width 94 height 33
click at [732, 468] on button "Next" at bounding box center [738, 529] width 47 height 14
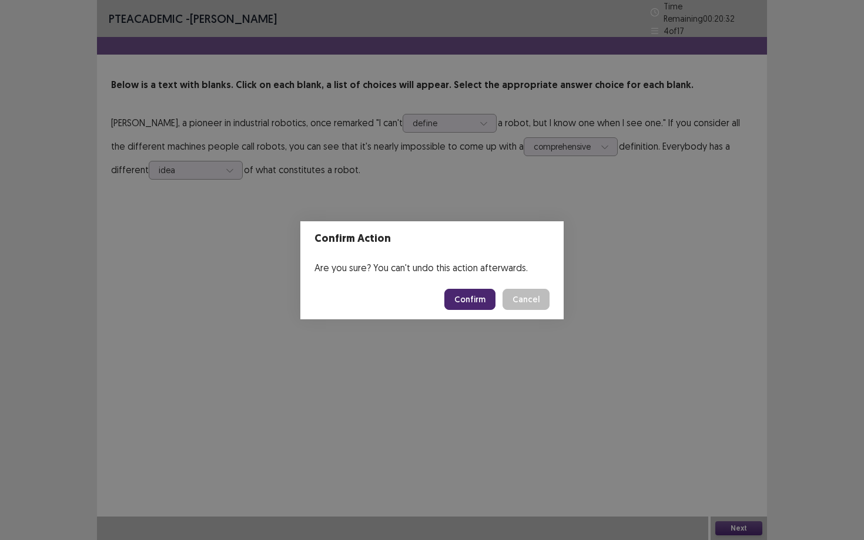
click at [475, 294] on button "Confirm" at bounding box center [469, 299] width 51 height 21
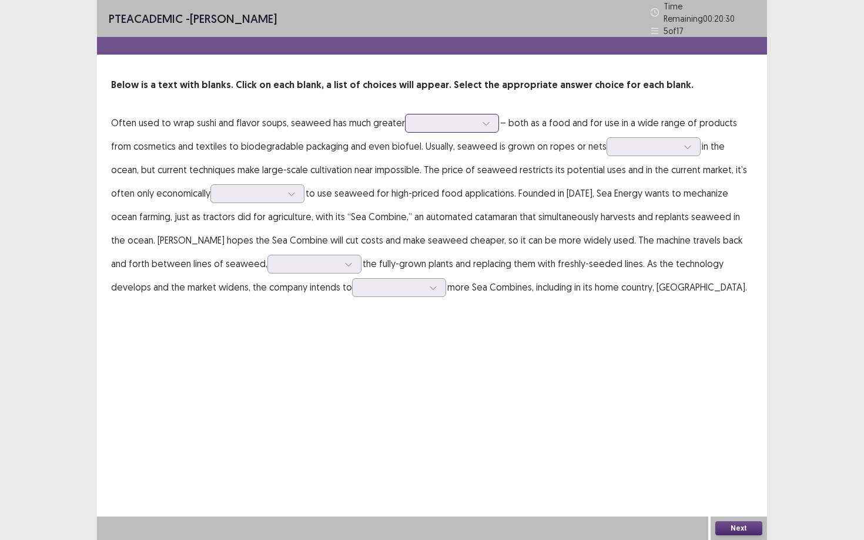
click at [475, 123] on div at bounding box center [452, 123] width 94 height 19
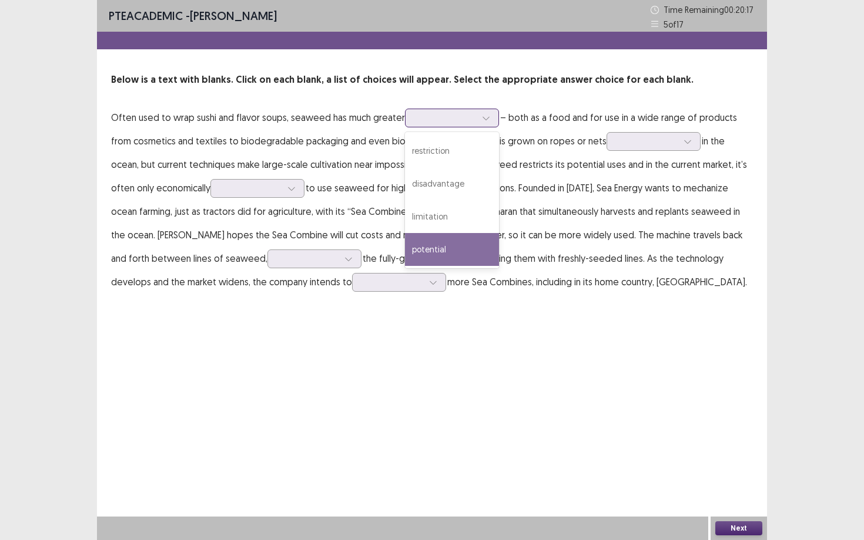
click at [461, 242] on div "potential" at bounding box center [452, 249] width 94 height 33
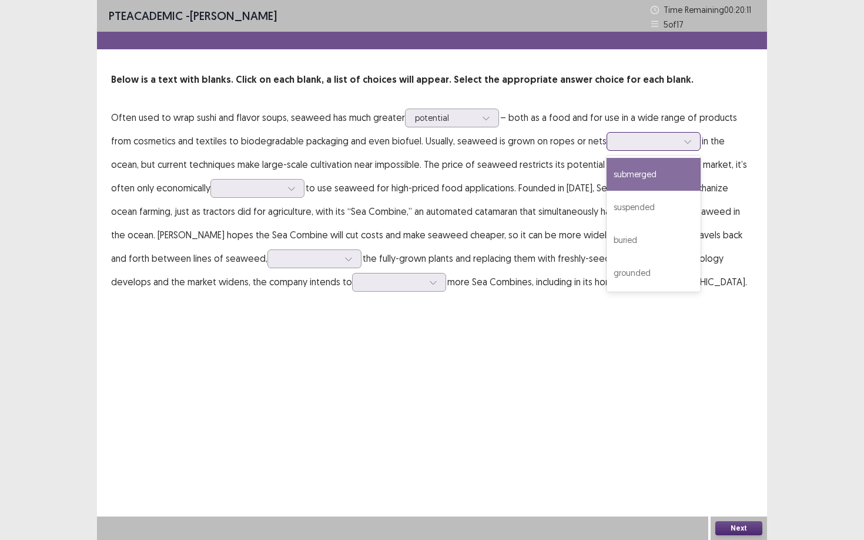
click at [621, 143] on div at bounding box center [646, 141] width 61 height 11
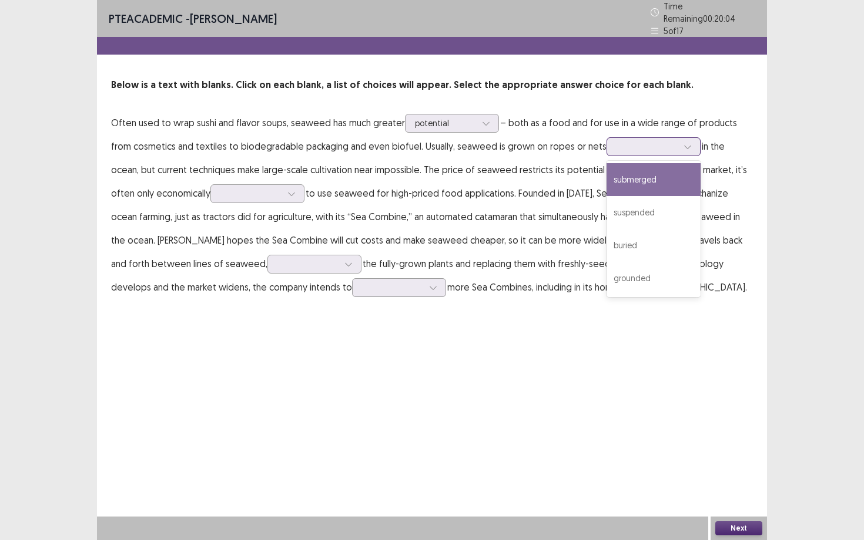
click at [628, 170] on div "submerged" at bounding box center [653, 179] width 94 height 33
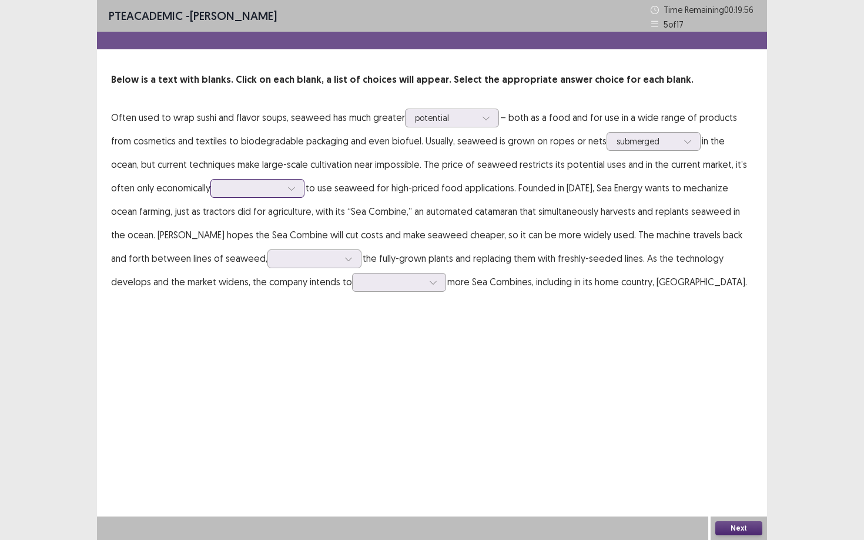
click at [224, 192] on div at bounding box center [250, 188] width 61 height 11
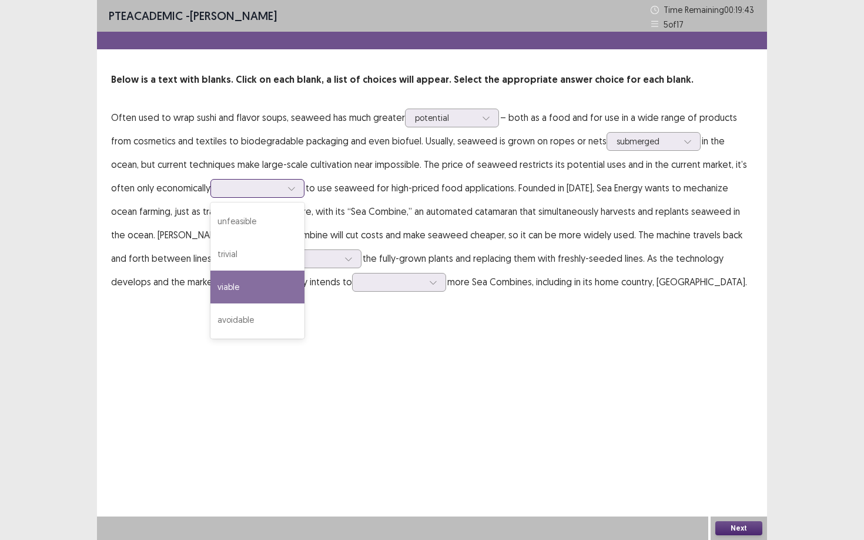
click at [210, 281] on div "viable" at bounding box center [257, 287] width 94 height 33
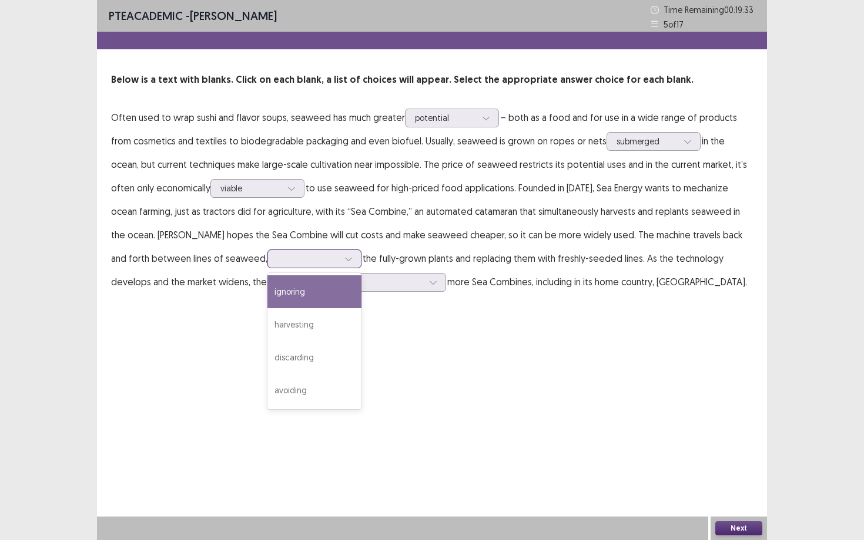
click at [277, 257] on div at bounding box center [307, 258] width 61 height 11
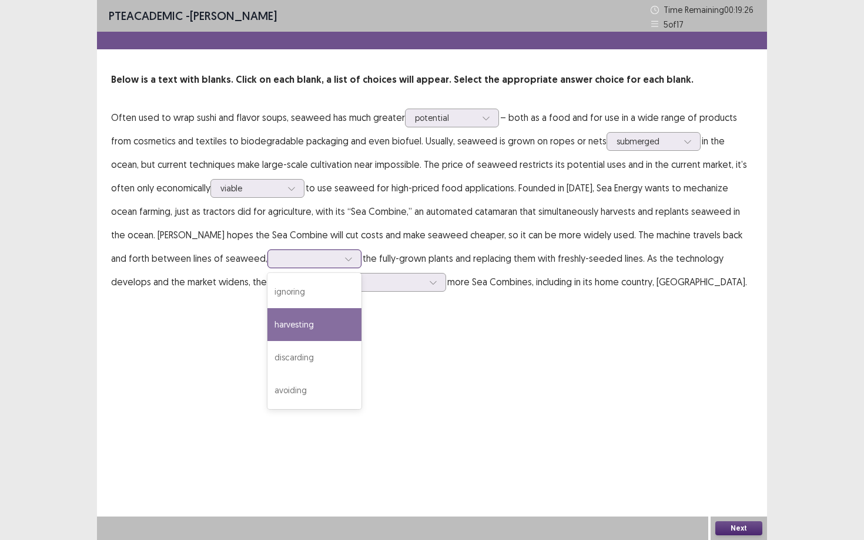
click at [271, 318] on div "harvesting" at bounding box center [314, 324] width 94 height 33
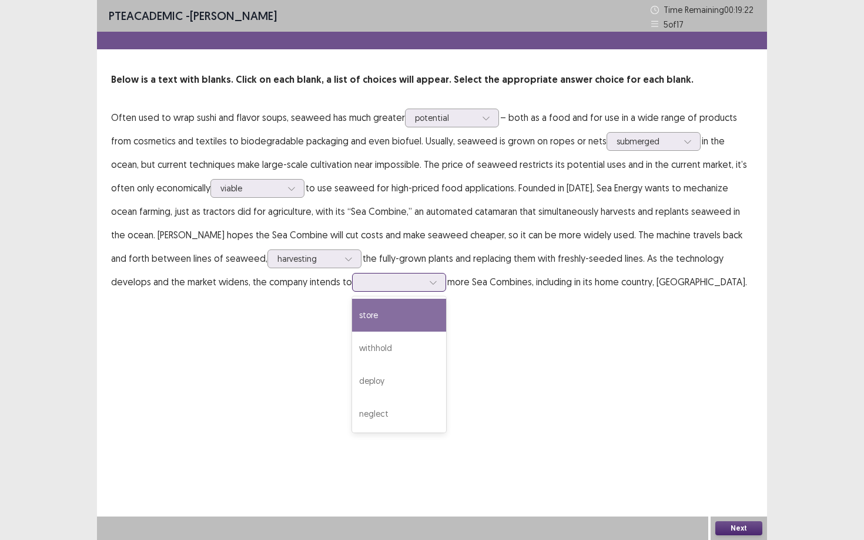
click at [362, 285] on div at bounding box center [392, 282] width 61 height 11
click at [352, 327] on div "store" at bounding box center [399, 315] width 94 height 33
click at [738, 468] on div "Next" at bounding box center [738, 528] width 56 height 23
click at [737, 468] on button "Next" at bounding box center [738, 529] width 47 height 14
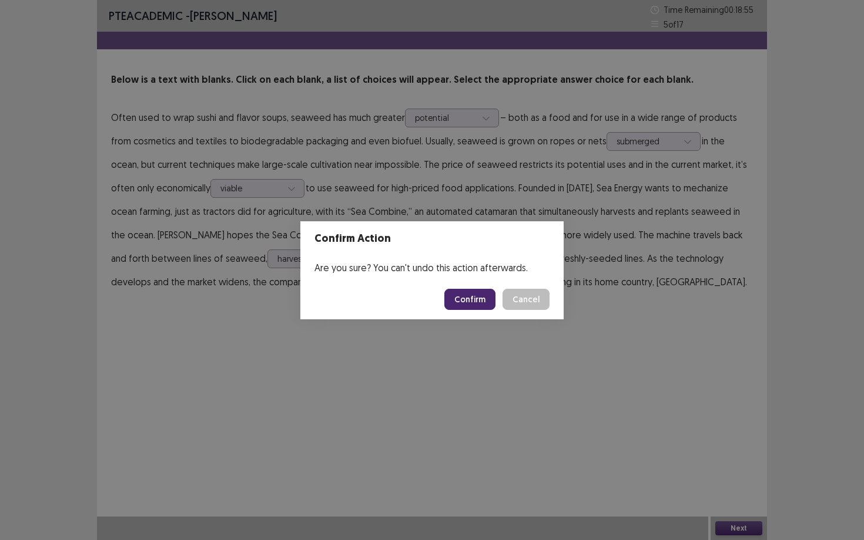
click at [483, 309] on button "Confirm" at bounding box center [469, 299] width 51 height 21
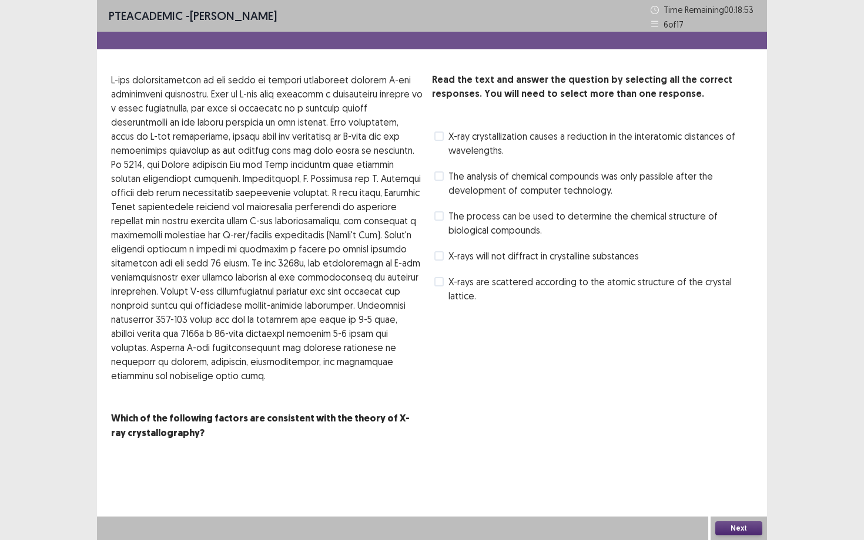
click at [435, 184] on label "The analysis of chemical compounds was only passible after the development of c…" at bounding box center [593, 183] width 318 height 28
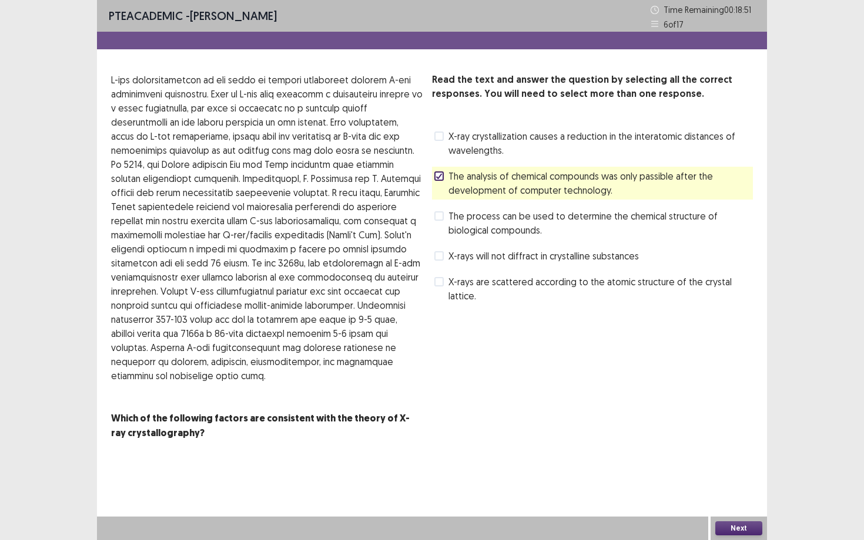
click at [730, 468] on button "Next" at bounding box center [738, 529] width 47 height 14
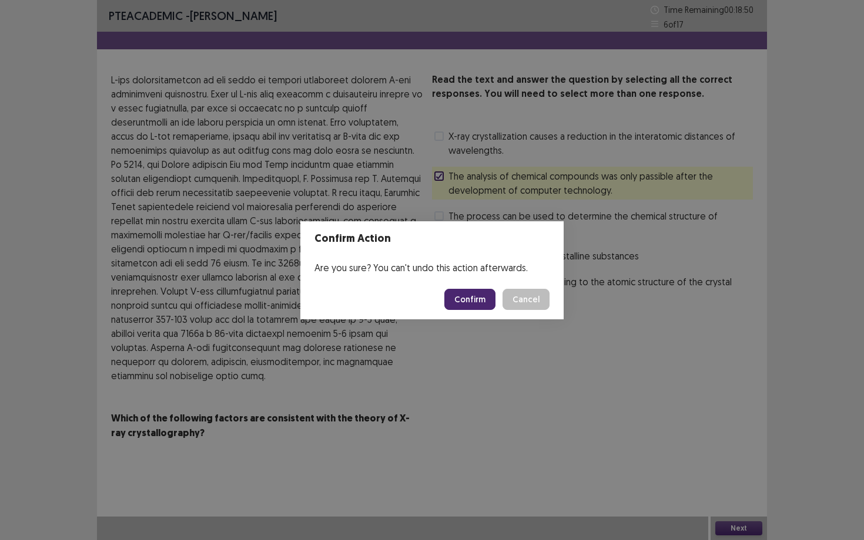
click at [478, 303] on button "Confirm" at bounding box center [469, 299] width 51 height 21
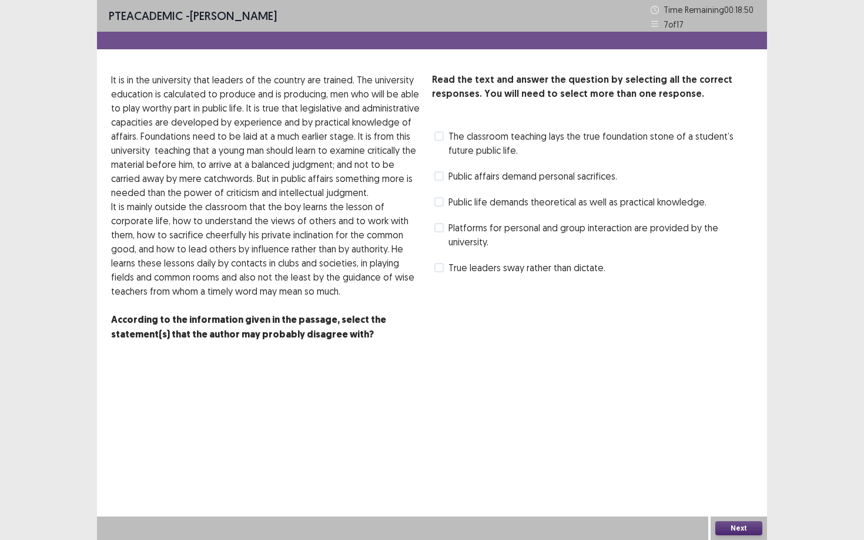
click at [438, 207] on label "Public life demands theoretical as well as practical knowledge." at bounding box center [570, 202] width 272 height 14
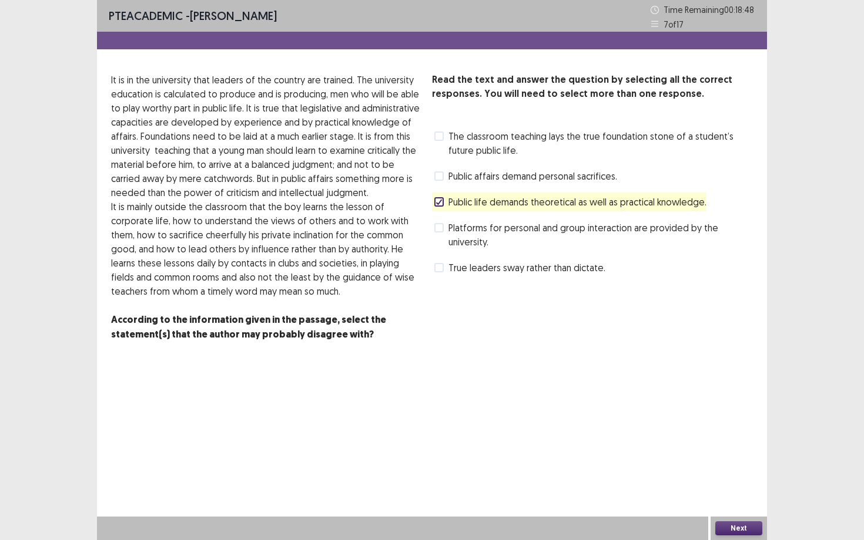
click at [724, 468] on button "Next" at bounding box center [738, 529] width 47 height 14
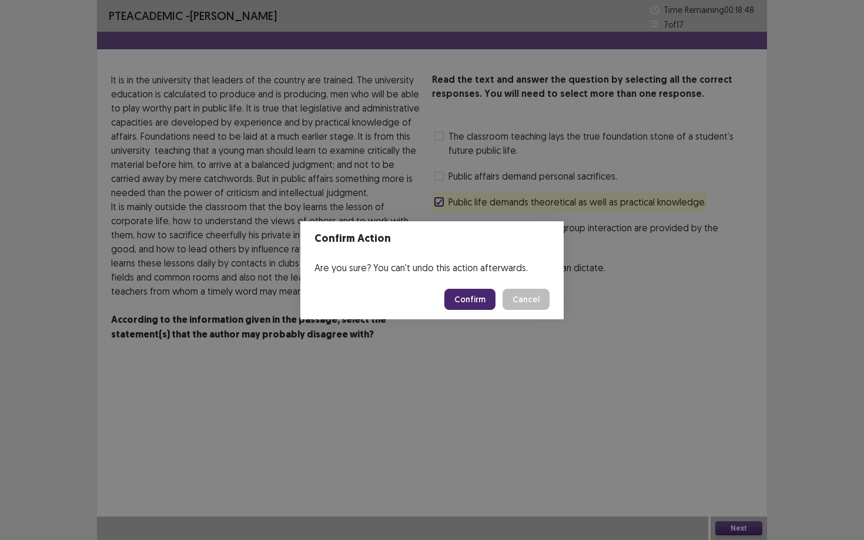
click at [488, 324] on div "Confirm Action Are you sure? You can't undo this action afterwards. Confirm Can…" at bounding box center [432, 270] width 864 height 540
click at [488, 316] on div "Read the text and answer the question by selecting all the correct responses. Y…" at bounding box center [592, 207] width 321 height 269
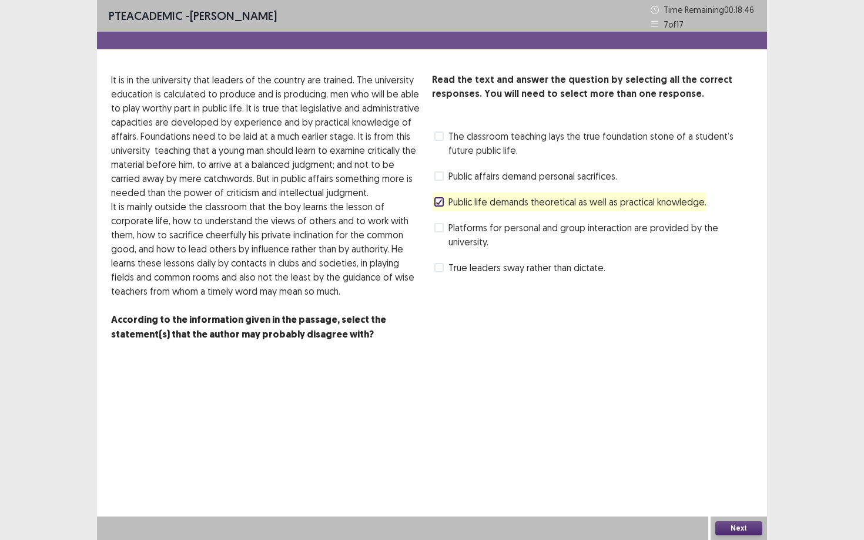
click at [747, 468] on button "Next" at bounding box center [738, 529] width 47 height 14
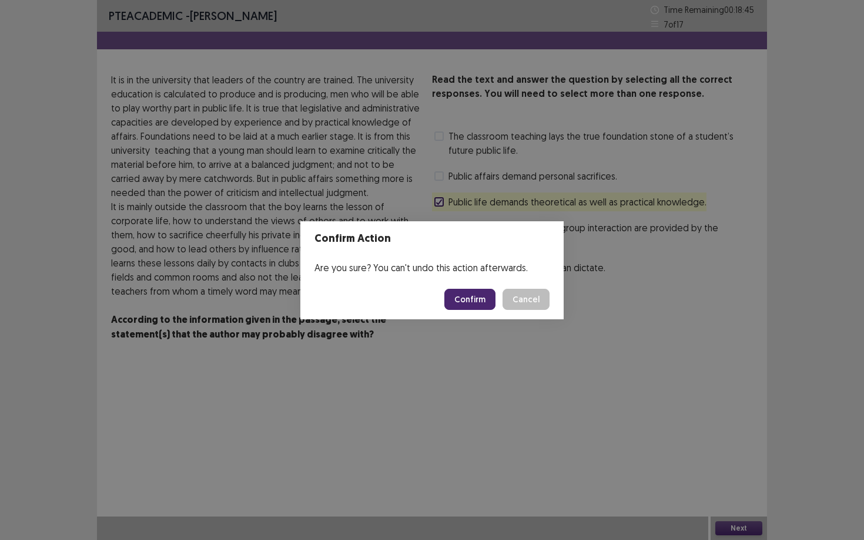
click at [481, 311] on footer "Confirm Cancel" at bounding box center [431, 300] width 263 height 40
click at [481, 298] on button "Confirm" at bounding box center [469, 299] width 51 height 21
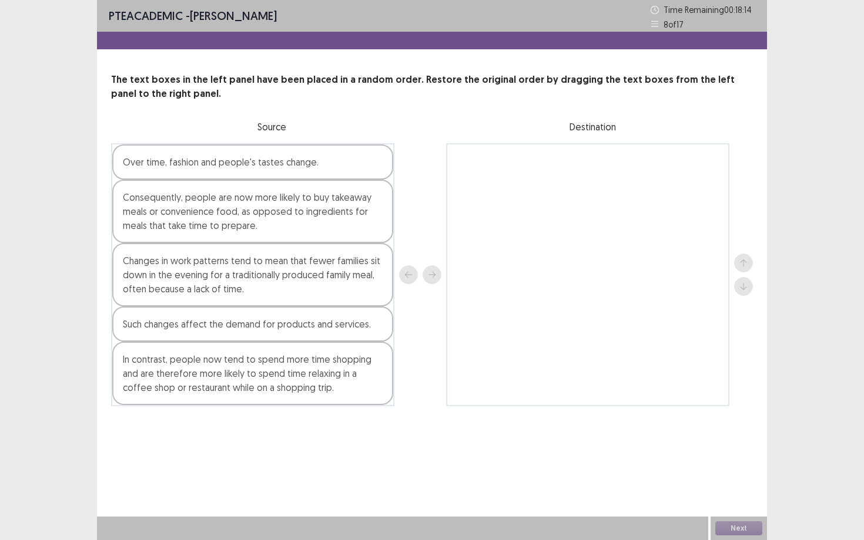
click at [388, 229] on div "Consequently, people are now more likely to buy takeaway meals or convenience f…" at bounding box center [252, 211] width 281 height 63
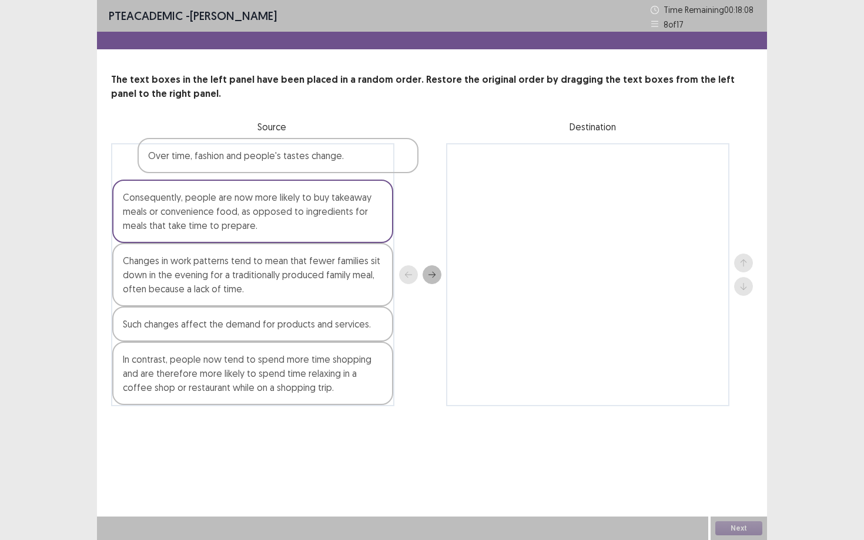
drag, startPoint x: 351, startPoint y: 166, endPoint x: 378, endPoint y: 166, distance: 27.6
click at [378, 166] on div "Over time, fashion and people's tastes change. Consequently, people are now mor…" at bounding box center [252, 274] width 283 height 263
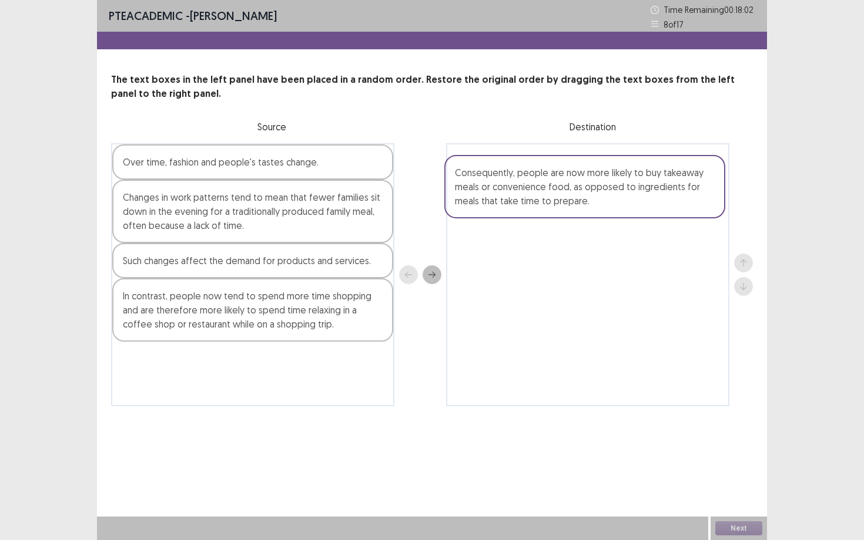
drag, startPoint x: 297, startPoint y: 211, endPoint x: 632, endPoint y: 186, distance: 336.4
click at [632, 186] on div "Over time, fashion and people's tastes change. Consequently, people are now mor…" at bounding box center [432, 274] width 642 height 263
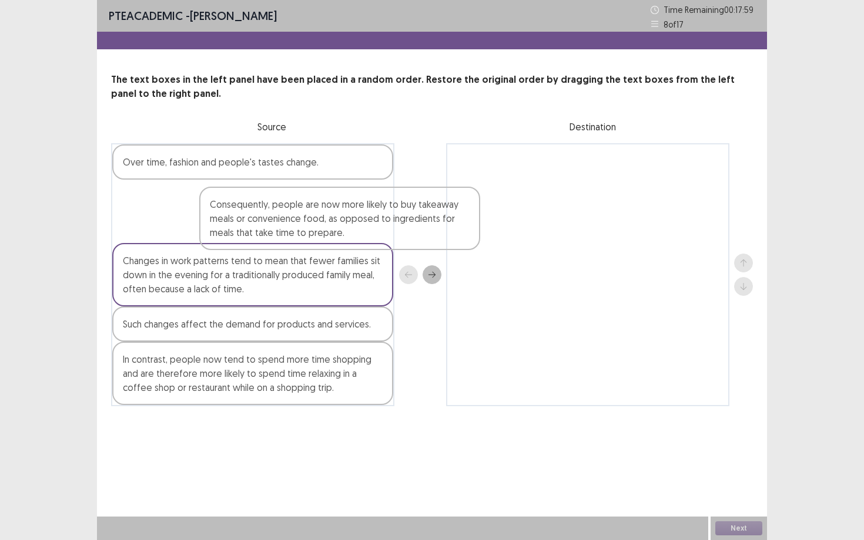
drag, startPoint x: 530, startPoint y: 166, endPoint x: 278, endPoint y: 209, distance: 255.7
click at [278, 209] on div "Over time, fashion and people's tastes change. Changes in work patterns tend to…" at bounding box center [432, 274] width 642 height 263
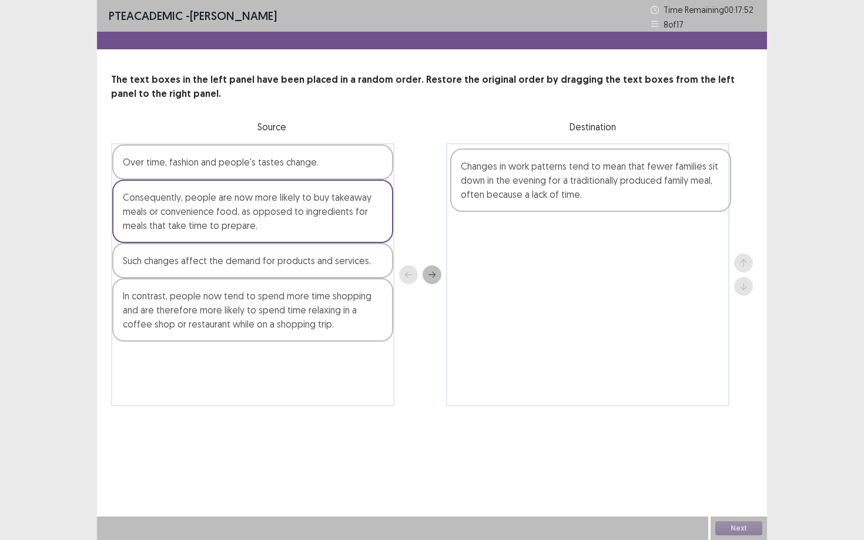
drag, startPoint x: 251, startPoint y: 274, endPoint x: 594, endPoint y: 177, distance: 356.0
click at [593, 177] on div "Over time, fashion and people's tastes change. Consequently, people are now mor…" at bounding box center [432, 274] width 642 height 263
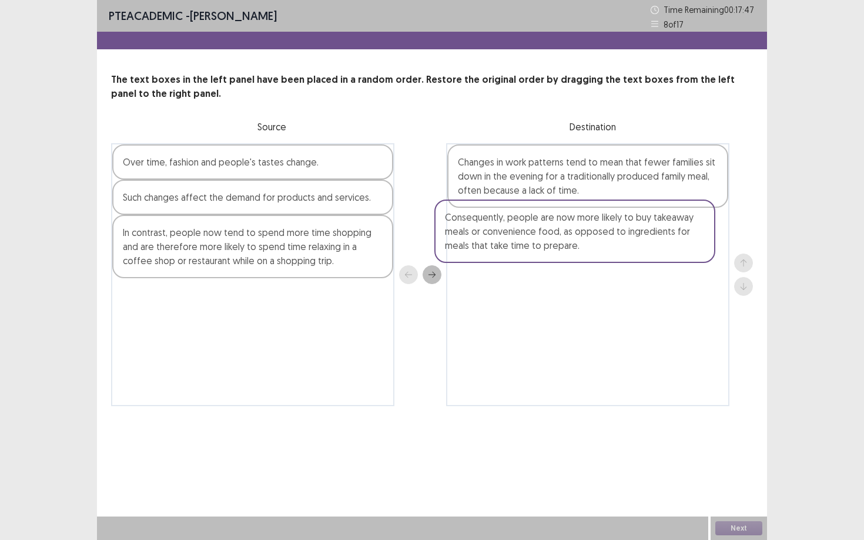
drag, startPoint x: 271, startPoint y: 203, endPoint x: 597, endPoint y: 221, distance: 325.9
click at [597, 221] on div "Over time, fashion and people's tastes change. Consequently, people are now mor…" at bounding box center [432, 274] width 642 height 263
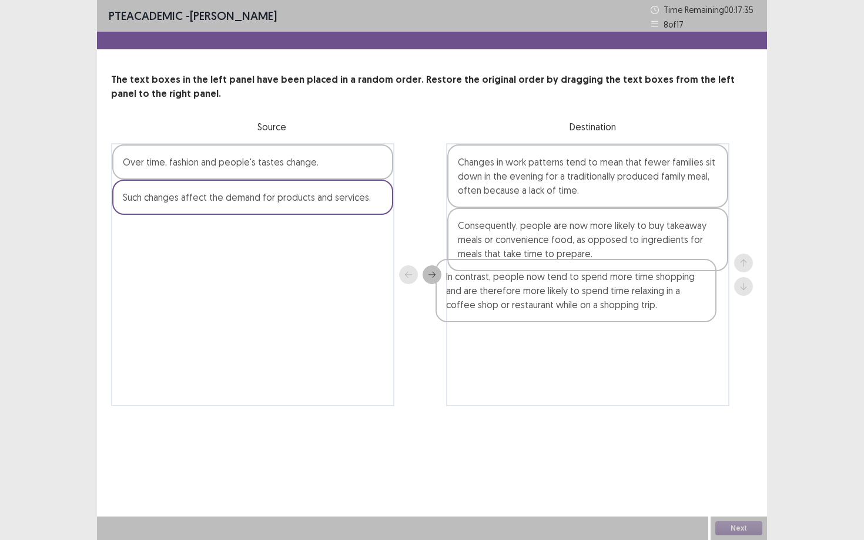
drag, startPoint x: 308, startPoint y: 240, endPoint x: 635, endPoint y: 286, distance: 330.4
click at [635, 286] on div "Over time, fashion and people's tastes change. Such changes affect the demand f…" at bounding box center [432, 274] width 642 height 263
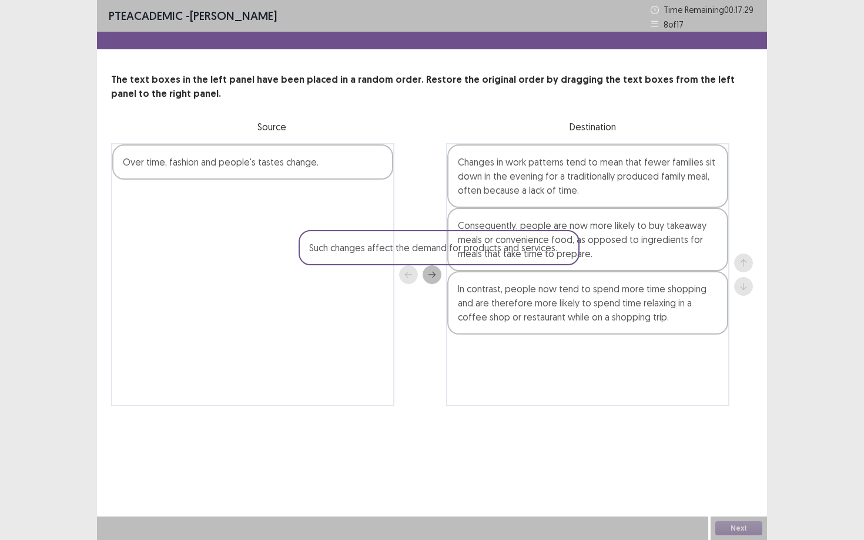
drag, startPoint x: 367, startPoint y: 200, endPoint x: 557, endPoint y: 253, distance: 197.1
click at [557, 253] on div "Over time, fashion and people's tastes change. Such changes affect the demand f…" at bounding box center [432, 274] width 642 height 263
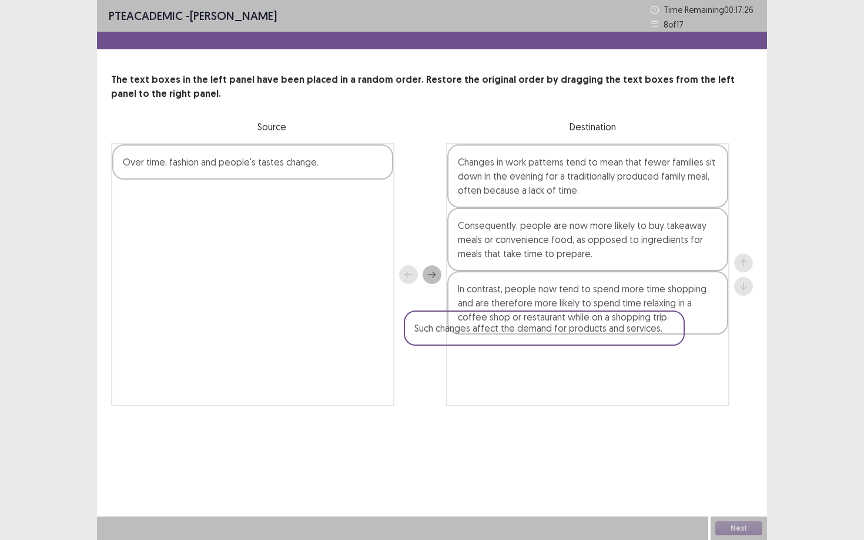
drag, startPoint x: 349, startPoint y: 200, endPoint x: 645, endPoint y: 335, distance: 325.5
click at [645, 335] on div "Over time, fashion and people's tastes change. Such changes affect the demand f…" at bounding box center [432, 274] width 642 height 263
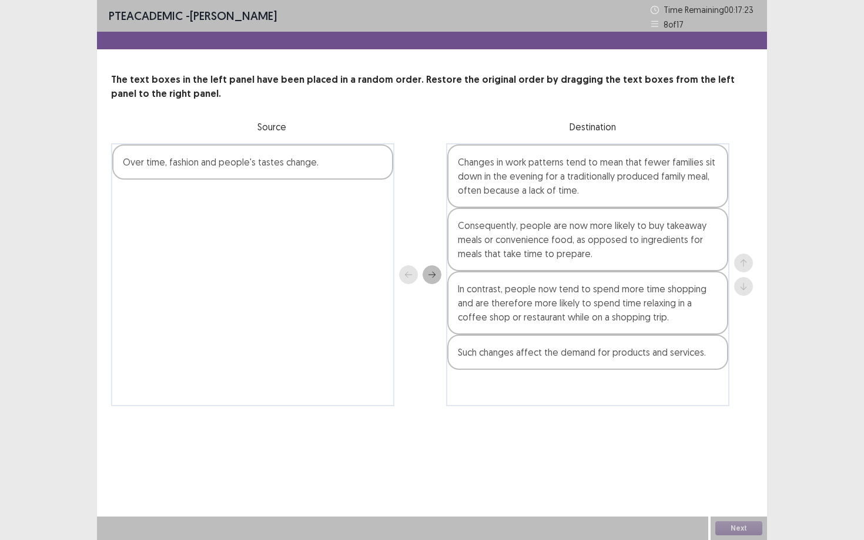
click at [518, 298] on div "In contrast, people now tend to spend more time shopping and are therefore more…" at bounding box center [587, 302] width 281 height 63
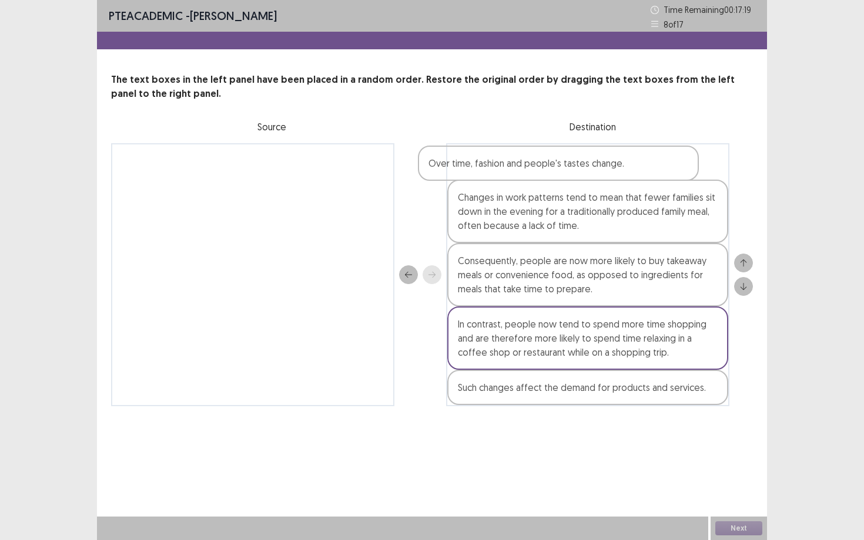
drag, startPoint x: 308, startPoint y: 157, endPoint x: 618, endPoint y: 158, distance: 309.6
click at [618, 159] on div "Over time, fashion and people's tastes change. Changes in work patterns tend to…" at bounding box center [432, 274] width 642 height 263
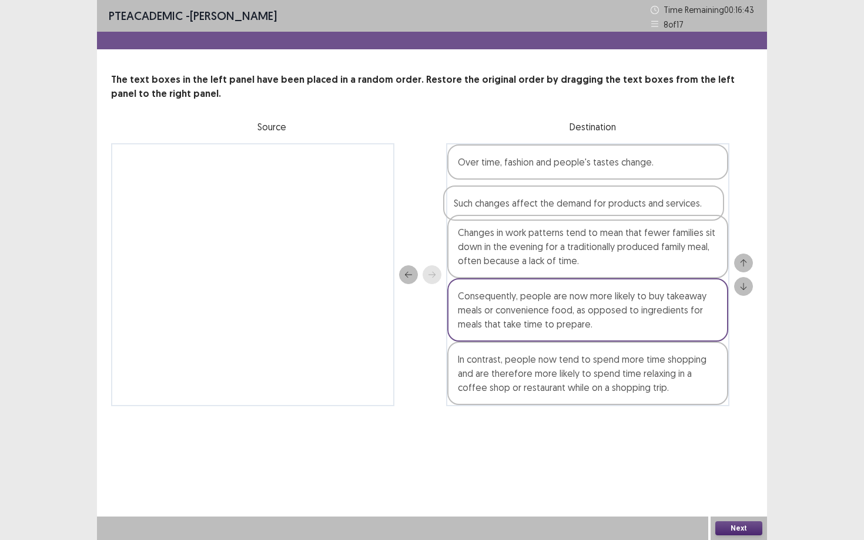
drag, startPoint x: 689, startPoint y: 391, endPoint x: 685, endPoint y: 206, distance: 185.7
click at [684, 205] on div "Over time, fashion and people's tastes change. Changes in work patterns tend to…" at bounding box center [587, 274] width 283 height 263
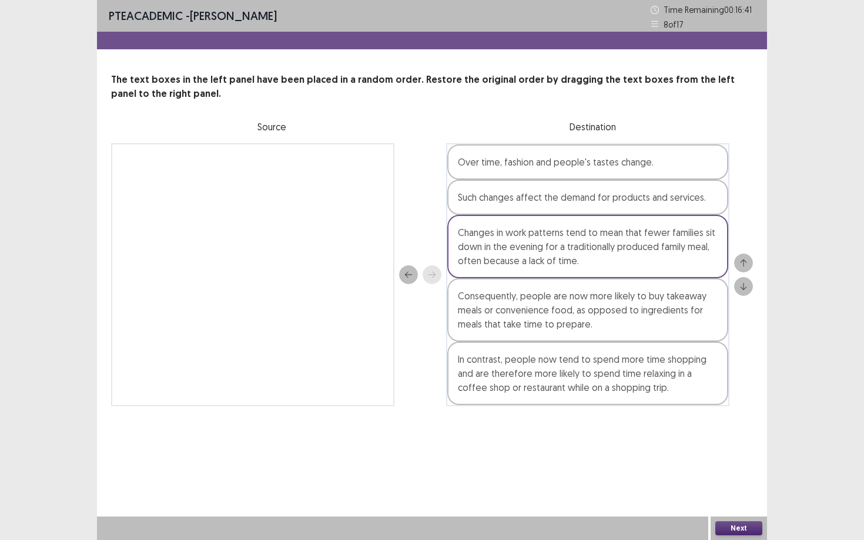
click at [751, 468] on button "Next" at bounding box center [738, 529] width 47 height 14
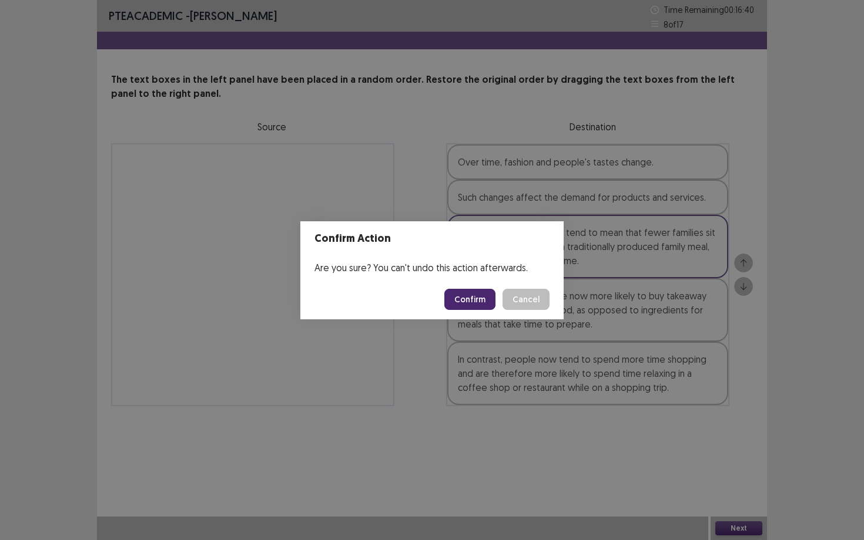
click at [485, 296] on button "Confirm" at bounding box center [469, 299] width 51 height 21
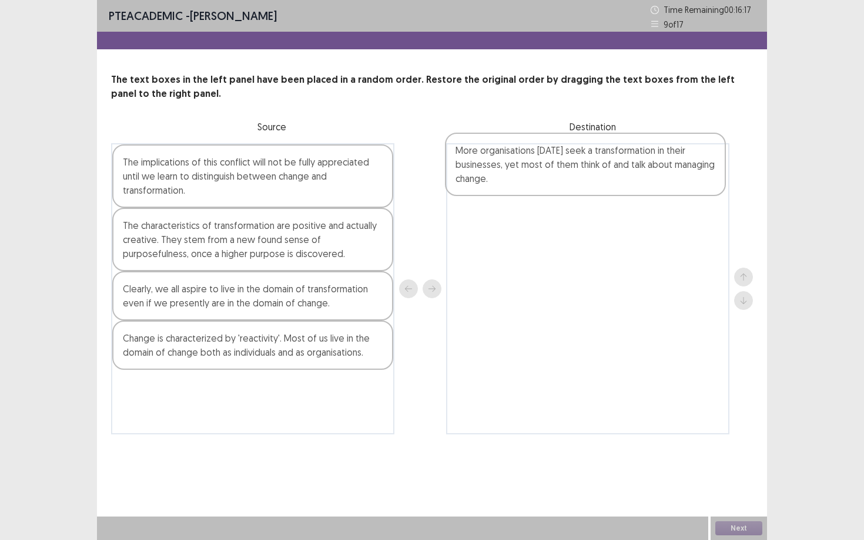
drag, startPoint x: 269, startPoint y: 355, endPoint x: 605, endPoint y: 167, distance: 384.5
click at [605, 167] on div "The implications of this conflict will not be fully appreciated until we learn …" at bounding box center [432, 288] width 642 height 291
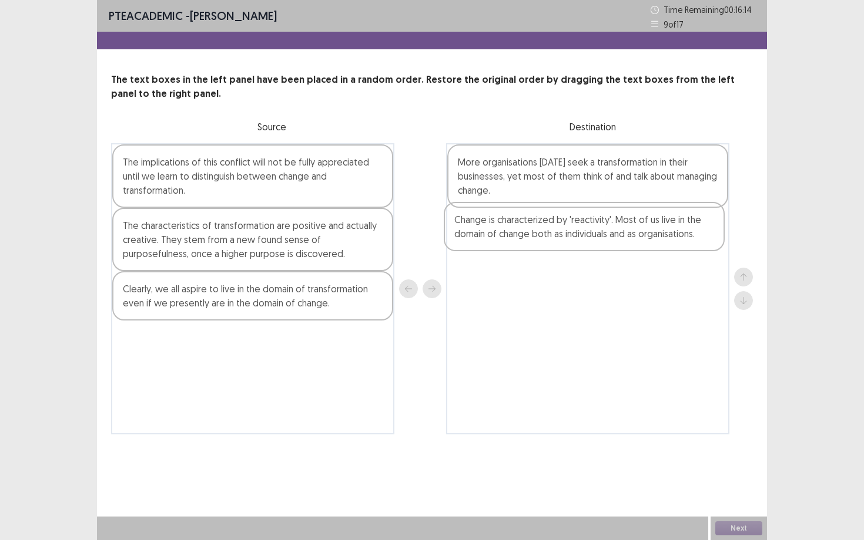
drag, startPoint x: 271, startPoint y: 348, endPoint x: 615, endPoint y: 230, distance: 363.6
click at [616, 230] on div "The implications of this conflict will not be fully appreciated until we learn …" at bounding box center [432, 288] width 642 height 291
drag, startPoint x: 325, startPoint y: 182, endPoint x: 331, endPoint y: 183, distance: 6.0
click at [331, 183] on div "The implications of this conflict will not be fully appreciated until we learn …" at bounding box center [252, 288] width 283 height 291
click at [333, 183] on div "The implications of this conflict will not be fully appreciated until we learn …" at bounding box center [252, 176] width 281 height 63
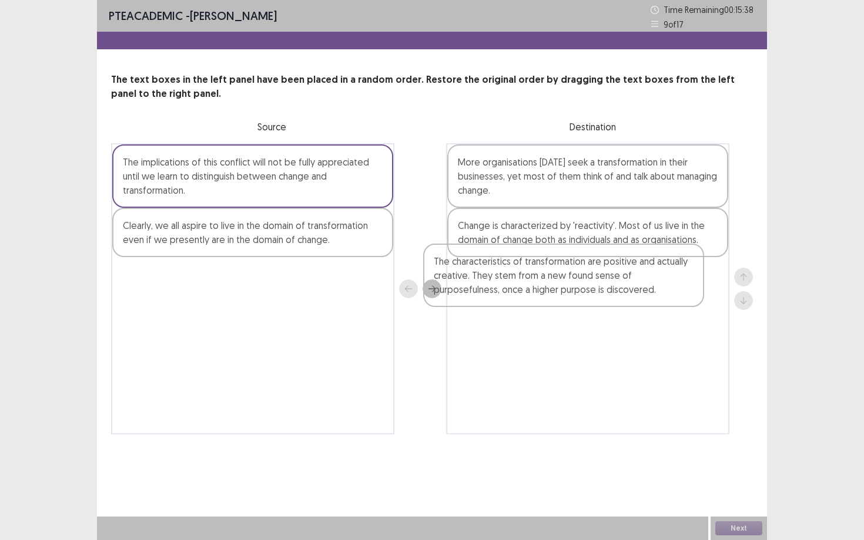
drag, startPoint x: 308, startPoint y: 230, endPoint x: 623, endPoint y: 264, distance: 316.1
click at [623, 264] on div "The implications of this conflict will not be fully appreciated until we learn …" at bounding box center [432, 288] width 642 height 291
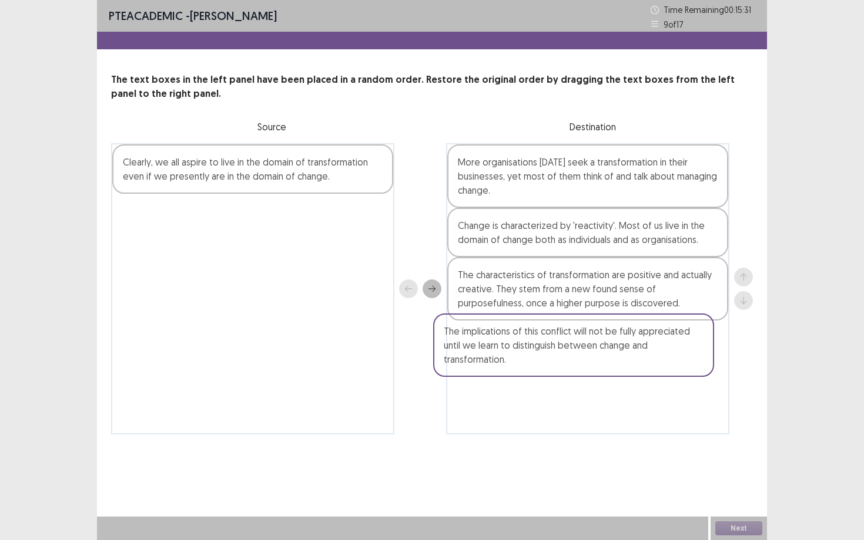
drag, startPoint x: 324, startPoint y: 169, endPoint x: 649, endPoint y: 338, distance: 365.8
click at [649, 338] on div "The implications of this conflict will not be fully appreciated until we learn …" at bounding box center [432, 288] width 642 height 291
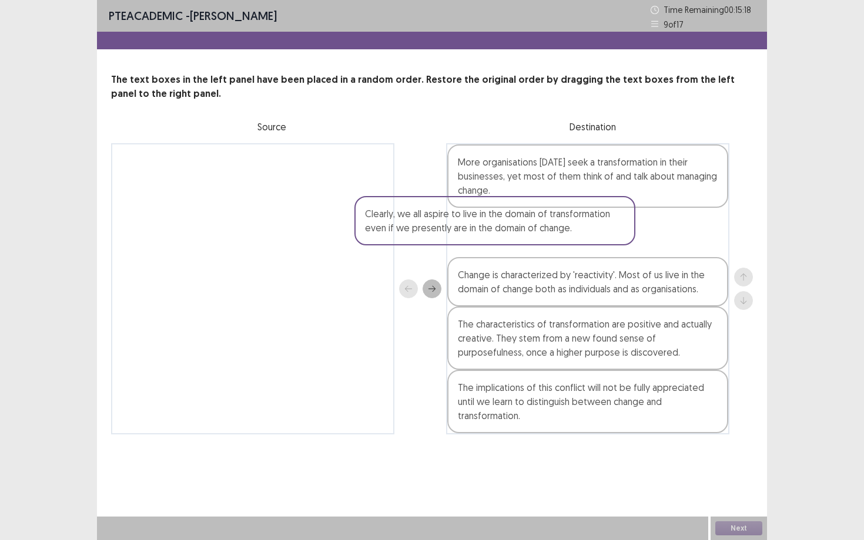
drag, startPoint x: 356, startPoint y: 177, endPoint x: 601, endPoint y: 227, distance: 250.1
click at [601, 227] on div "Clearly, we all aspire to live in the domain of transformation even if we prese…" at bounding box center [432, 288] width 642 height 291
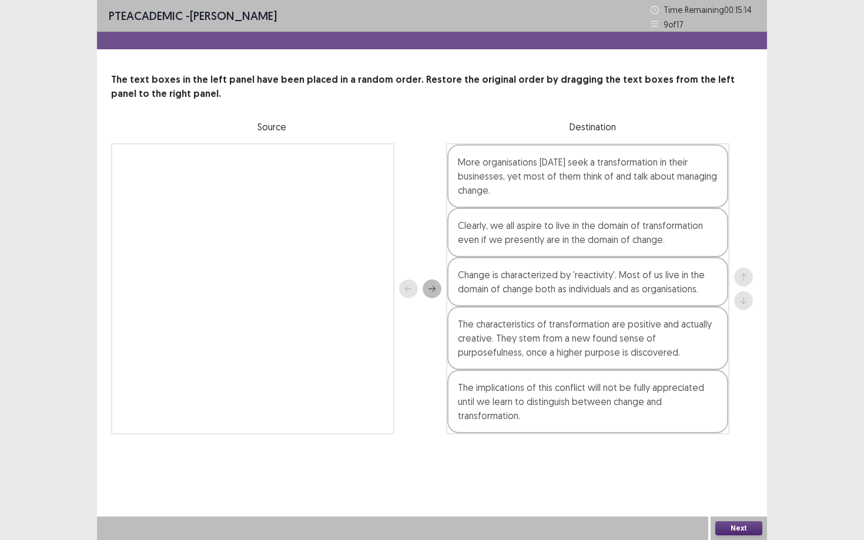
click at [715, 468] on div "PTE academic - [PERSON_NAME] Time Remaining 00 : 15 : 14 9 of 17 The text boxes…" at bounding box center [432, 270] width 670 height 540
click at [738, 468] on button "Next" at bounding box center [738, 529] width 47 height 14
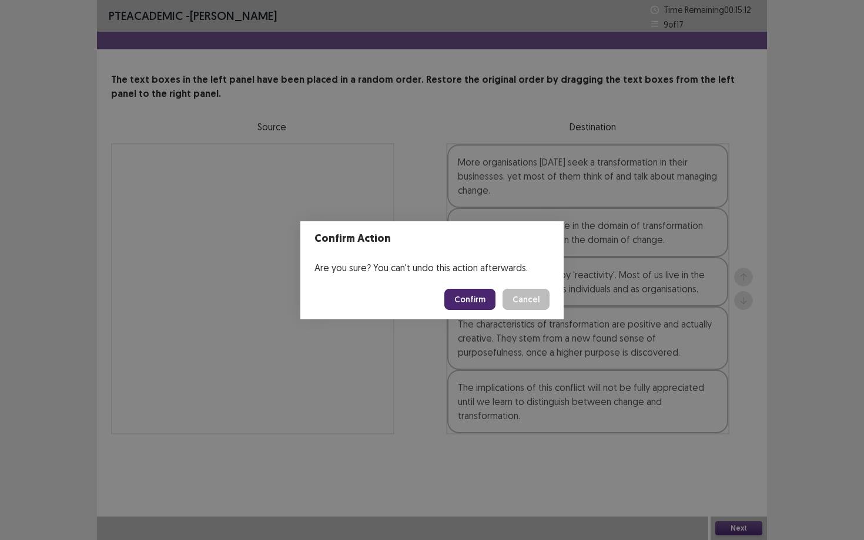
click at [483, 294] on button "Confirm" at bounding box center [469, 299] width 51 height 21
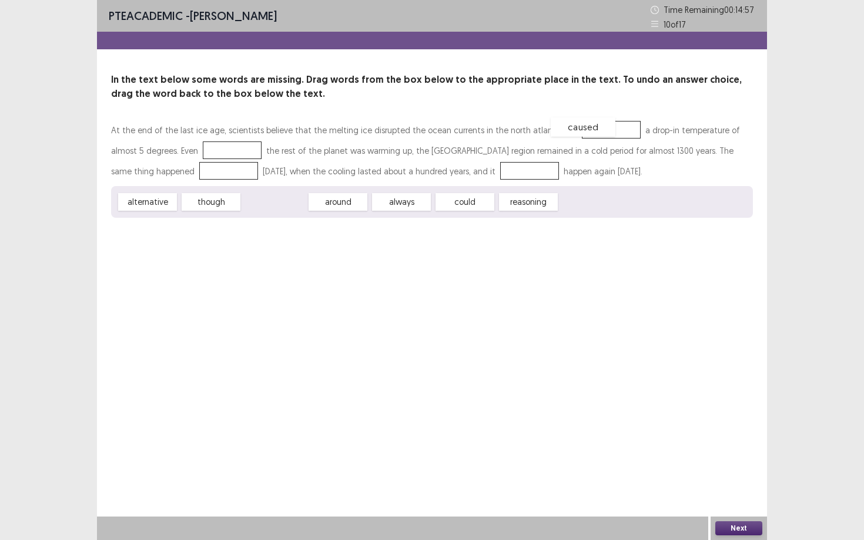
drag, startPoint x: 291, startPoint y: 202, endPoint x: 599, endPoint y: 127, distance: 317.2
drag, startPoint x: 230, startPoint y: 202, endPoint x: 216, endPoint y: 154, distance: 50.2
drag, startPoint x: 207, startPoint y: 200, endPoint x: 151, endPoint y: 174, distance: 61.3
drag, startPoint x: 293, startPoint y: 202, endPoint x: 507, endPoint y: 167, distance: 217.1
click at [752, 468] on button "Next" at bounding box center [738, 529] width 47 height 14
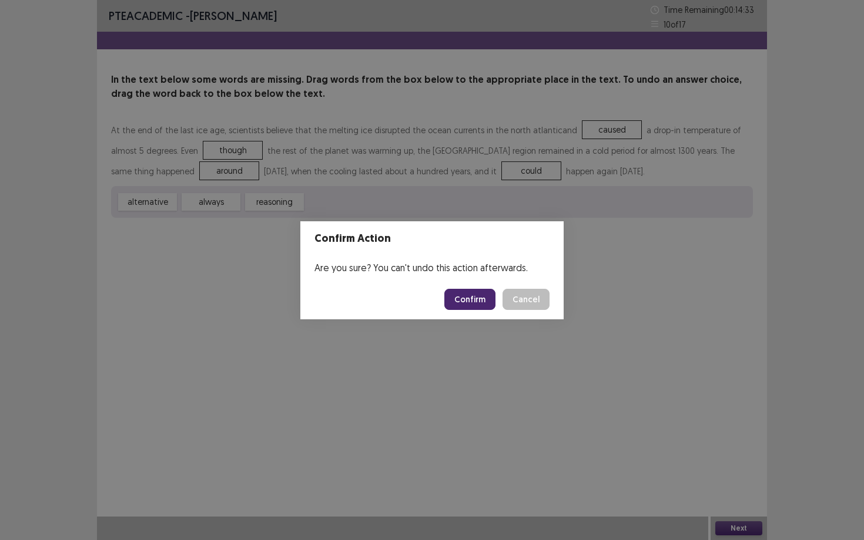
click at [469, 291] on button "Confirm" at bounding box center [469, 299] width 51 height 21
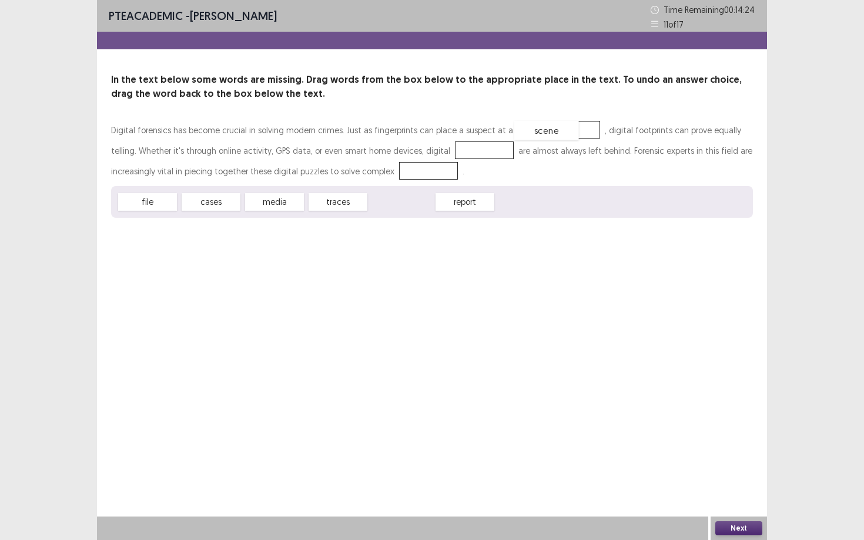
drag, startPoint x: 410, startPoint y: 206, endPoint x: 555, endPoint y: 134, distance: 161.3
drag, startPoint x: 280, startPoint y: 204, endPoint x: 299, endPoint y: 212, distance: 21.1
click at [299, 213] on div "media" at bounding box center [299, 210] width 65 height 19
drag, startPoint x: 329, startPoint y: 207, endPoint x: 434, endPoint y: 155, distance: 117.2
drag, startPoint x: 231, startPoint y: 203, endPoint x: 380, endPoint y: 177, distance: 150.9
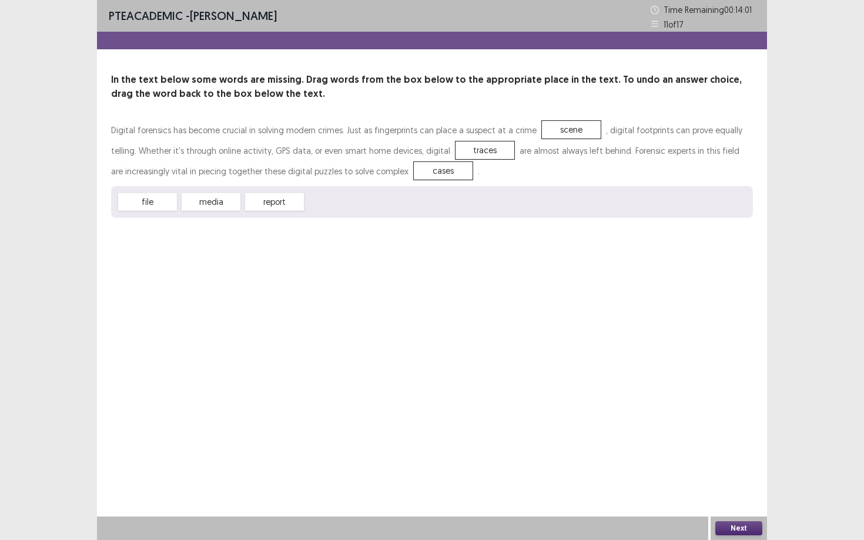
click at [729, 468] on button "Next" at bounding box center [738, 529] width 47 height 14
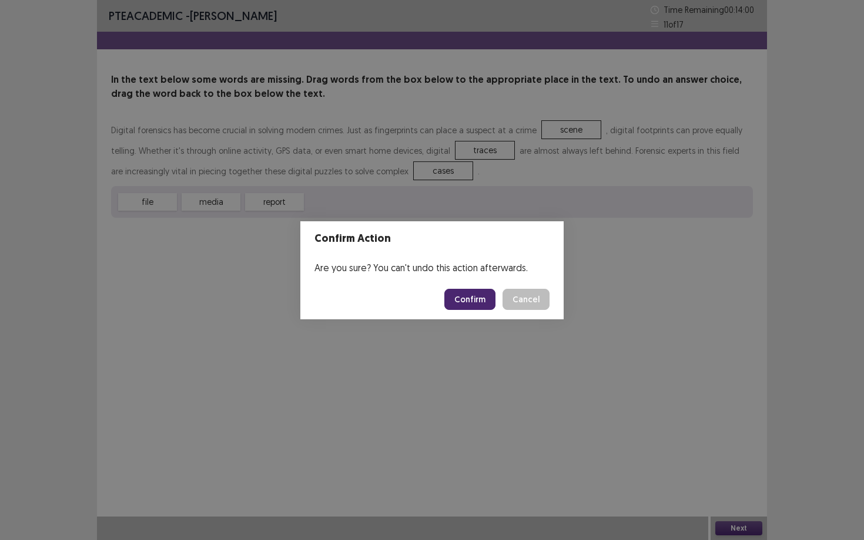
click at [474, 293] on button "Confirm" at bounding box center [469, 299] width 51 height 21
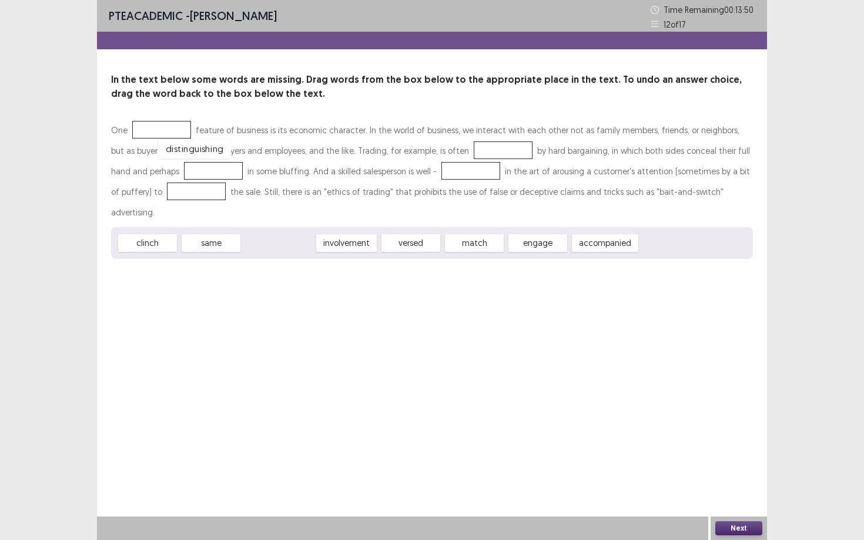
drag, startPoint x: 300, startPoint y: 223, endPoint x: 216, endPoint y: 128, distance: 126.6
click at [471, 234] on div "engage" at bounding box center [466, 243] width 65 height 19
drag, startPoint x: 522, startPoint y: 224, endPoint x: 466, endPoint y: 154, distance: 89.8
drag, startPoint x: 454, startPoint y: 222, endPoint x: 175, endPoint y: 171, distance: 283.7
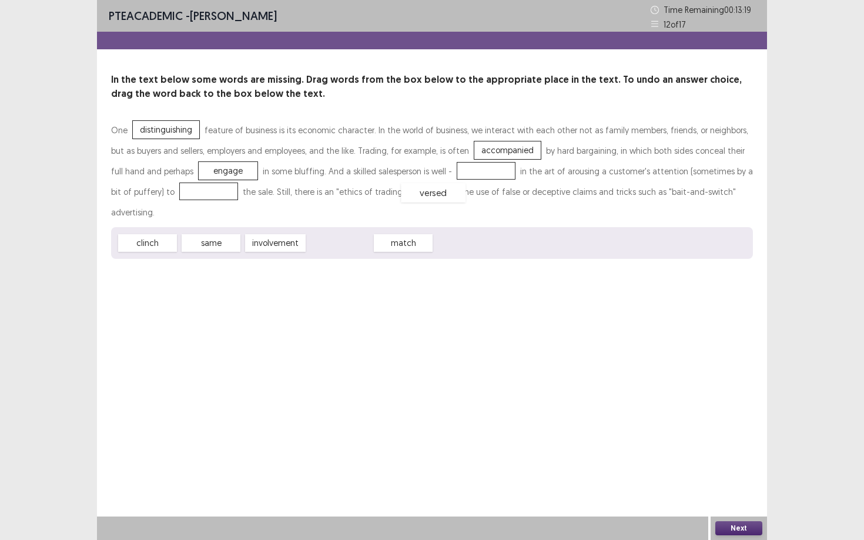
drag, startPoint x: 353, startPoint y: 225, endPoint x: 447, endPoint y: 174, distance: 106.7
drag, startPoint x: 351, startPoint y: 224, endPoint x: 366, endPoint y: 224, distance: 14.7
click at [366, 224] on div "match" at bounding box center [347, 233] width 65 height 19
drag, startPoint x: 142, startPoint y: 227, endPoint x: 139, endPoint y: 197, distance: 29.5
click at [738, 468] on button "Next" at bounding box center [738, 529] width 47 height 14
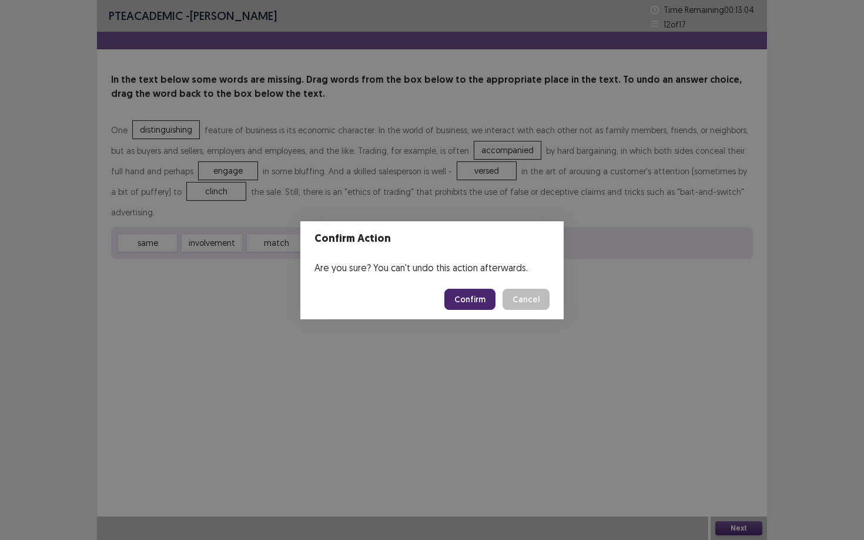
click at [477, 304] on button "Confirm" at bounding box center [469, 299] width 51 height 21
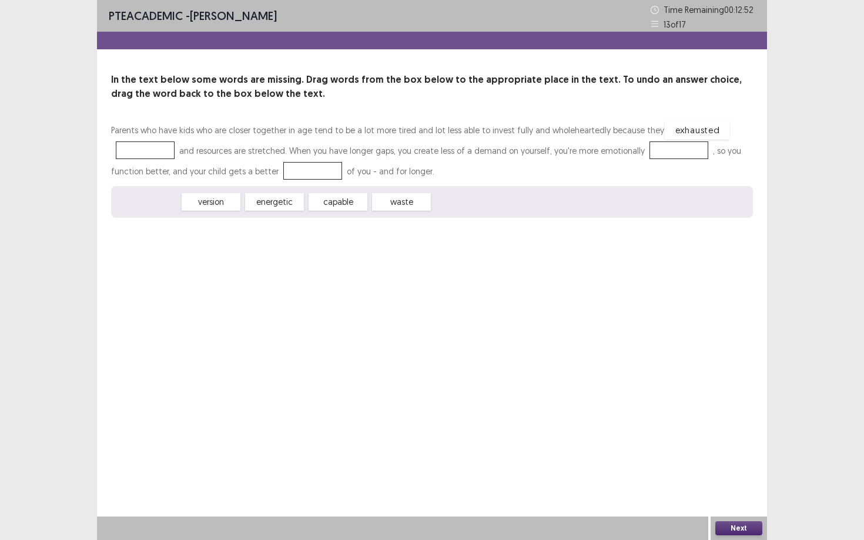
drag, startPoint x: 160, startPoint y: 200, endPoint x: 709, endPoint y: 127, distance: 554.0
drag, startPoint x: 291, startPoint y: 207, endPoint x: 586, endPoint y: 152, distance: 300.5
drag, startPoint x: 162, startPoint y: 199, endPoint x: 213, endPoint y: 176, distance: 56.0
click at [752, 468] on button "Next" at bounding box center [738, 529] width 47 height 14
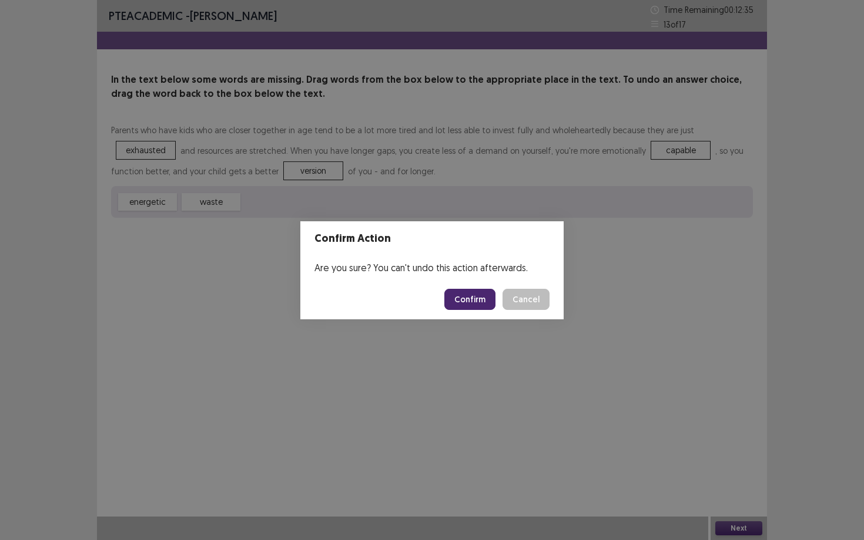
click at [489, 304] on button "Confirm" at bounding box center [469, 299] width 51 height 21
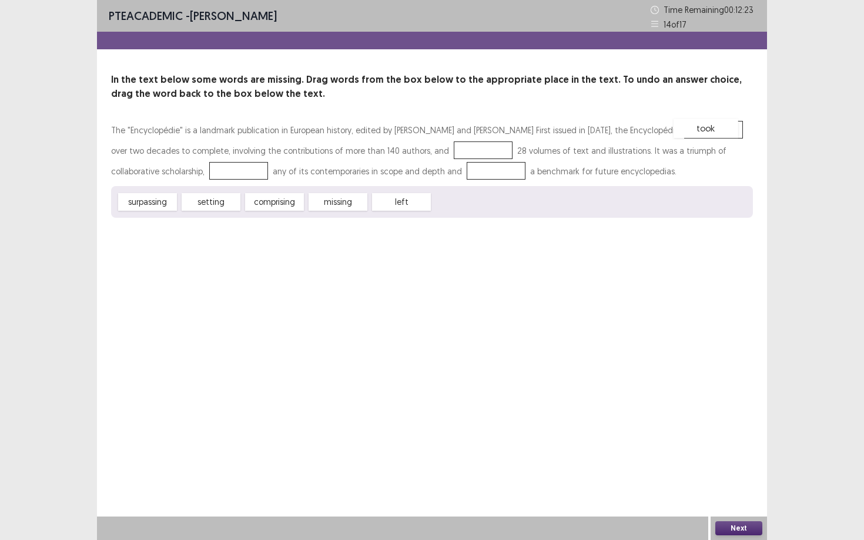
drag, startPoint x: 465, startPoint y: 200, endPoint x: 705, endPoint y: 126, distance: 251.6
click at [260, 204] on div "comprising" at bounding box center [274, 202] width 65 height 19
drag, startPoint x: 149, startPoint y: 196, endPoint x: 482, endPoint y: 146, distance: 336.3
drag, startPoint x: 481, startPoint y: 143, endPoint x: 213, endPoint y: 170, distance: 269.2
drag, startPoint x: 223, startPoint y: 204, endPoint x: 484, endPoint y: 147, distance: 267.4
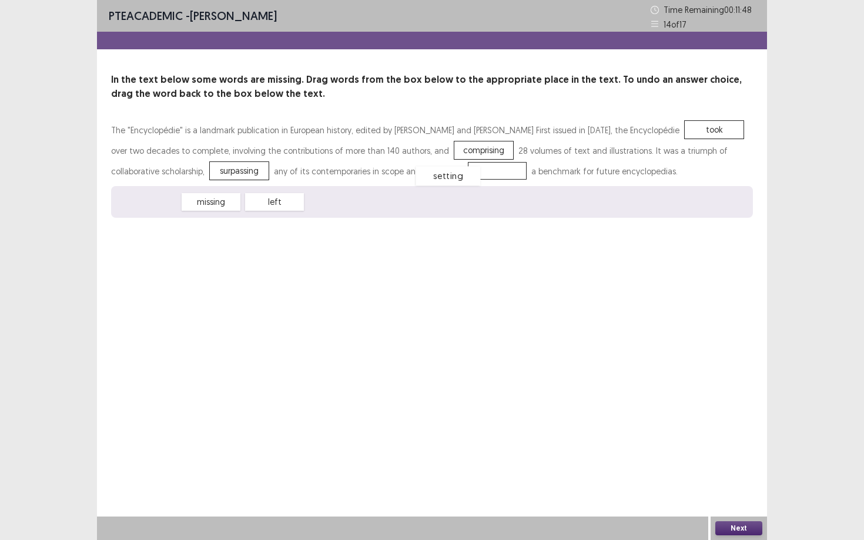
drag, startPoint x: 160, startPoint y: 203, endPoint x: 458, endPoint y: 173, distance: 298.8
click at [736, 468] on button "Next" at bounding box center [738, 529] width 47 height 14
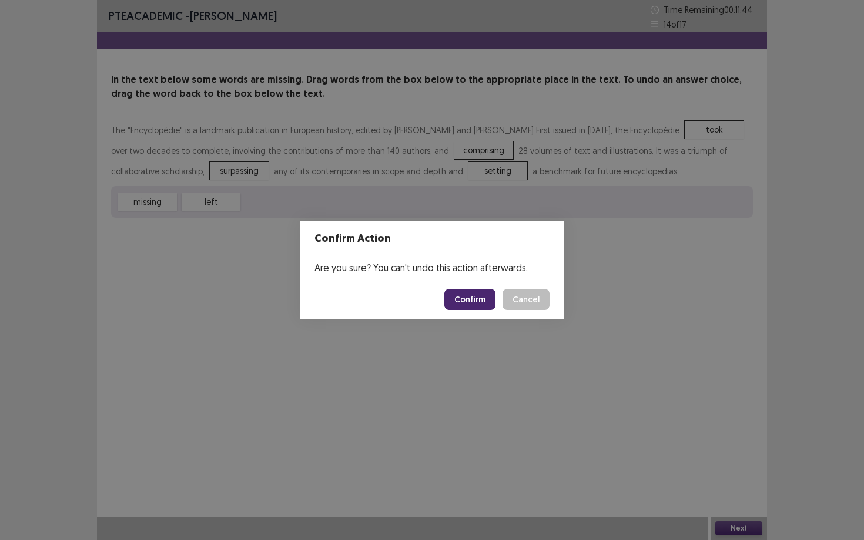
click at [474, 298] on button "Confirm" at bounding box center [469, 299] width 51 height 21
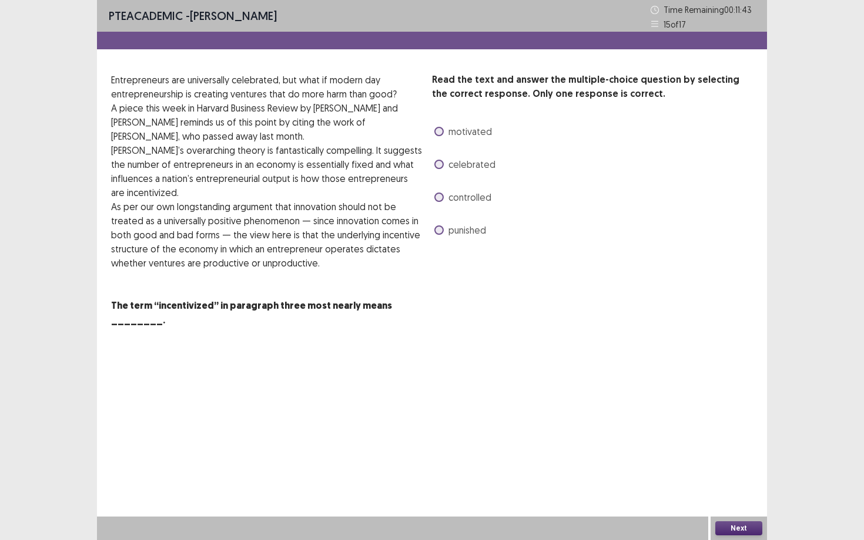
click at [441, 164] on span at bounding box center [438, 164] width 9 height 9
click at [448, 233] on span "punished" at bounding box center [467, 230] width 38 height 14
click at [731, 468] on button "Next" at bounding box center [738, 529] width 47 height 14
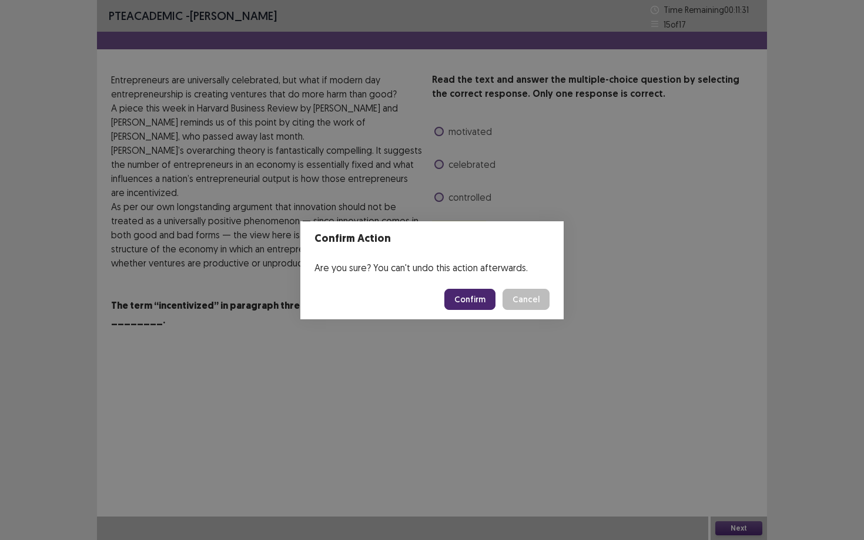
click at [484, 288] on footer "Confirm Cancel" at bounding box center [431, 300] width 263 height 40
click at [478, 294] on button "Confirm" at bounding box center [469, 299] width 51 height 21
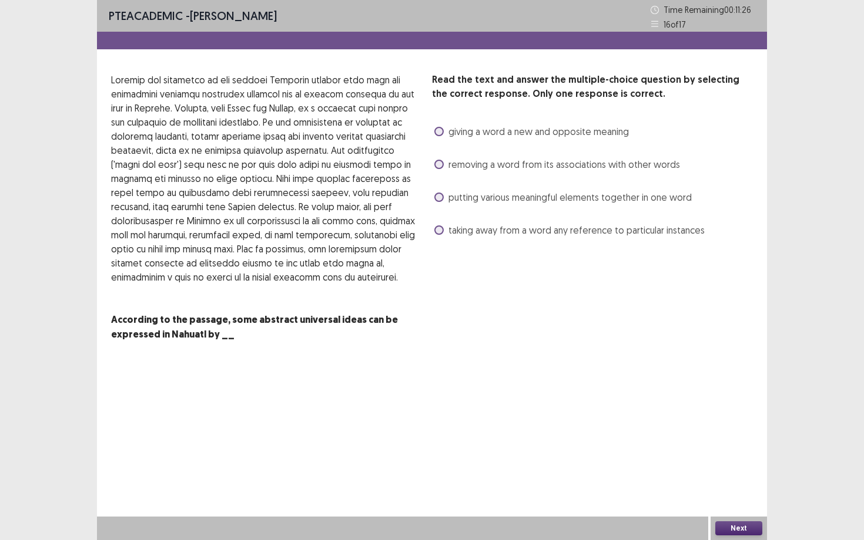
click at [460, 168] on span "removing a word from its associations with other words" at bounding box center [563, 164] width 231 height 14
click at [742, 468] on button "Next" at bounding box center [738, 529] width 47 height 14
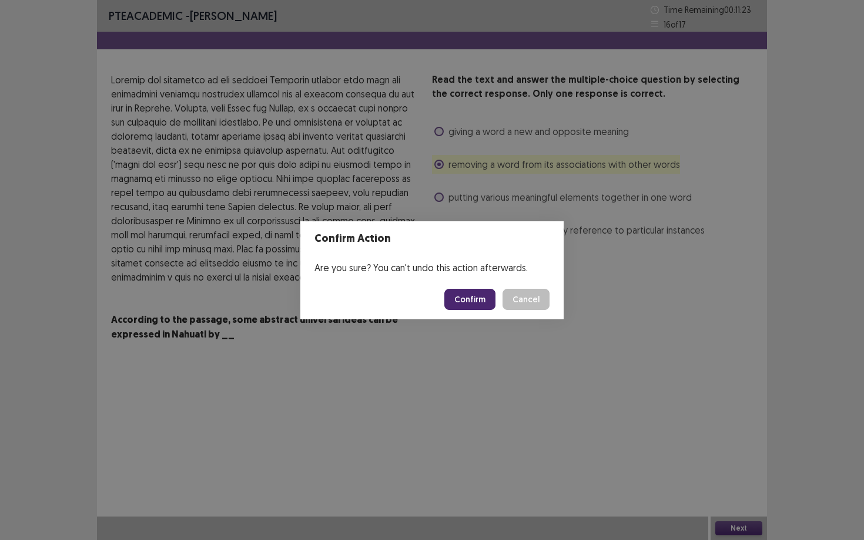
click at [483, 298] on button "Confirm" at bounding box center [469, 299] width 51 height 21
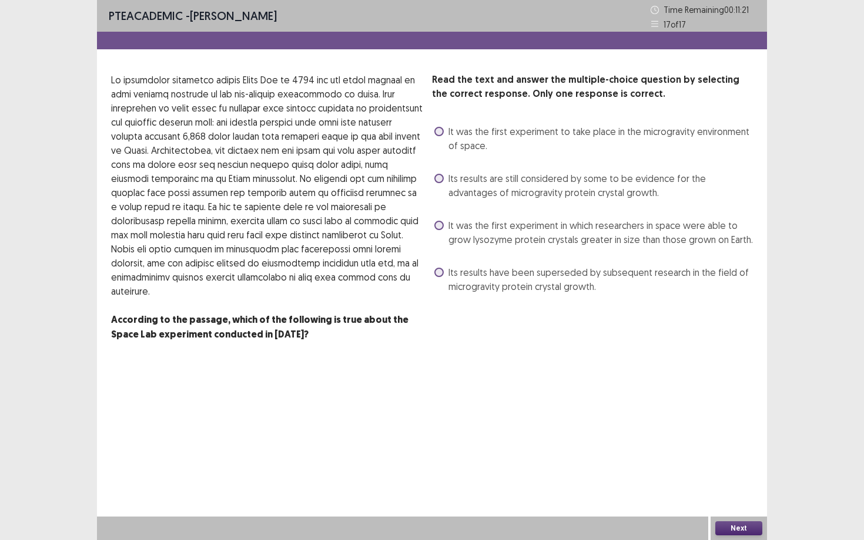
click at [474, 197] on span "Its results are still considered by some to be evidence for the advantages of m…" at bounding box center [600, 186] width 304 height 28
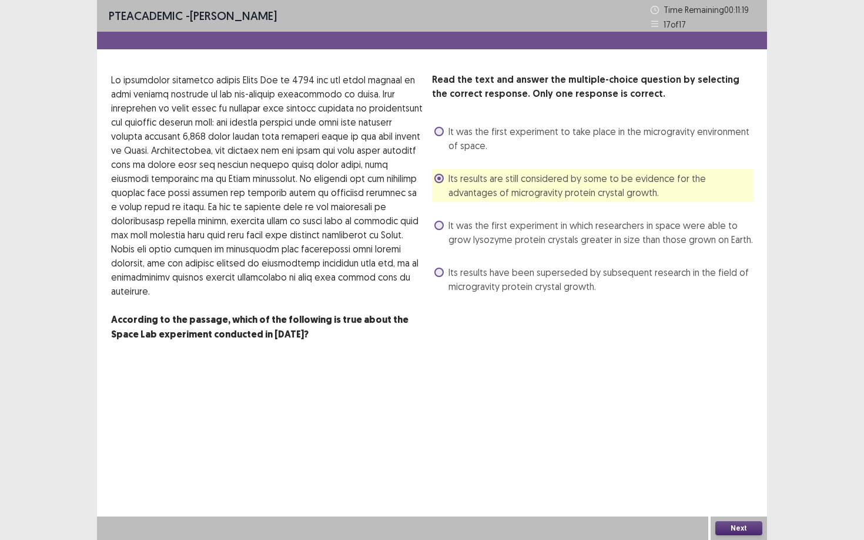
click at [746, 468] on div "Next" at bounding box center [738, 528] width 56 height 23
click at [744, 468] on button "Next" at bounding box center [738, 529] width 47 height 14
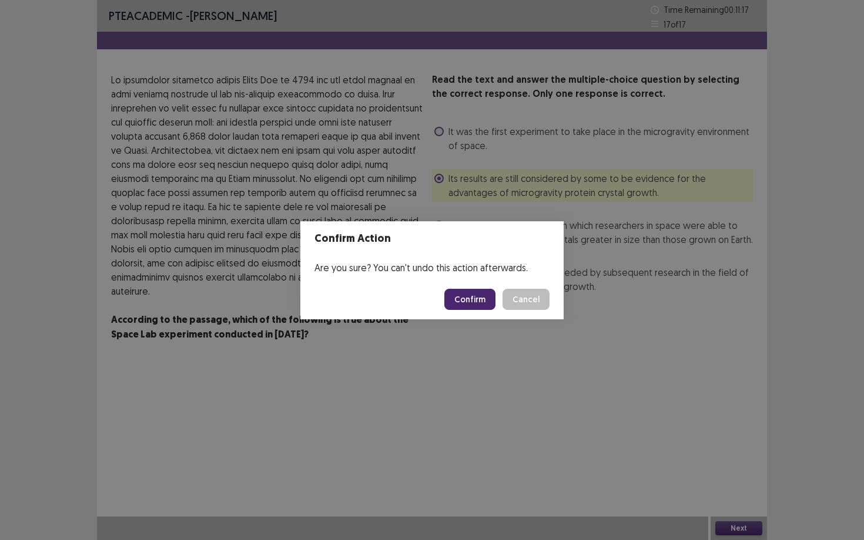
click at [498, 303] on div "Confirm Cancel" at bounding box center [496, 299] width 105 height 21
click at [488, 300] on button "Confirm" at bounding box center [469, 299] width 51 height 21
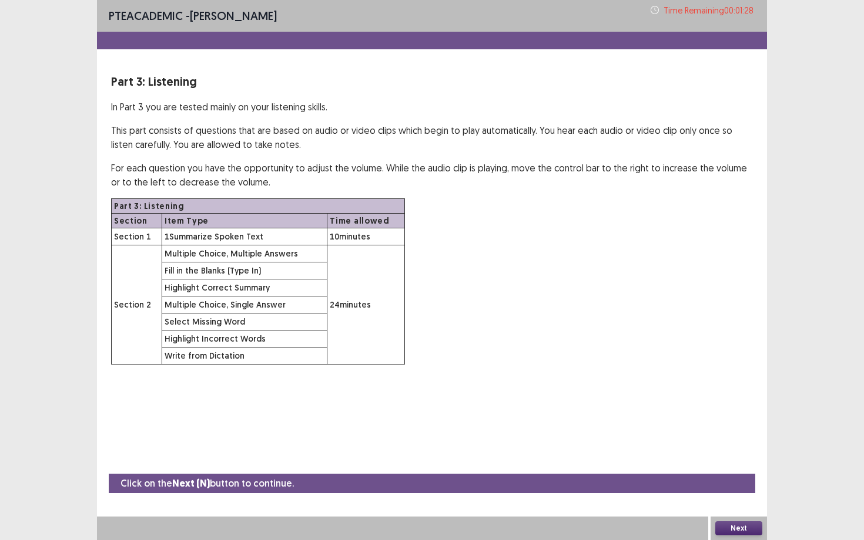
click at [729, 468] on button "Next" at bounding box center [738, 529] width 47 height 14
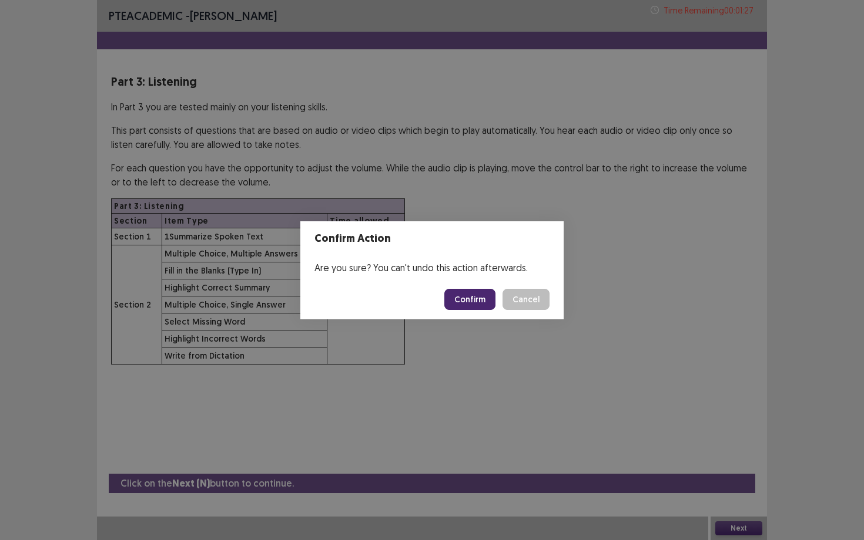
click at [456, 297] on button "Confirm" at bounding box center [469, 299] width 51 height 21
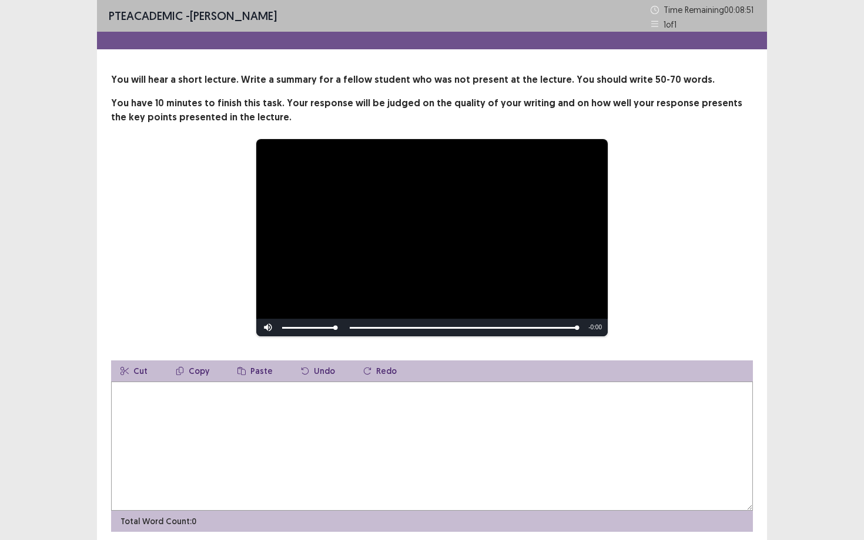
click at [209, 433] on textarea at bounding box center [432, 446] width 642 height 129
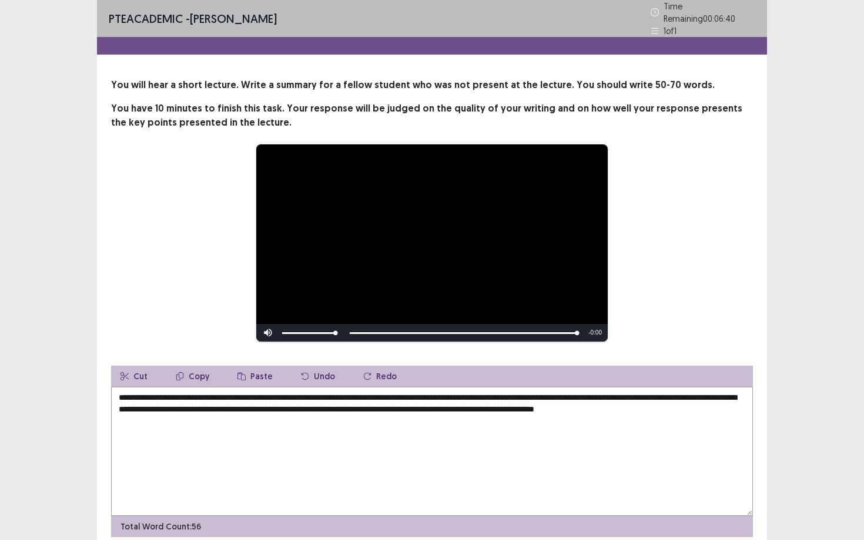
click at [725, 409] on textarea "**********" at bounding box center [432, 451] width 642 height 129
click at [723, 409] on textarea "**********" at bounding box center [432, 451] width 642 height 129
click at [284, 422] on textarea "**********" at bounding box center [432, 451] width 642 height 129
drag, startPoint x: 555, startPoint y: 417, endPoint x: 427, endPoint y: 427, distance: 127.9
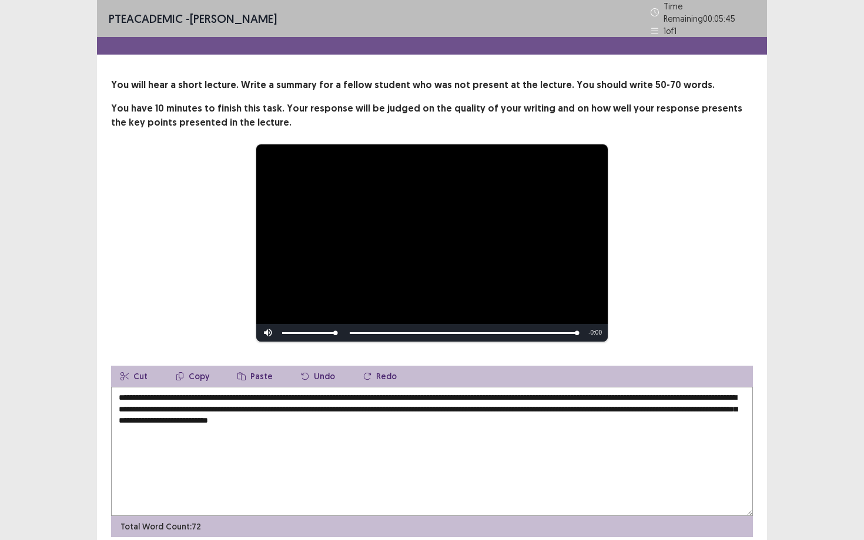
click at [427, 427] on textarea "**********" at bounding box center [432, 451] width 642 height 129
drag, startPoint x: 448, startPoint y: 414, endPoint x: 406, endPoint y: 416, distance: 41.7
click at [406, 416] on textarea "**********" at bounding box center [432, 451] width 642 height 129
click at [645, 405] on textarea "**********" at bounding box center [432, 451] width 642 height 129
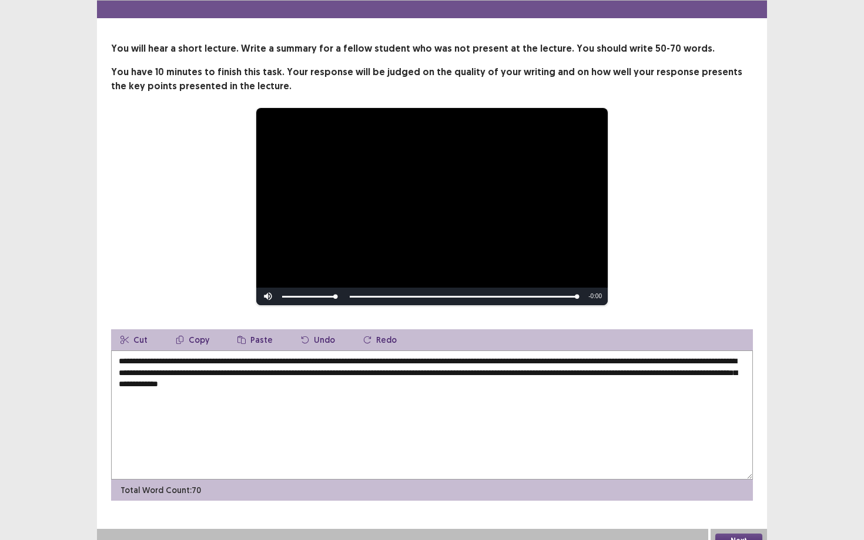
scroll to position [43, 0]
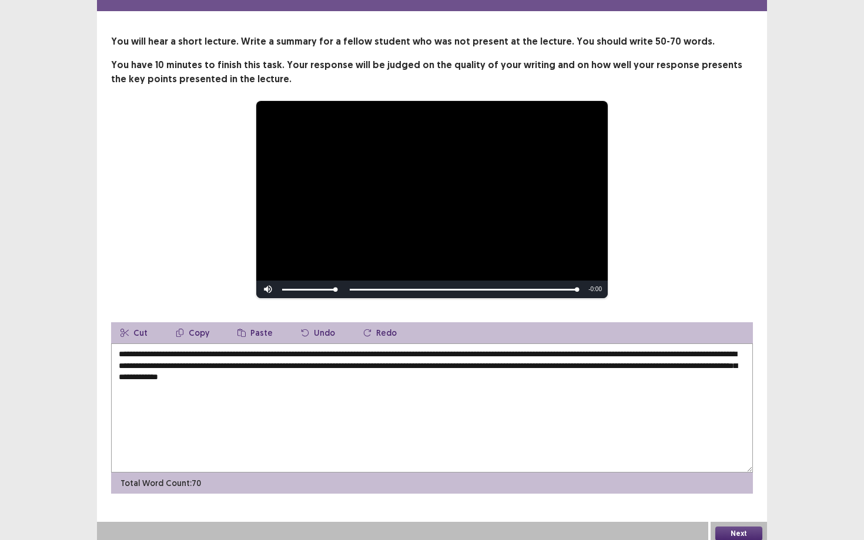
type textarea "**********"
click at [747, 468] on button "Next" at bounding box center [738, 534] width 47 height 14
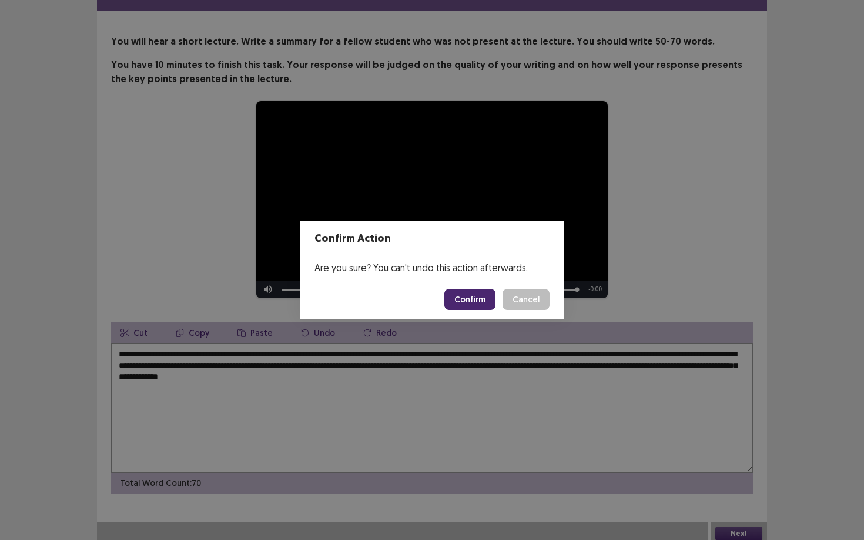
click at [463, 305] on button "Confirm" at bounding box center [469, 299] width 51 height 21
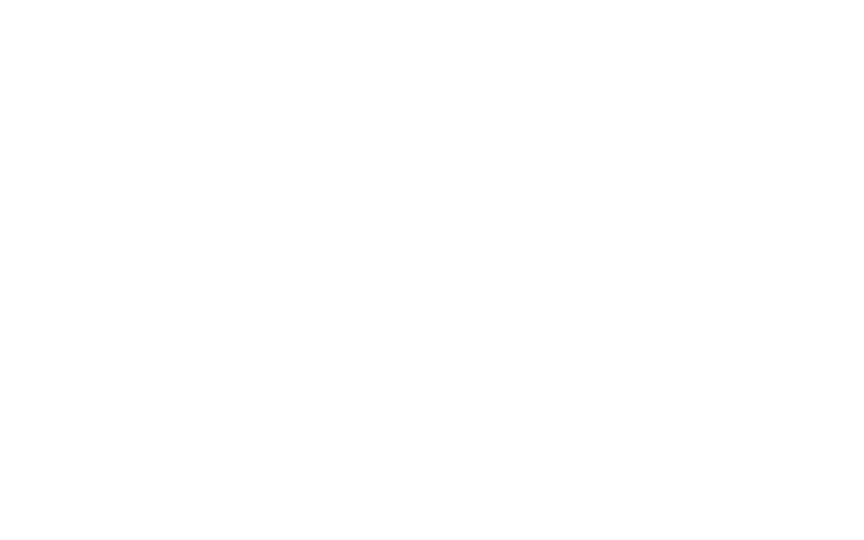
scroll to position [0, 0]
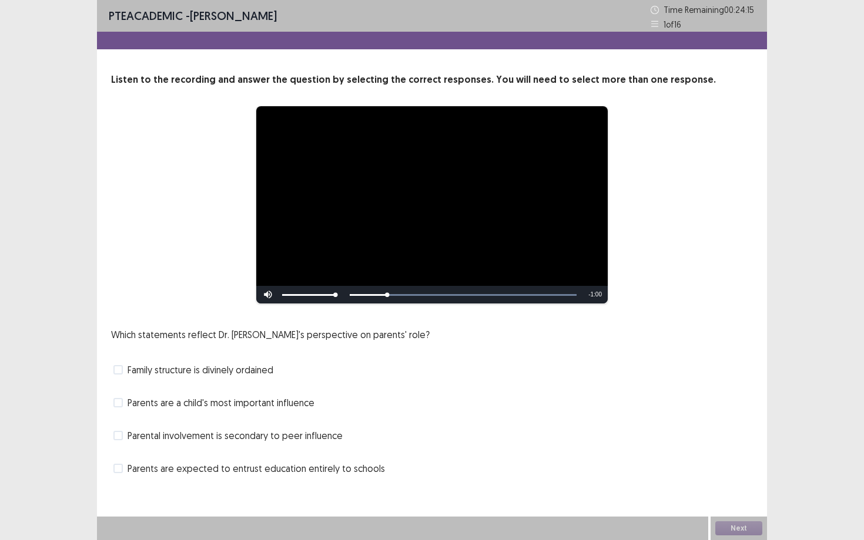
click at [236, 372] on span "Family structure is divinely ordained" at bounding box center [200, 370] width 146 height 14
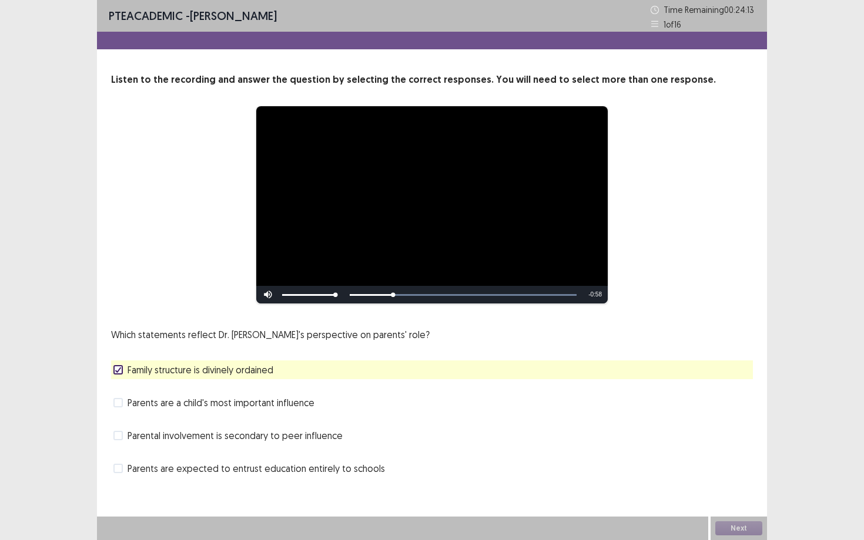
click at [219, 403] on span "Parents are a child's most important influence" at bounding box center [220, 403] width 187 height 14
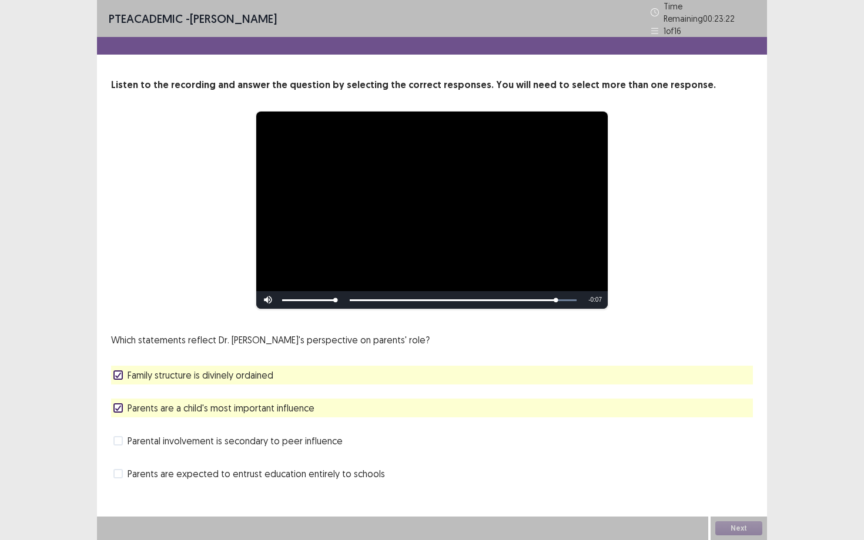
click at [734, 468] on div "Next" at bounding box center [738, 528] width 56 height 23
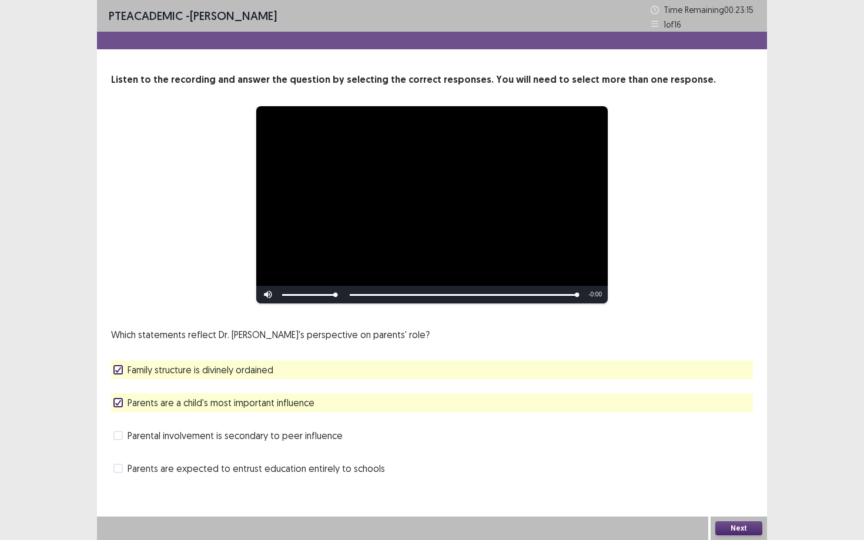
click at [738, 468] on button "Next" at bounding box center [738, 529] width 47 height 14
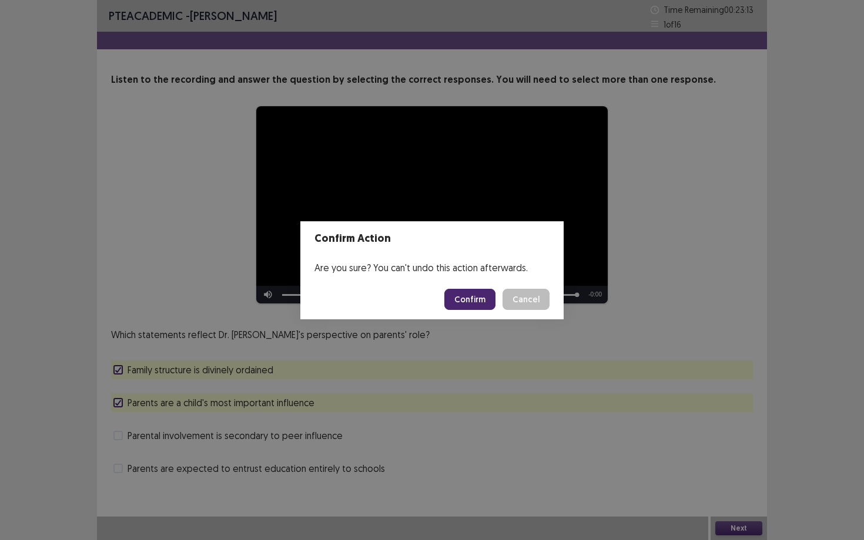
click at [464, 303] on button "Confirm" at bounding box center [469, 299] width 51 height 21
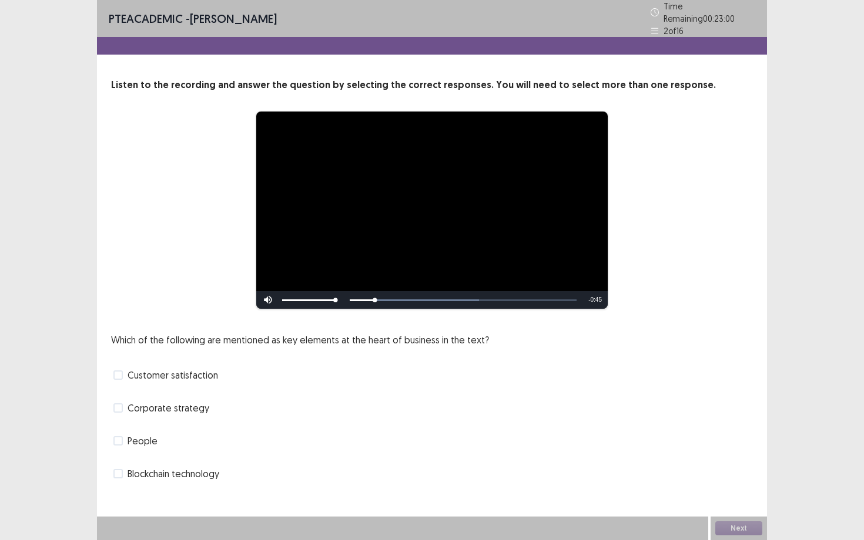
click at [186, 409] on span "Corporate strategy" at bounding box center [168, 408] width 82 height 14
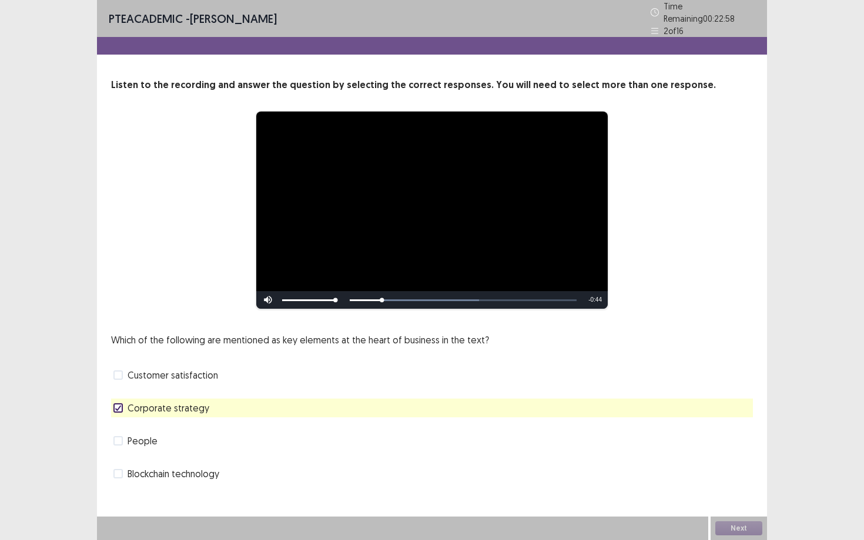
click at [151, 441] on span "People" at bounding box center [142, 441] width 30 height 14
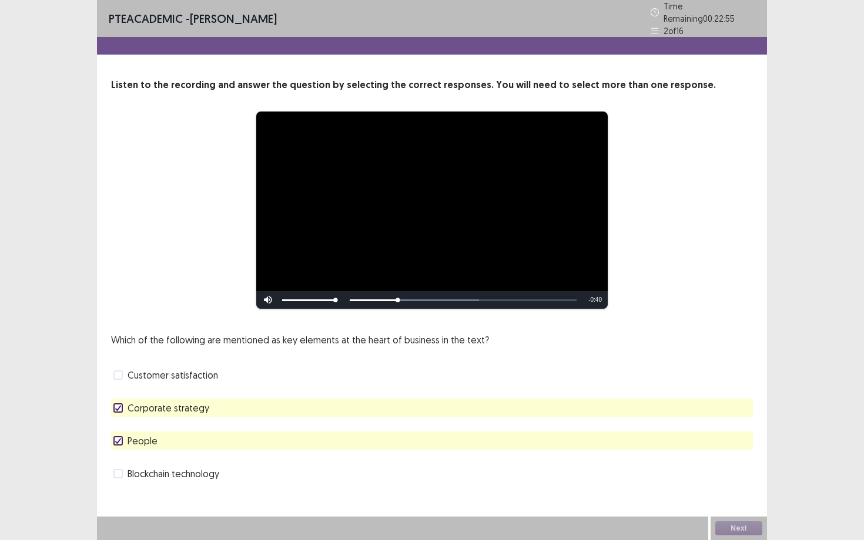
click at [150, 468] on span "Blockchain technology" at bounding box center [173, 474] width 92 height 14
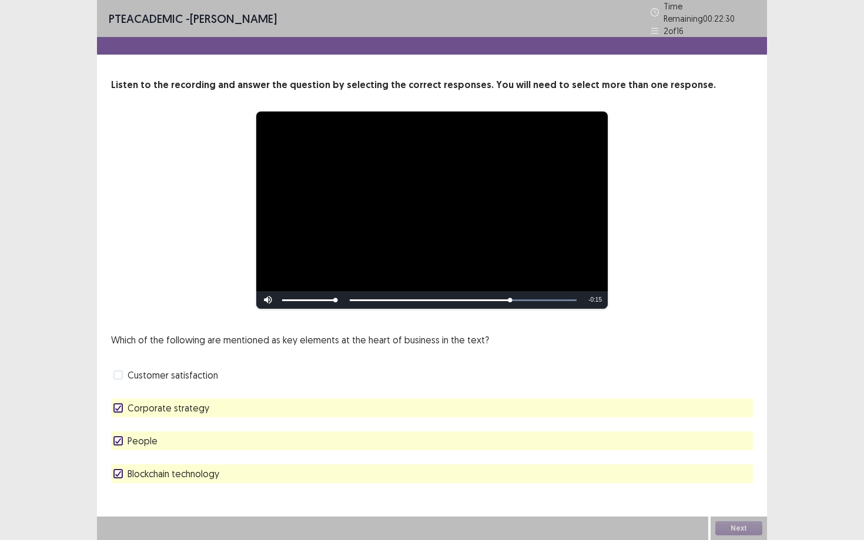
click at [751, 468] on div "Next" at bounding box center [738, 528] width 56 height 23
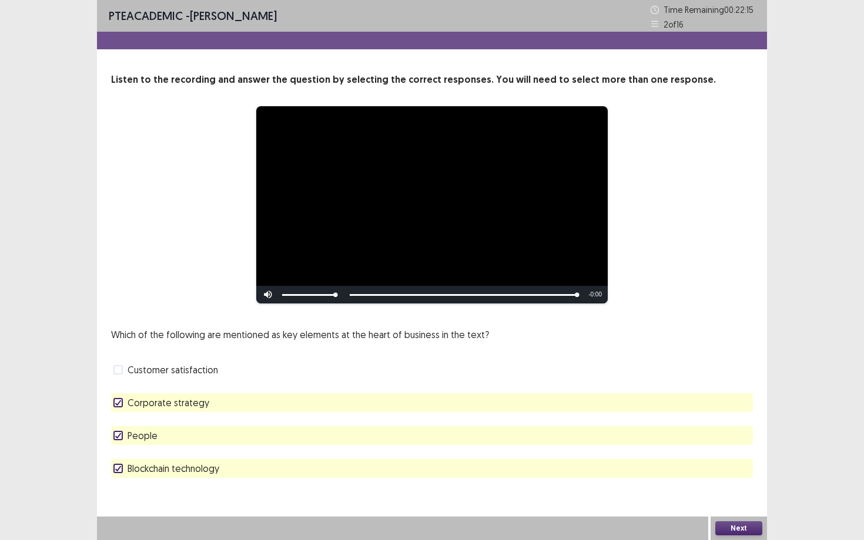
click at [751, 468] on button "Next" at bounding box center [738, 529] width 47 height 14
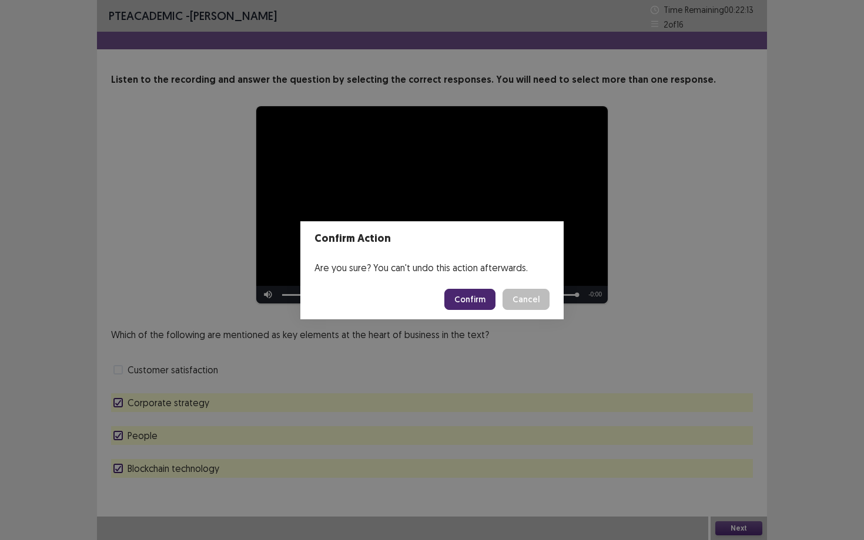
click at [475, 298] on button "Confirm" at bounding box center [469, 299] width 51 height 21
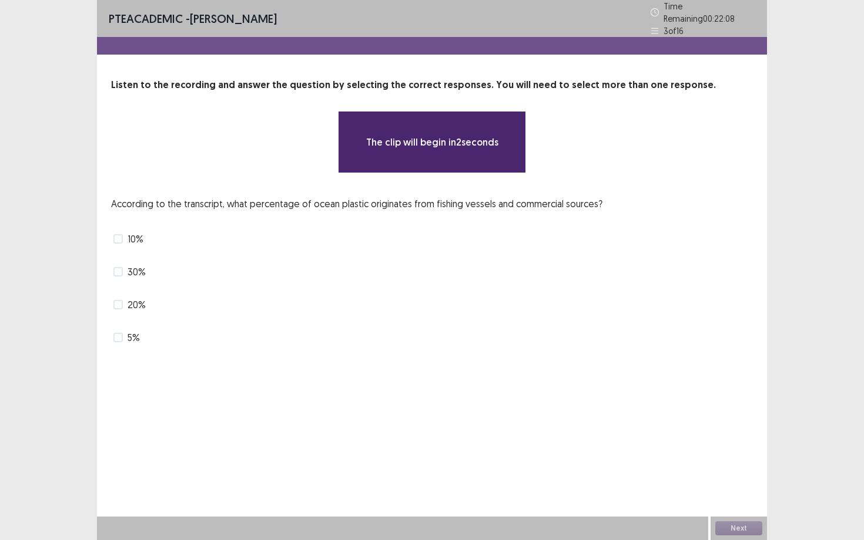
click at [133, 239] on span "10%" at bounding box center [135, 239] width 16 height 14
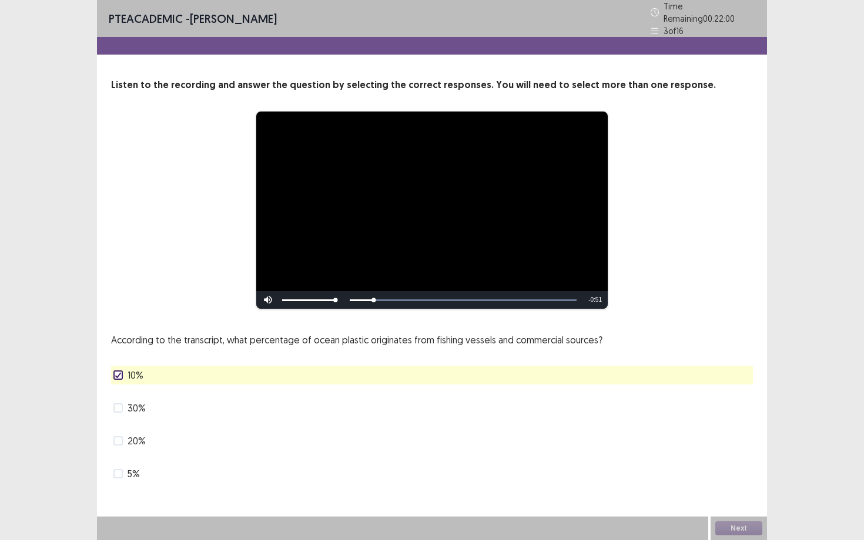
click at [122, 439] on span at bounding box center [117, 440] width 9 height 9
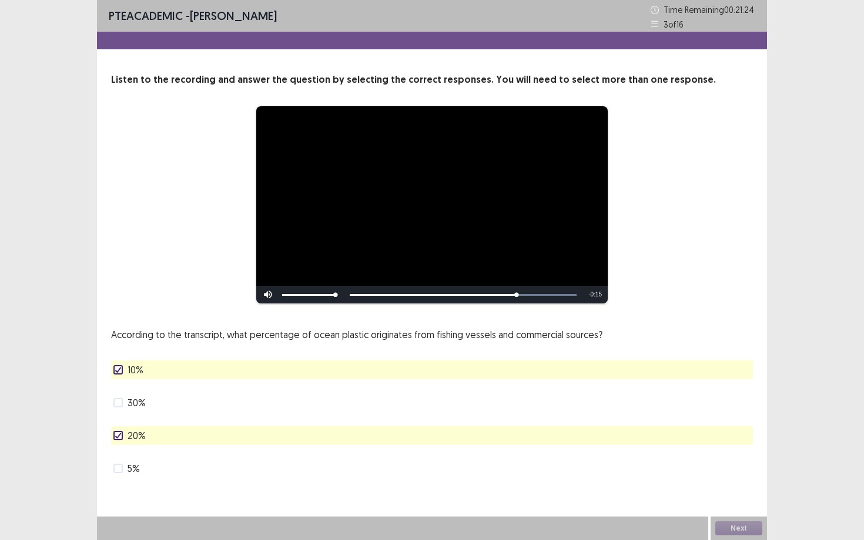
click at [170, 439] on div "20%" at bounding box center [432, 436] width 642 height 19
click at [111, 443] on div "20%" at bounding box center [432, 436] width 642 height 19
click at [118, 436] on polyline at bounding box center [118, 436] width 5 height 5
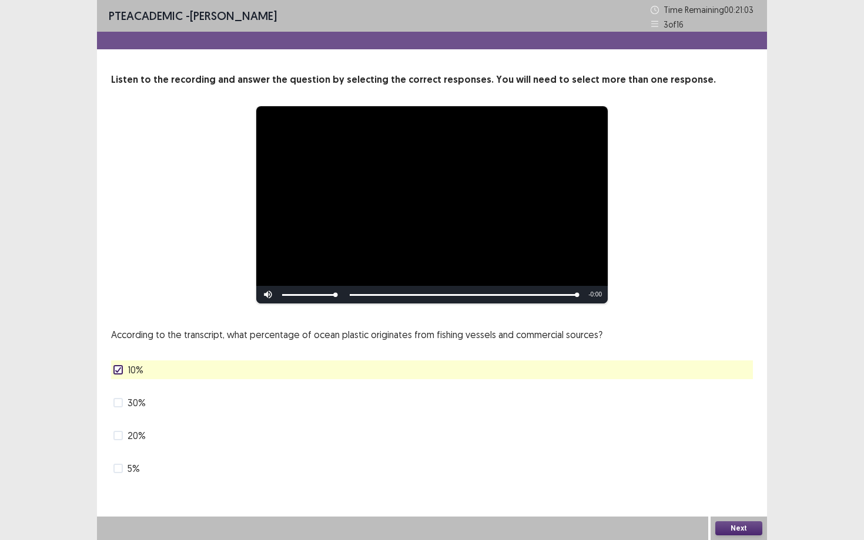
click at [727, 468] on div "Next" at bounding box center [738, 528] width 56 height 23
click at [727, 468] on button "Next" at bounding box center [738, 529] width 47 height 14
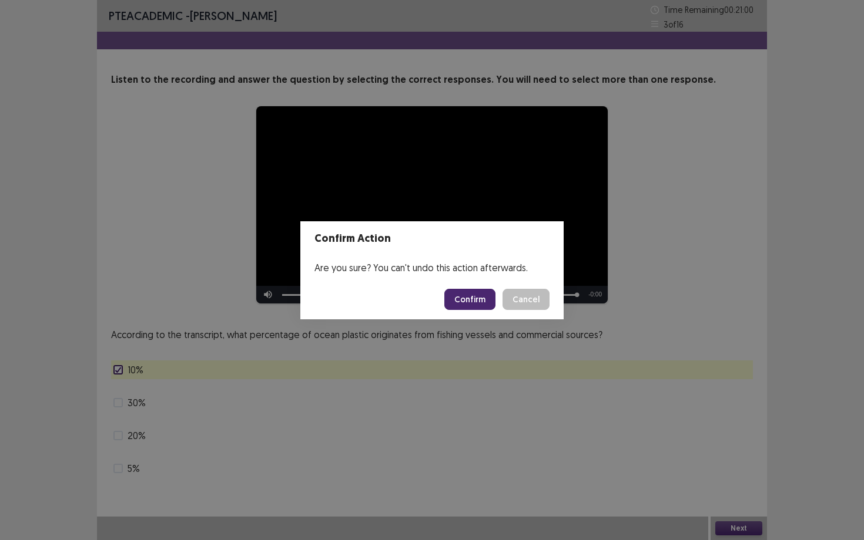
click at [469, 300] on button "Confirm" at bounding box center [469, 299] width 51 height 21
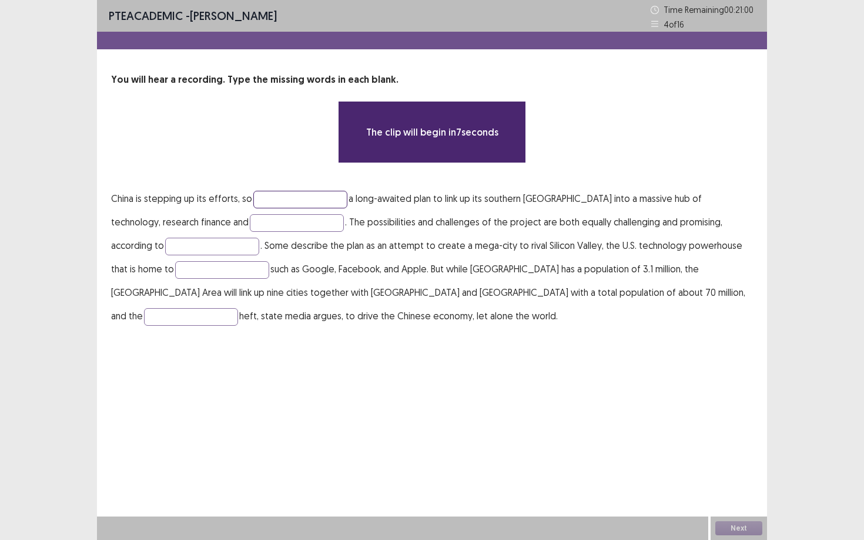
click at [314, 199] on input "text" at bounding box center [300, 200] width 94 height 18
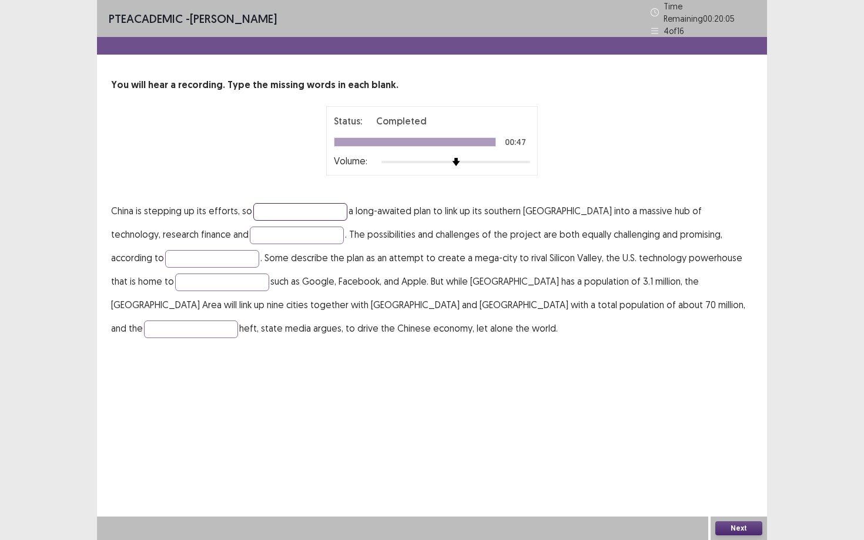
click at [314, 206] on input "text" at bounding box center [300, 212] width 94 height 18
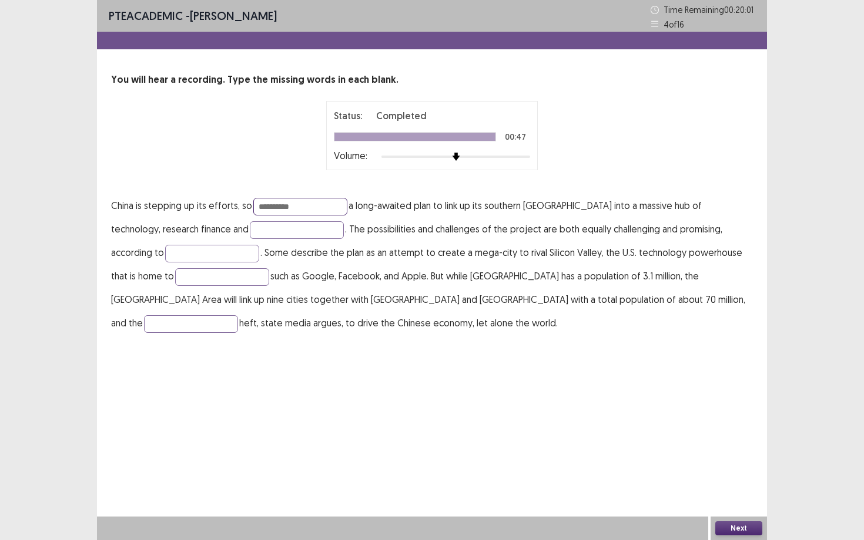
type input "**********"
type input "*******"
click at [175, 279] on input "**********" at bounding box center [222, 277] width 94 height 18
type input "*********"
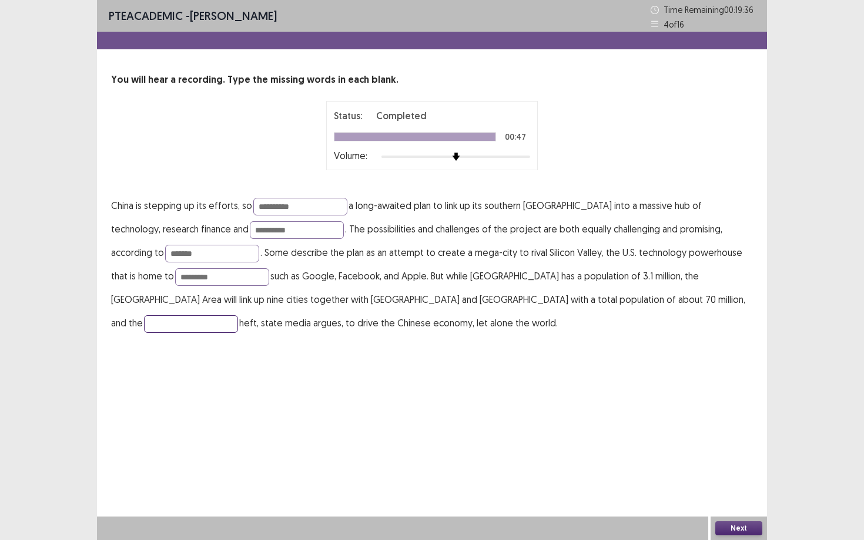
click at [238, 315] on input "text" at bounding box center [191, 324] width 94 height 18
type input "********"
click at [738, 468] on button "Next" at bounding box center [738, 529] width 47 height 14
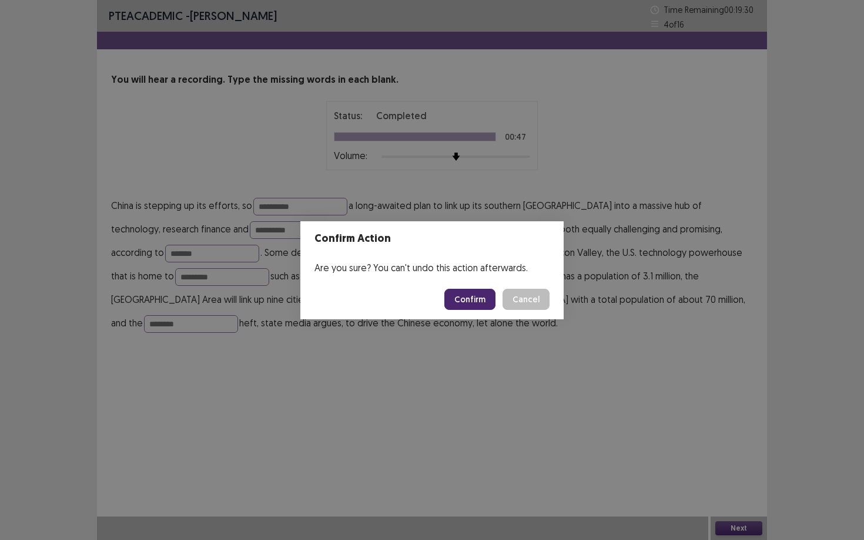
click at [484, 303] on button "Confirm" at bounding box center [469, 299] width 51 height 21
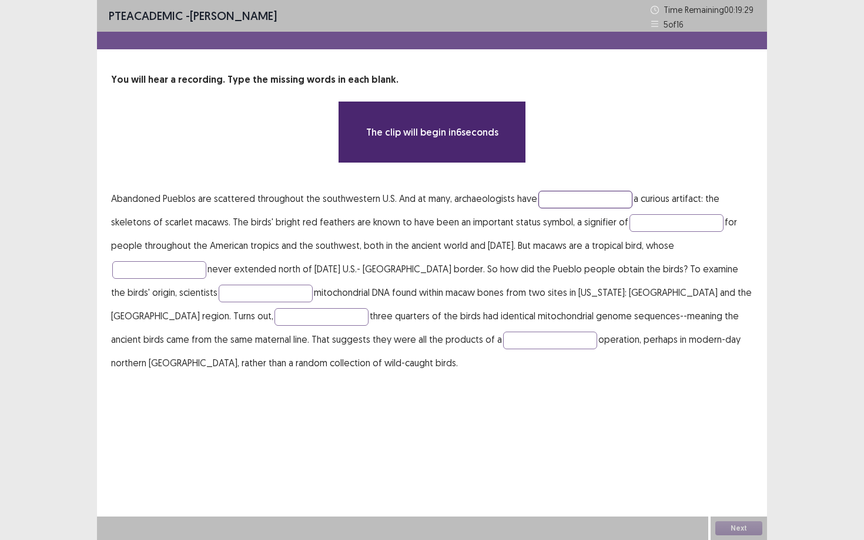
click at [556, 198] on input "text" at bounding box center [585, 200] width 94 height 18
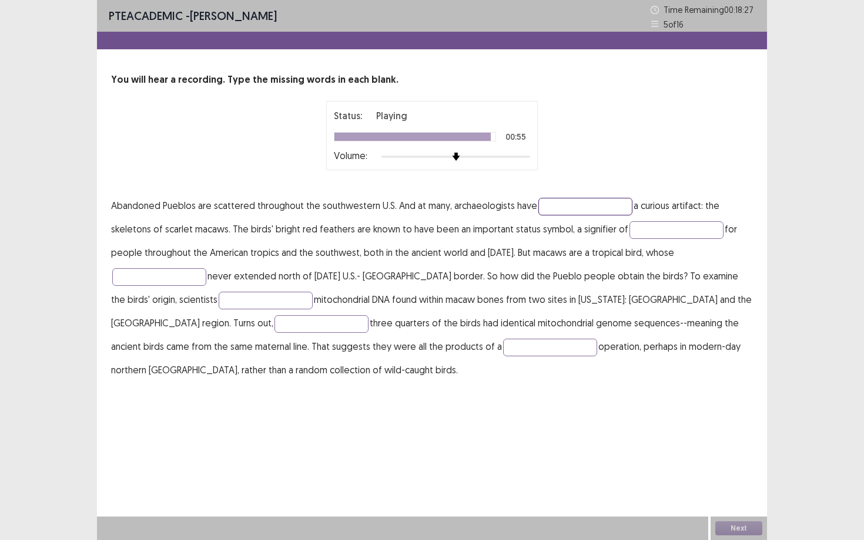
click at [600, 202] on input "text" at bounding box center [585, 207] width 94 height 18
type input "*********"
type input "********"
type input "*****"
type input "********"
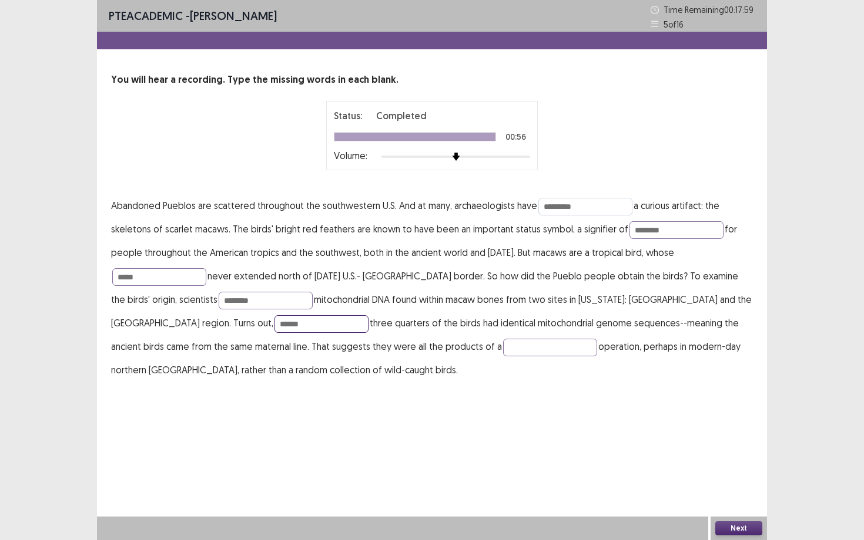
type input "******"
type input "********"
click at [724, 468] on button "Next" at bounding box center [738, 529] width 47 height 14
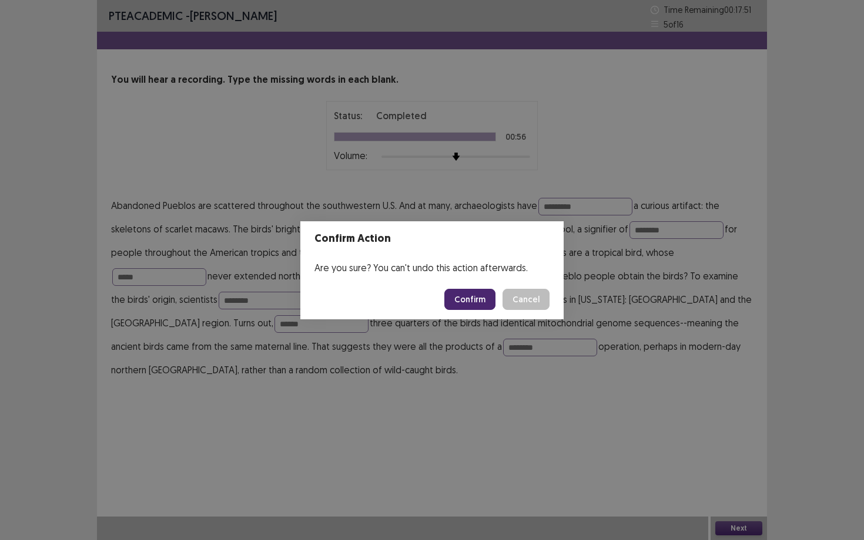
click at [477, 295] on button "Confirm" at bounding box center [469, 299] width 51 height 21
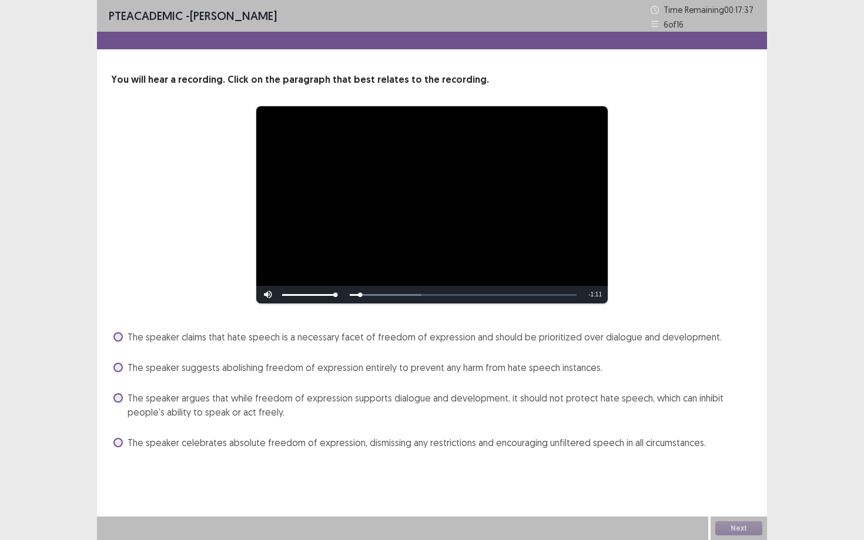
click at [395, 399] on span "The speaker argues that while freedom of expression supports dialogue and devel…" at bounding box center [439, 405] width 625 height 28
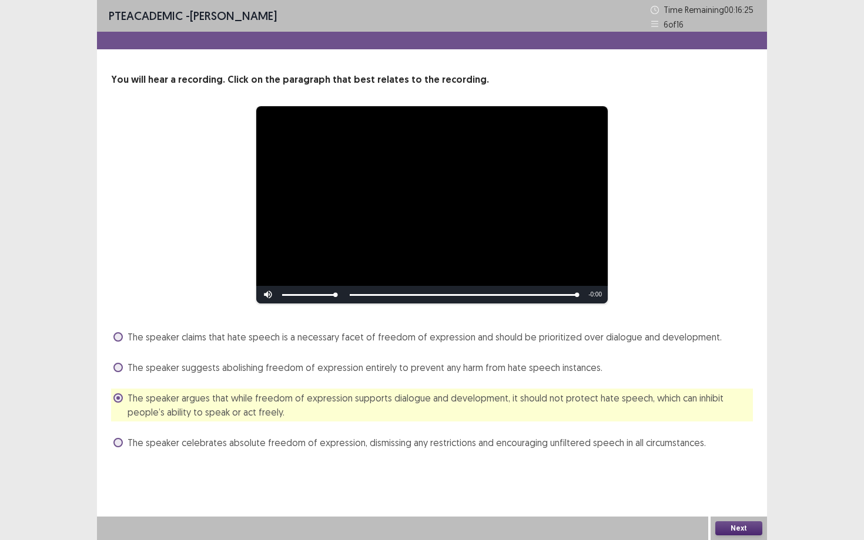
click at [743, 468] on button "Next" at bounding box center [738, 529] width 47 height 14
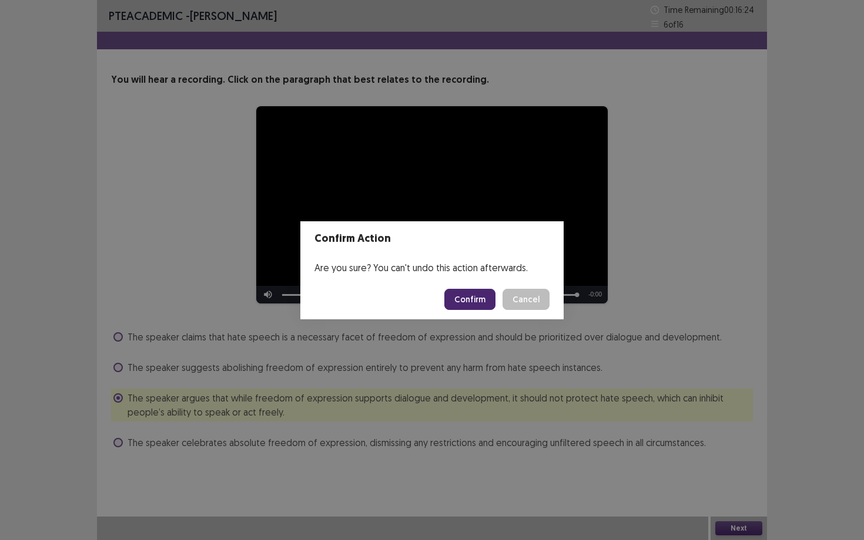
click at [488, 297] on button "Confirm" at bounding box center [469, 299] width 51 height 21
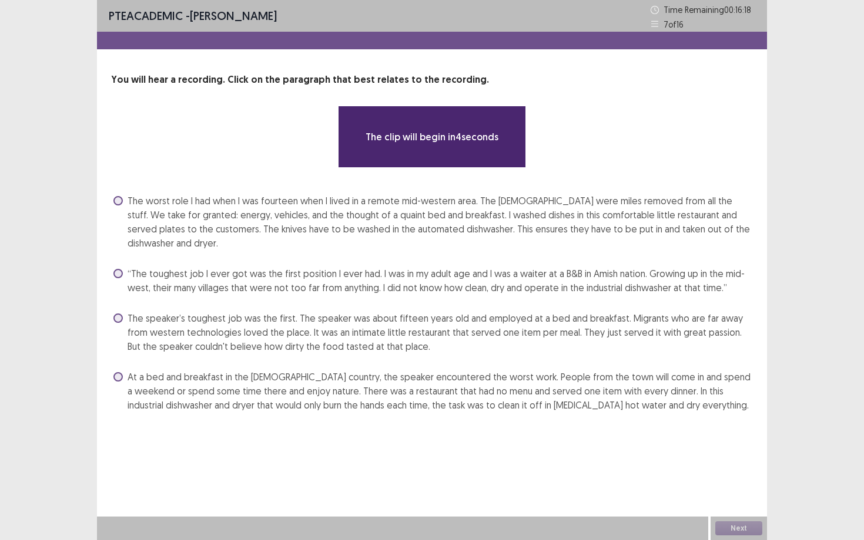
click at [469, 217] on span "The worst role I had when I was fourteen when I lived in a remote mid-western a…" at bounding box center [439, 222] width 625 height 56
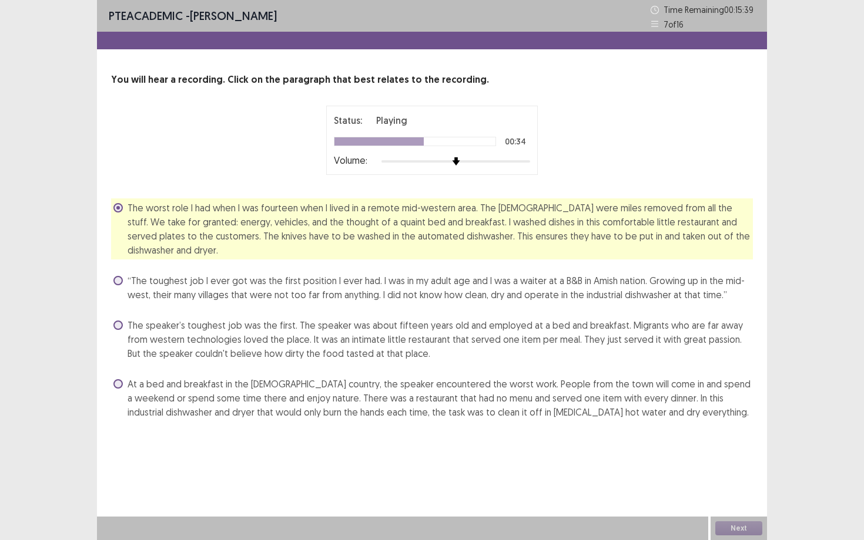
click at [457, 377] on span "At a bed and breakfast in the [DEMOGRAPHIC_DATA] country, the speaker encounter…" at bounding box center [439, 398] width 625 height 42
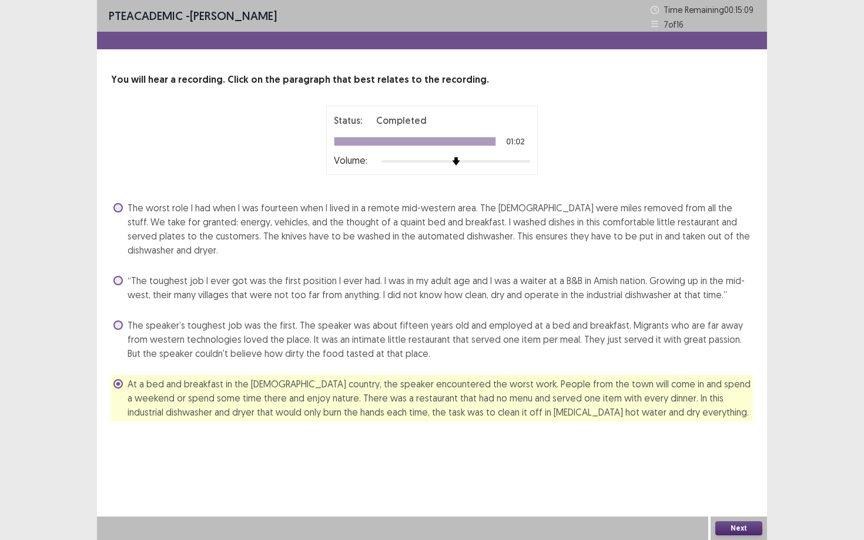
click at [720, 468] on button "Next" at bounding box center [738, 529] width 47 height 14
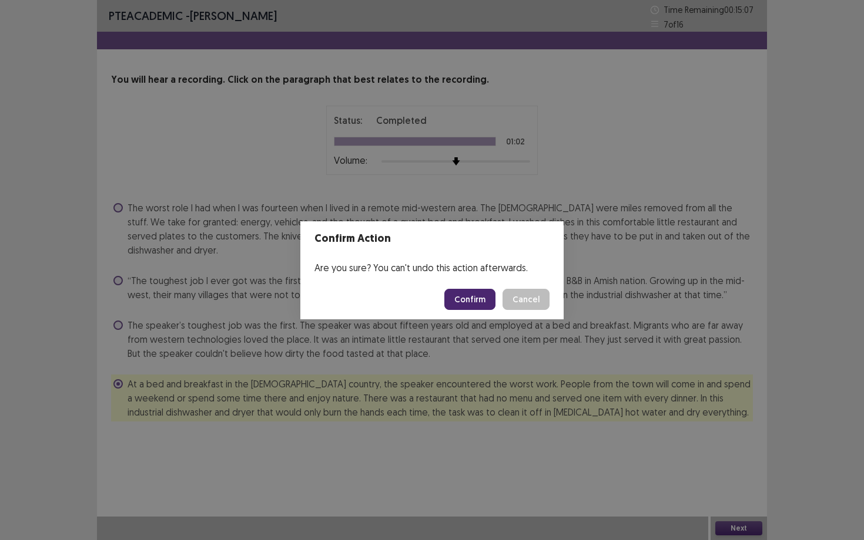
click at [482, 304] on button "Confirm" at bounding box center [469, 299] width 51 height 21
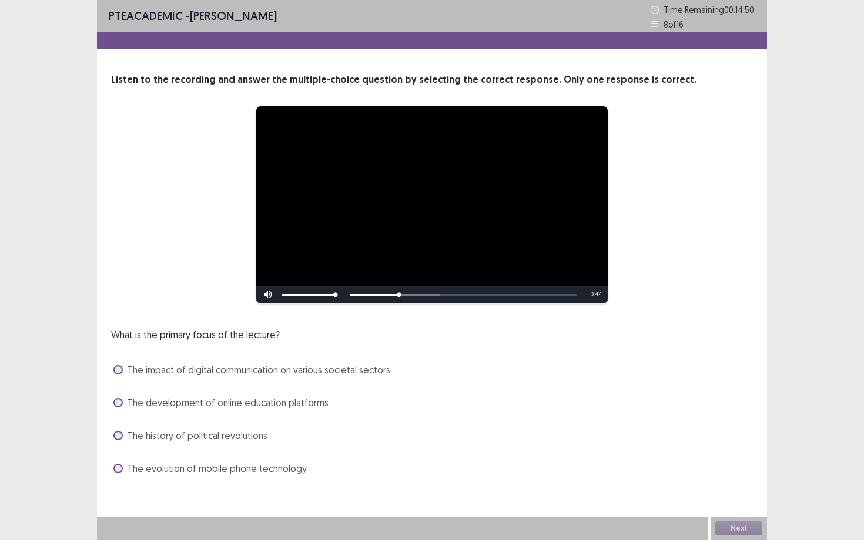
click at [284, 373] on span "The impact of digital communication on various societal sectors" at bounding box center [258, 370] width 263 height 14
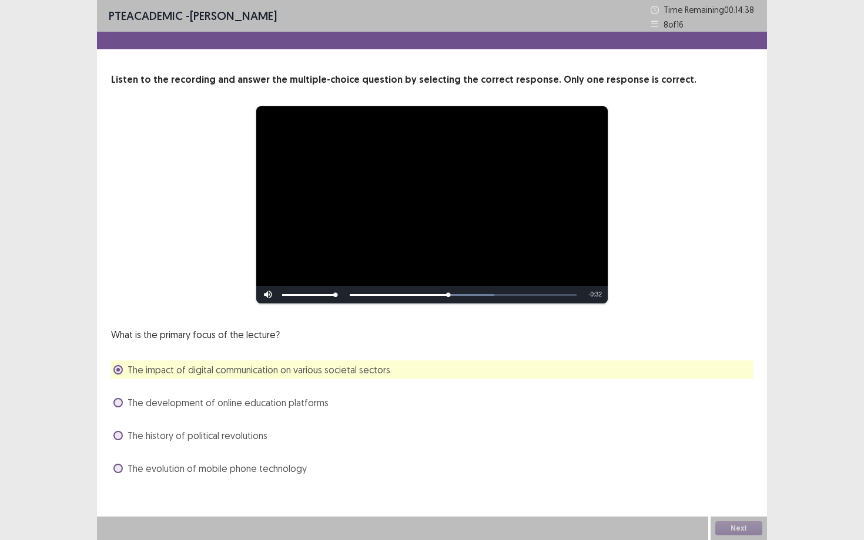
click at [284, 373] on span "The impact of digital communication on various societal sectors" at bounding box center [258, 370] width 263 height 14
click at [746, 422] on div "What is the primary focus of the lecture? The impact of digital communication o…" at bounding box center [432, 403] width 642 height 150
click at [740, 468] on button "Next" at bounding box center [738, 529] width 47 height 14
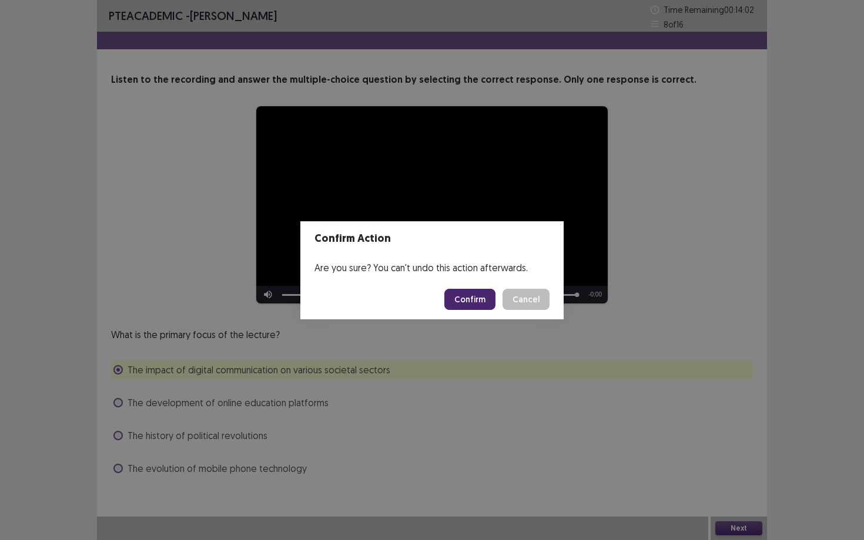
click at [466, 301] on button "Confirm" at bounding box center [469, 299] width 51 height 21
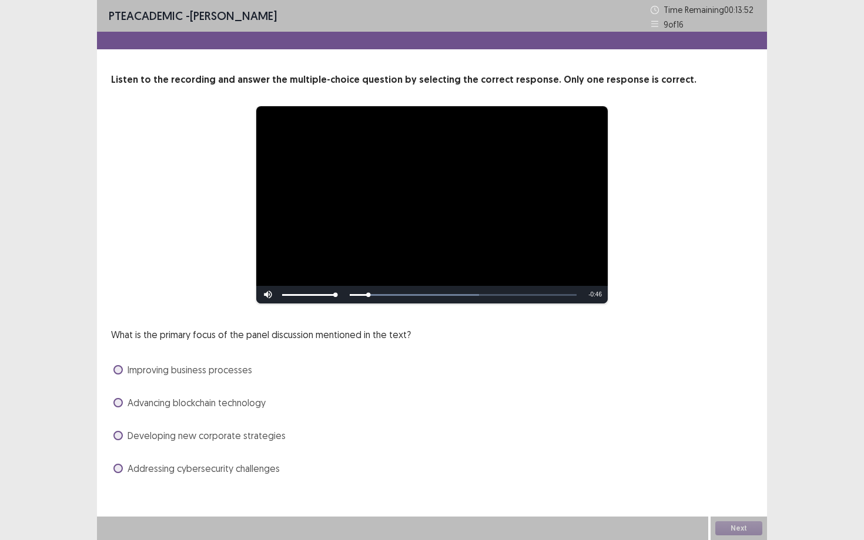
click at [223, 468] on span "Addressing cybersecurity challenges" at bounding box center [203, 469] width 152 height 14
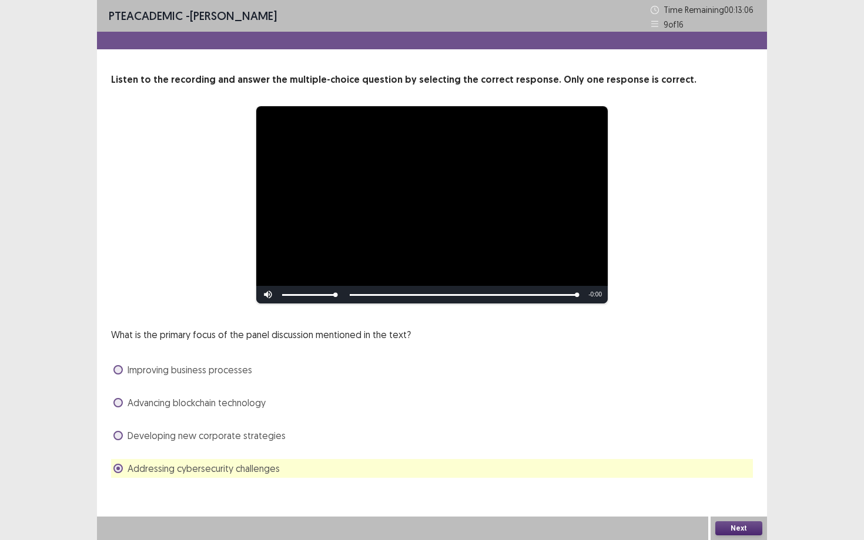
click at [732, 468] on button "Next" at bounding box center [738, 529] width 47 height 14
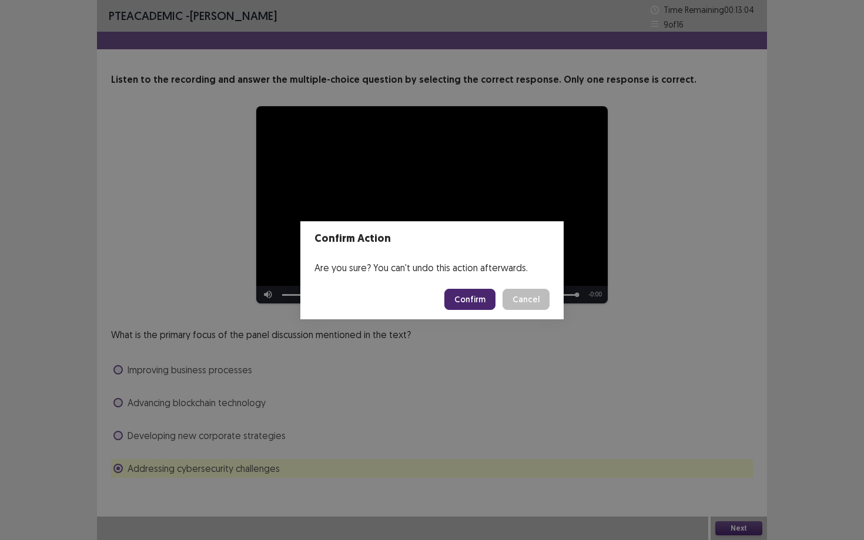
click at [486, 300] on button "Confirm" at bounding box center [469, 299] width 51 height 21
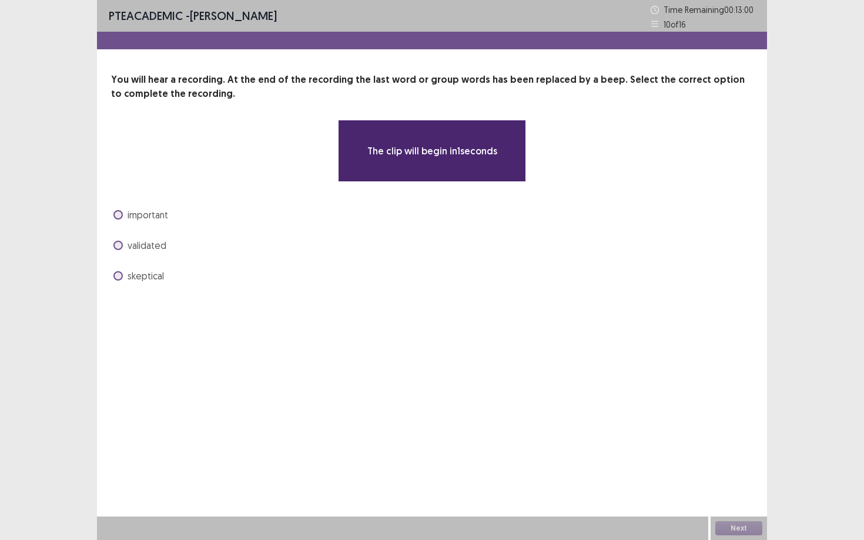
click at [143, 220] on span "important" at bounding box center [147, 215] width 41 height 14
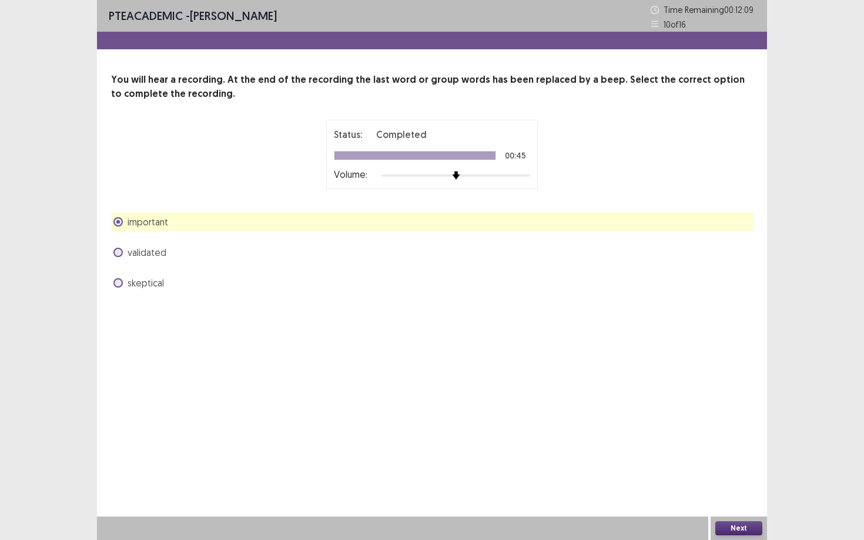
click at [729, 468] on button "Next" at bounding box center [738, 529] width 47 height 14
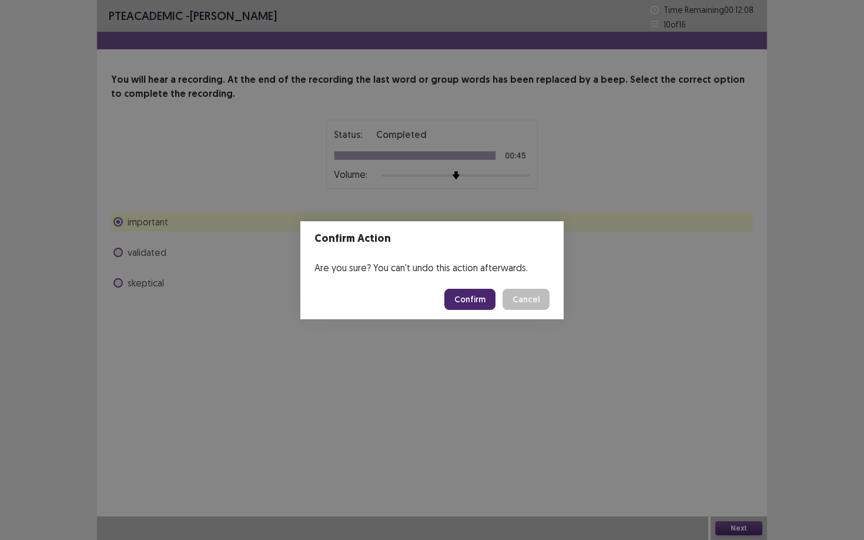
click at [464, 296] on button "Confirm" at bounding box center [469, 299] width 51 height 21
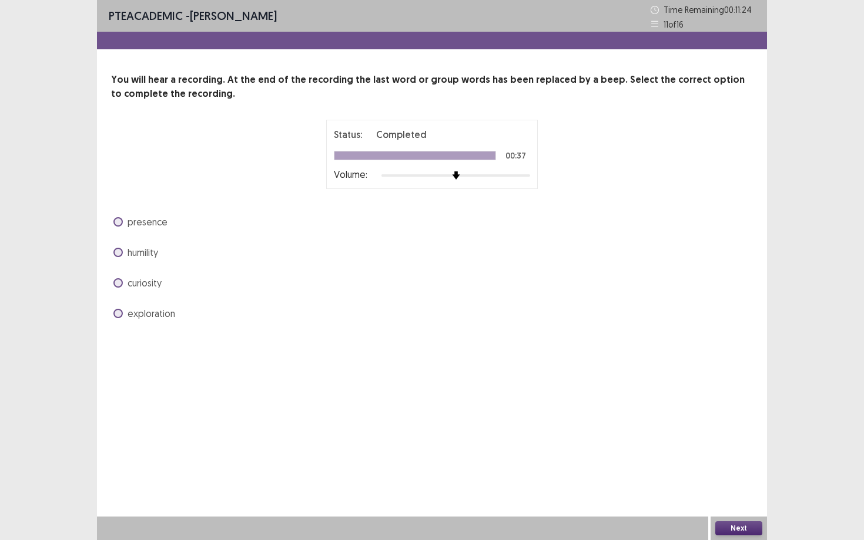
click at [152, 281] on span "curiosity" at bounding box center [144, 283] width 34 height 14
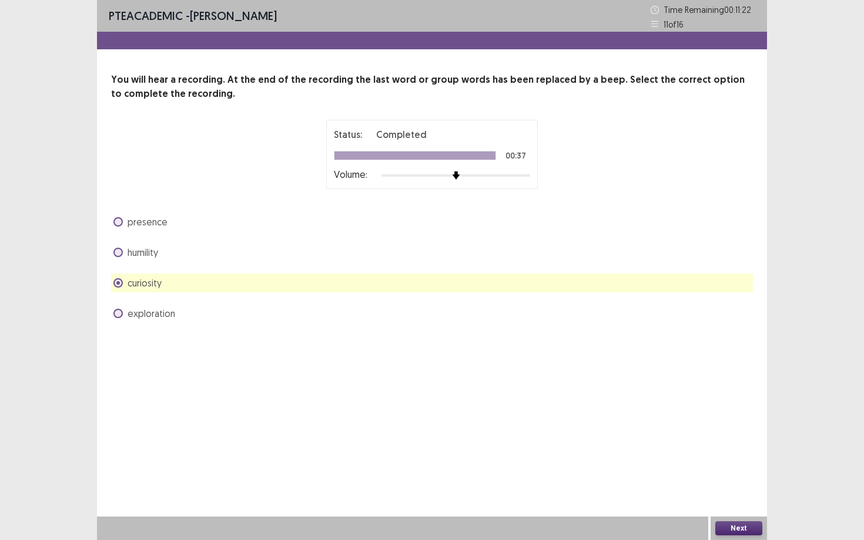
click at [754, 468] on button "Next" at bounding box center [738, 529] width 47 height 14
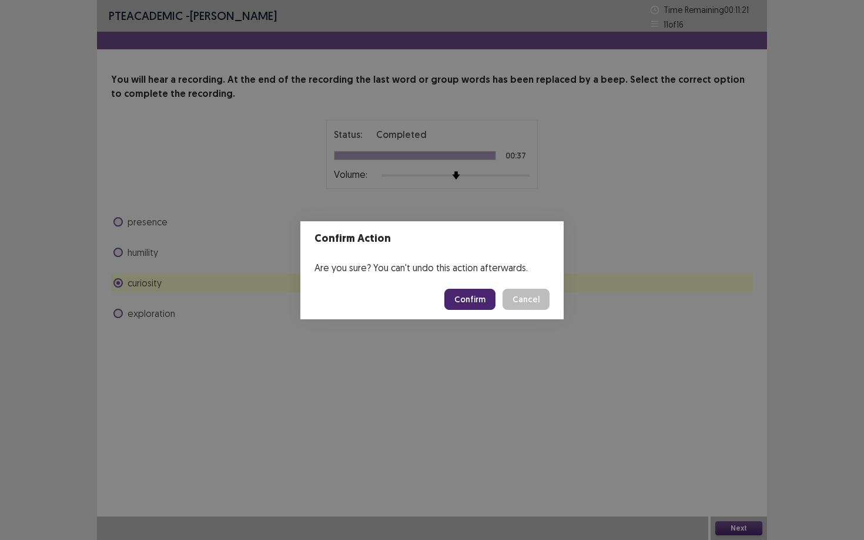
click at [483, 298] on button "Confirm" at bounding box center [469, 299] width 51 height 21
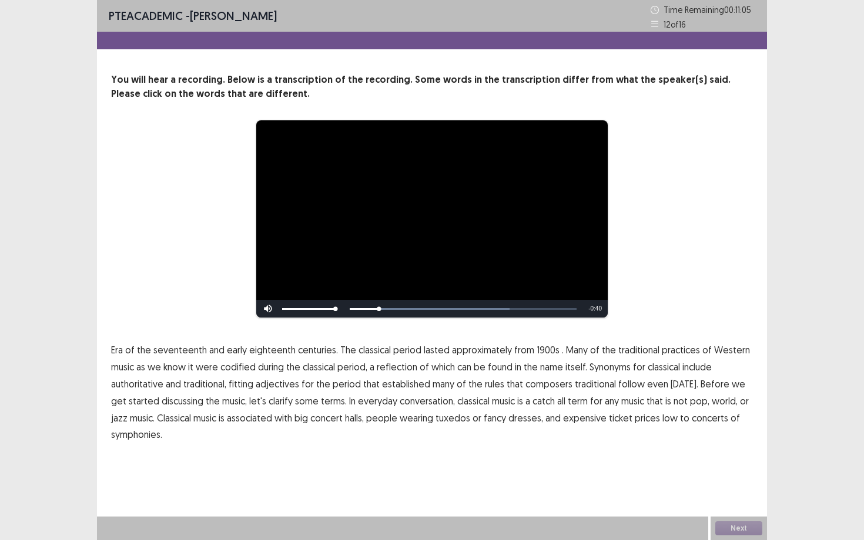
click at [536, 351] on span "1900s" at bounding box center [547, 350] width 23 height 14
click at [588, 382] on span "traditional" at bounding box center [595, 384] width 41 height 14
click at [662, 418] on span "low" at bounding box center [669, 418] width 15 height 14
click at [744, 468] on button "Next" at bounding box center [738, 529] width 47 height 14
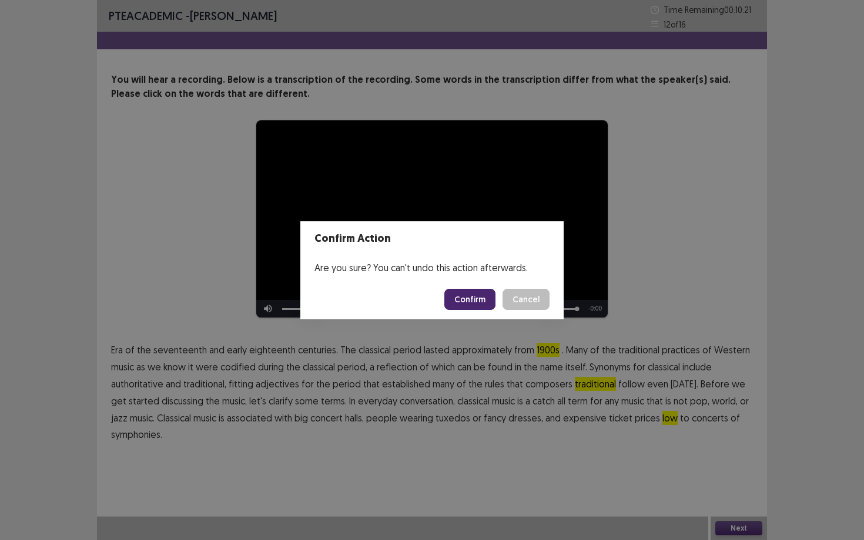
click at [485, 305] on button "Confirm" at bounding box center [469, 299] width 51 height 21
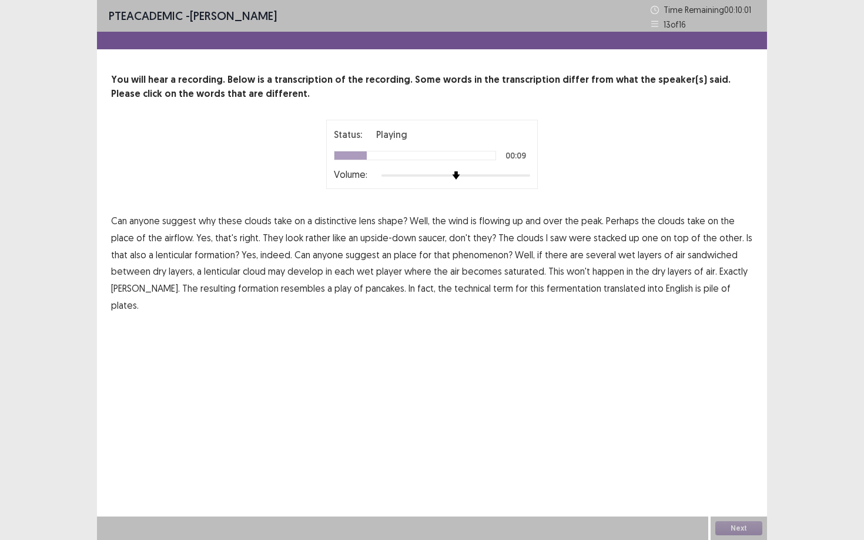
click at [127, 241] on span "place" at bounding box center [122, 238] width 23 height 14
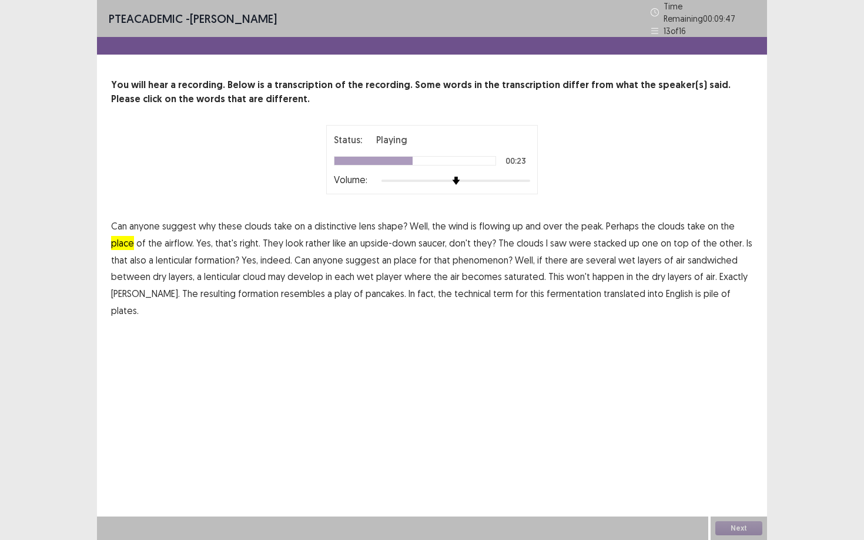
click at [402, 254] on span "place" at bounding box center [405, 260] width 23 height 14
click at [392, 274] on span "player" at bounding box center [389, 277] width 26 height 14
click at [334, 287] on span "play" at bounding box center [342, 294] width 17 height 14
click at [546, 287] on span "fermentation" at bounding box center [573, 294] width 55 height 14
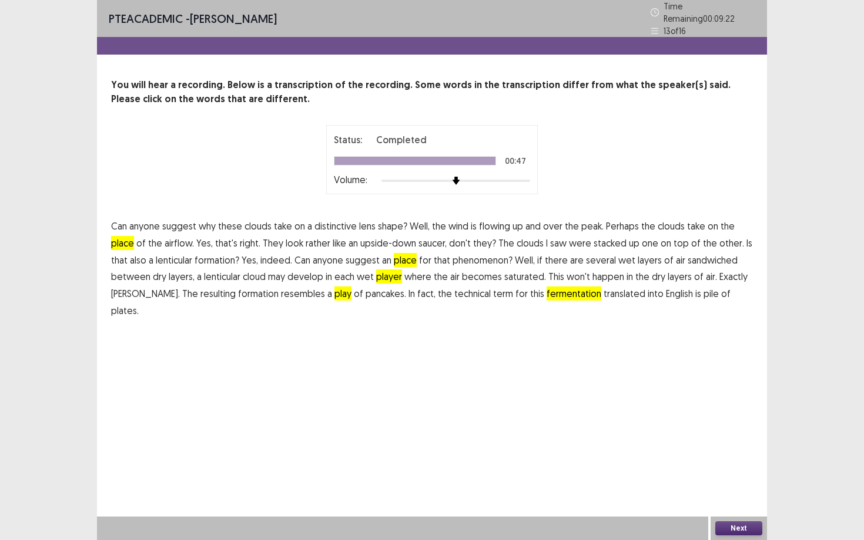
click at [734, 468] on button "Next" at bounding box center [738, 529] width 47 height 14
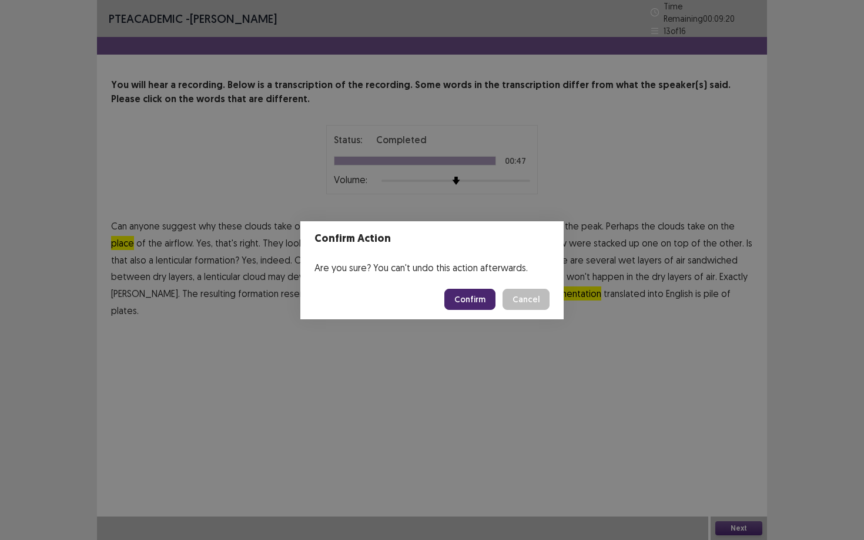
click at [484, 303] on button "Confirm" at bounding box center [469, 299] width 51 height 21
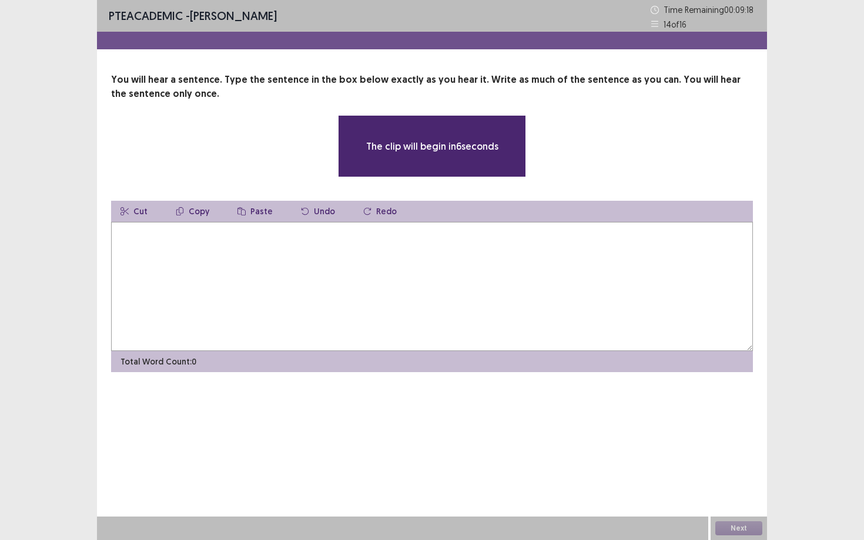
click at [484, 303] on textarea at bounding box center [432, 286] width 642 height 129
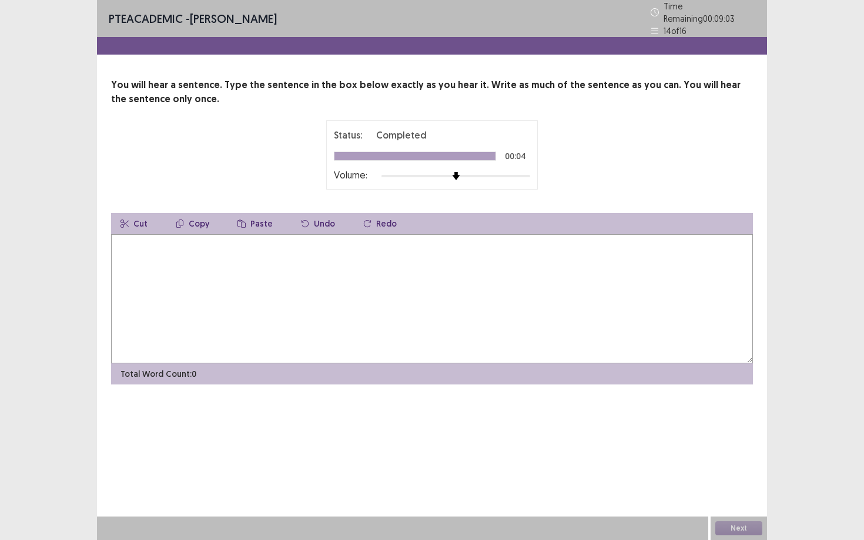
click at [429, 323] on textarea at bounding box center [432, 298] width 642 height 129
type textarea "**********"
click at [751, 468] on button "Next" at bounding box center [738, 529] width 47 height 14
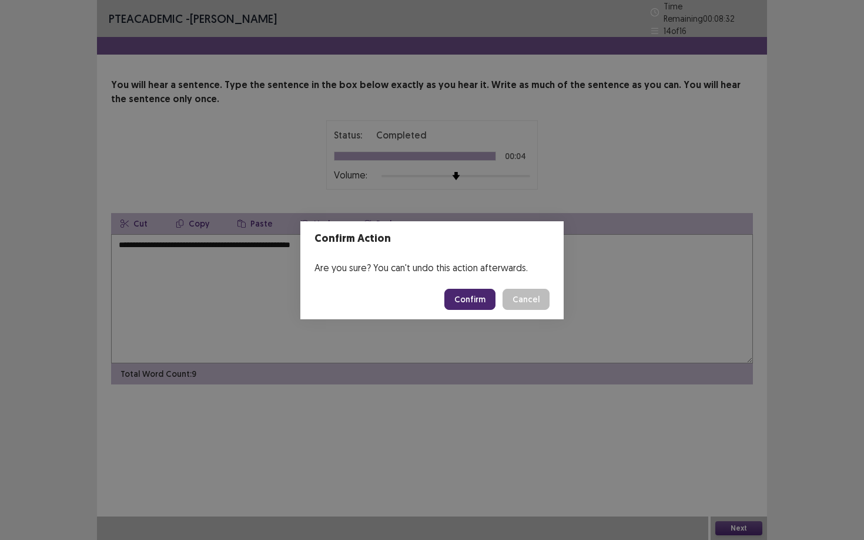
click at [478, 293] on button "Confirm" at bounding box center [469, 299] width 51 height 21
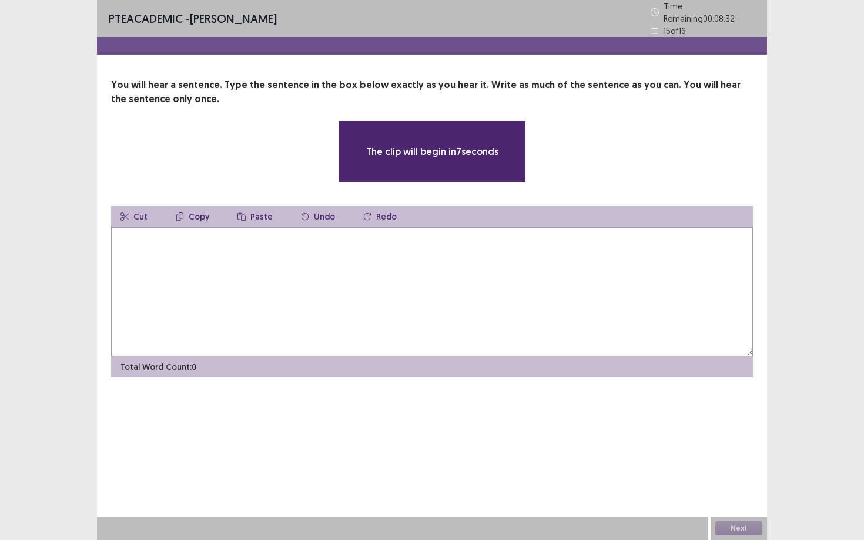
click at [478, 292] on textarea at bounding box center [432, 291] width 642 height 129
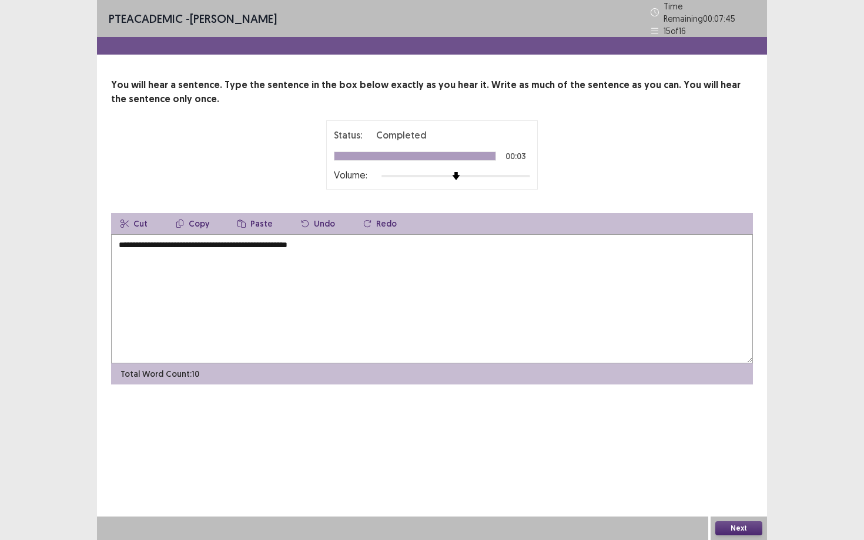
type textarea "**********"
click at [726, 468] on button "Next" at bounding box center [738, 529] width 47 height 14
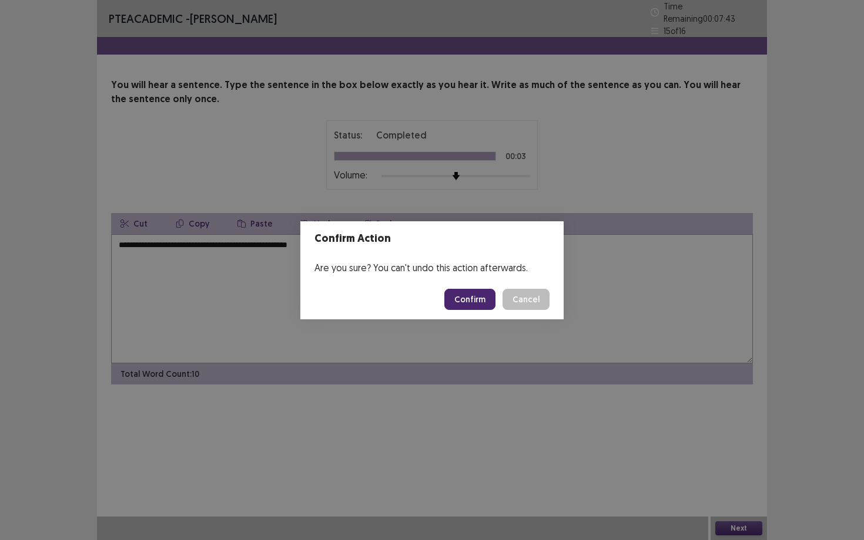
click at [480, 294] on button "Confirm" at bounding box center [469, 299] width 51 height 21
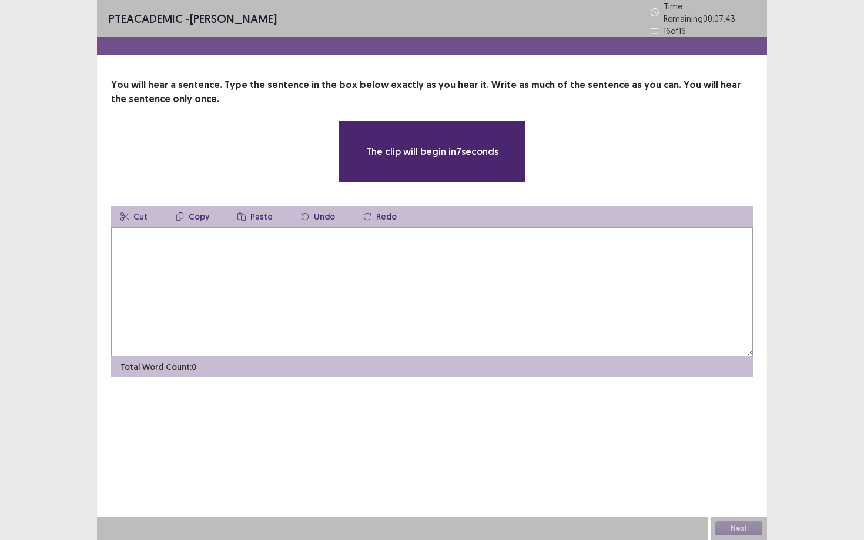
click at [480, 294] on textarea at bounding box center [432, 291] width 642 height 129
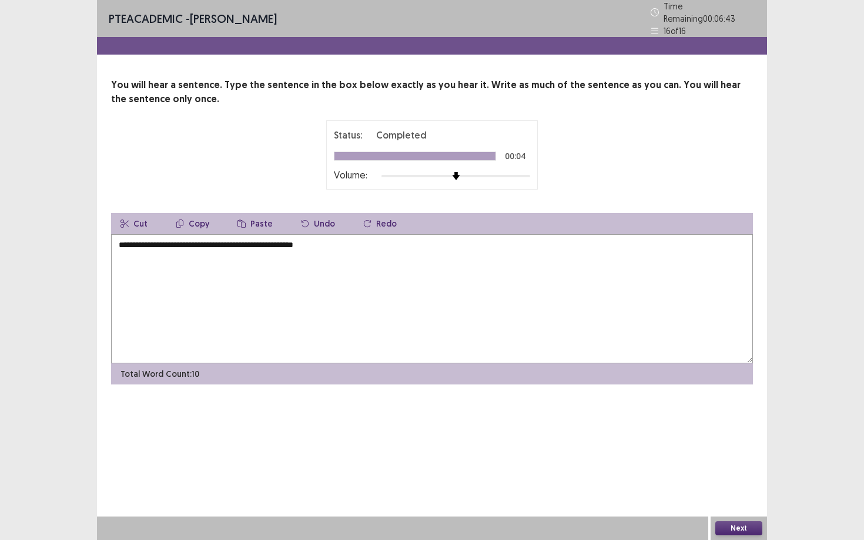
type textarea "**********"
click at [744, 468] on button "Next" at bounding box center [738, 529] width 47 height 14
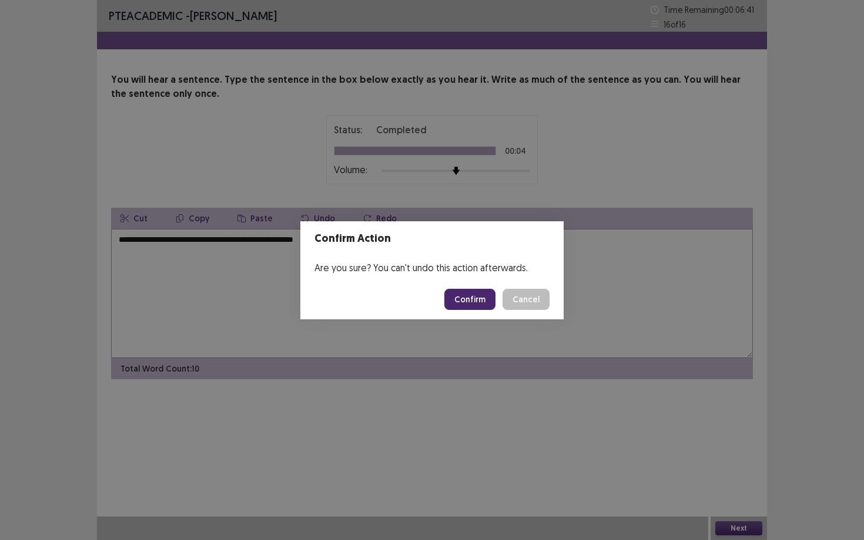
click at [491, 292] on button "Confirm" at bounding box center [469, 299] width 51 height 21
